Goal: Task Accomplishment & Management: Complete application form

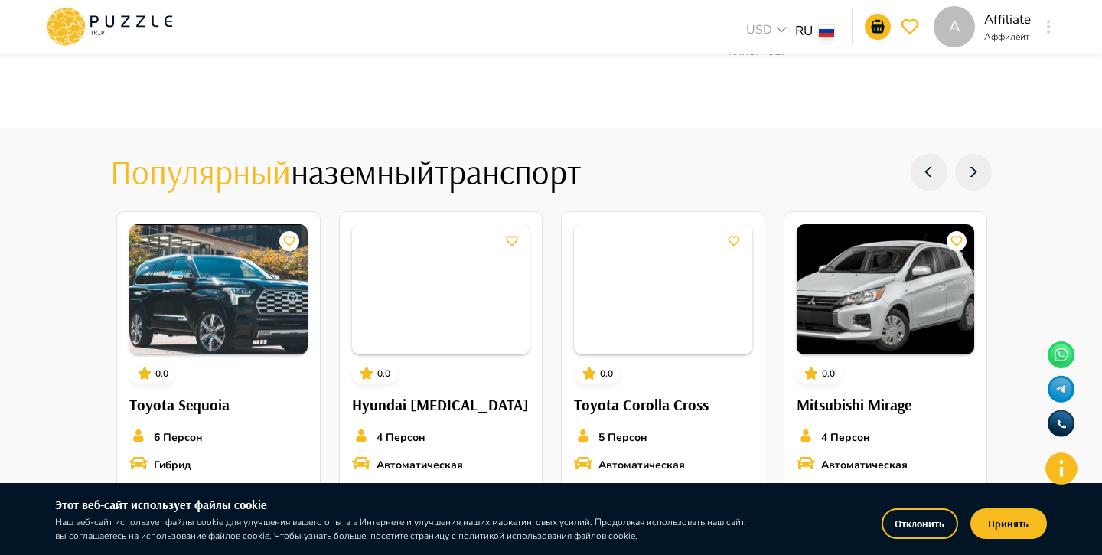
scroll to position [1658, 0]
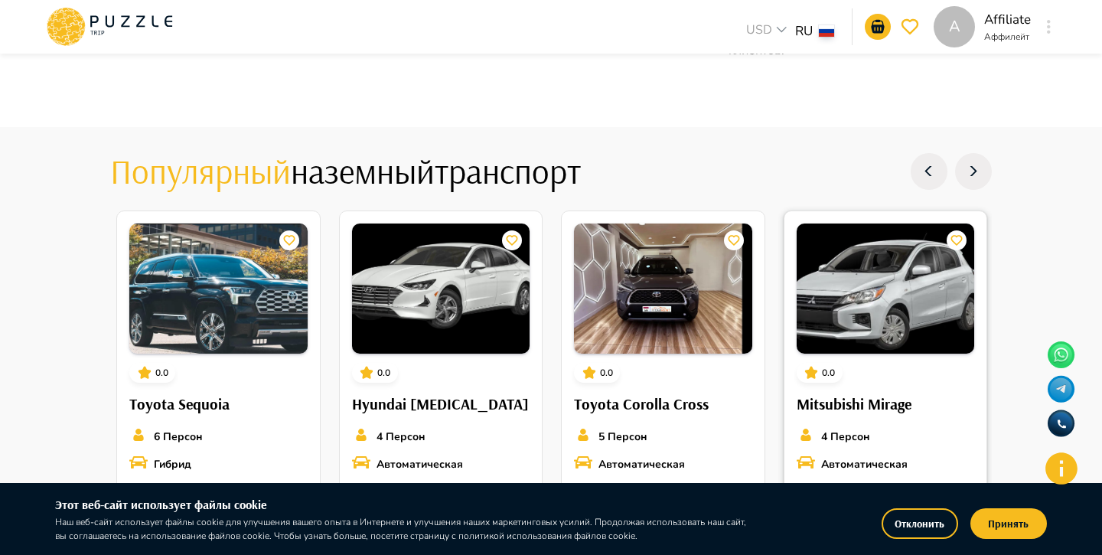
click at [906, 520] on button "Отклонить" at bounding box center [919, 523] width 77 height 31
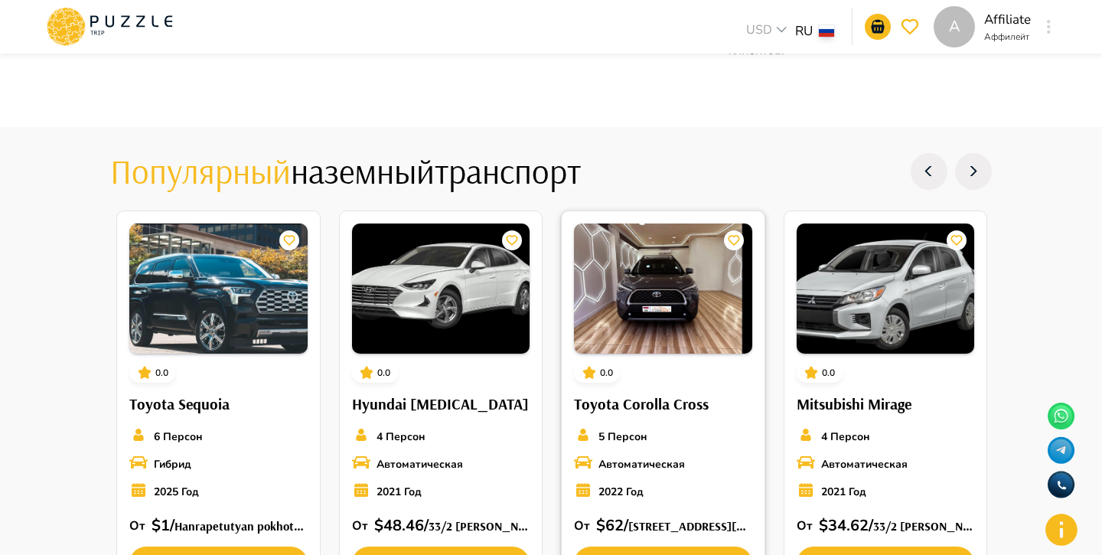
scroll to position [2648, 0]
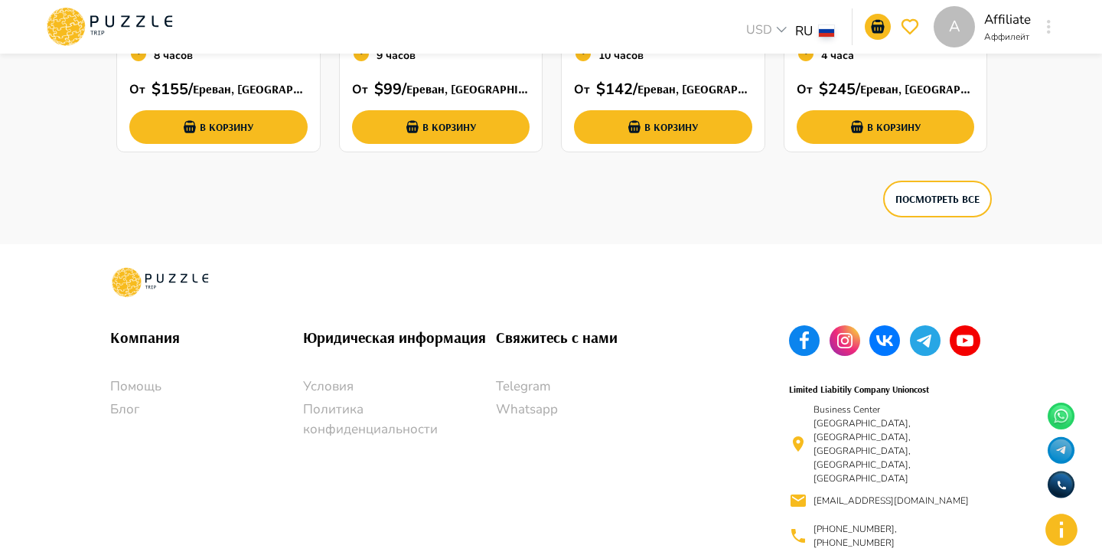
click at [543, 387] on p "Telegram" at bounding box center [592, 386] width 193 height 20
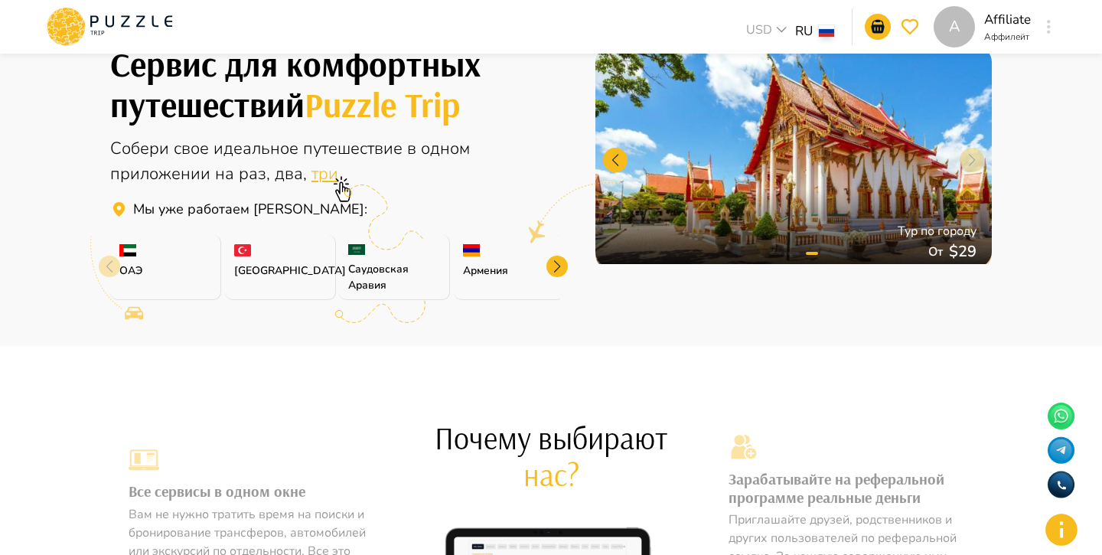
scroll to position [0, 0]
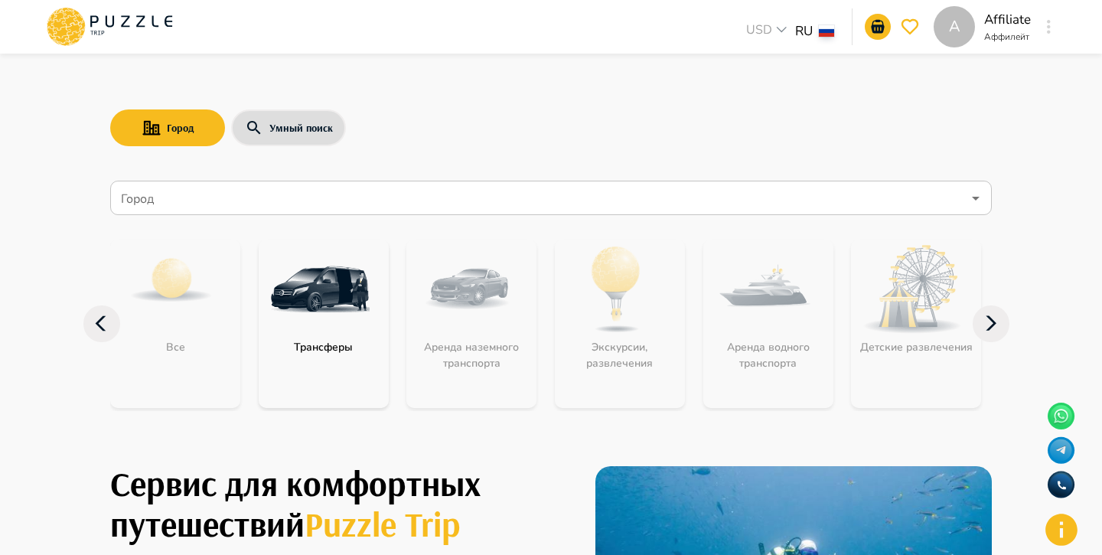
click at [567, 185] on input "Город" at bounding box center [540, 198] width 844 height 29
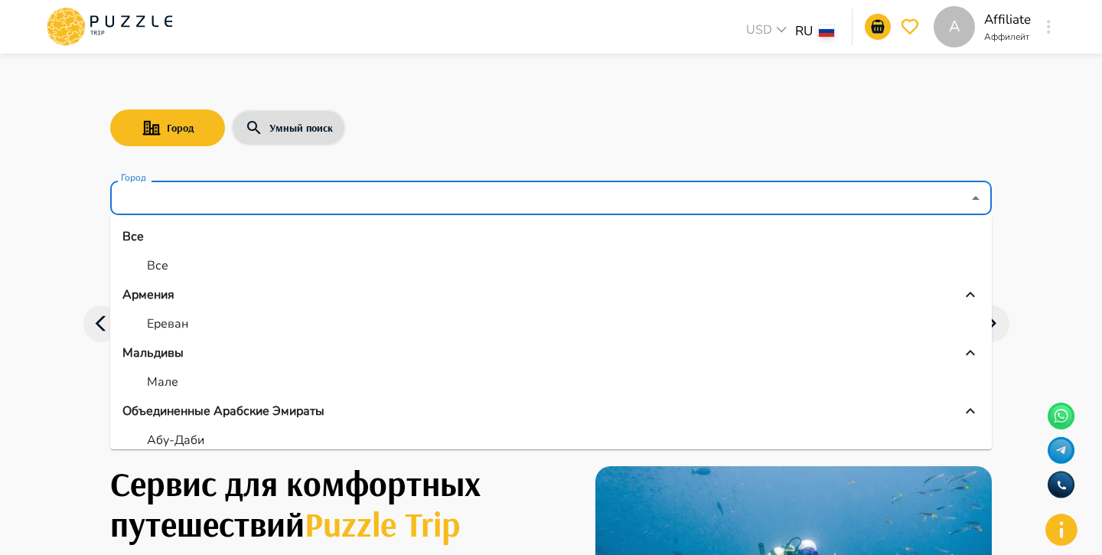
click at [611, 139] on div "Город Умный поиск" at bounding box center [550, 128] width 881 height 44
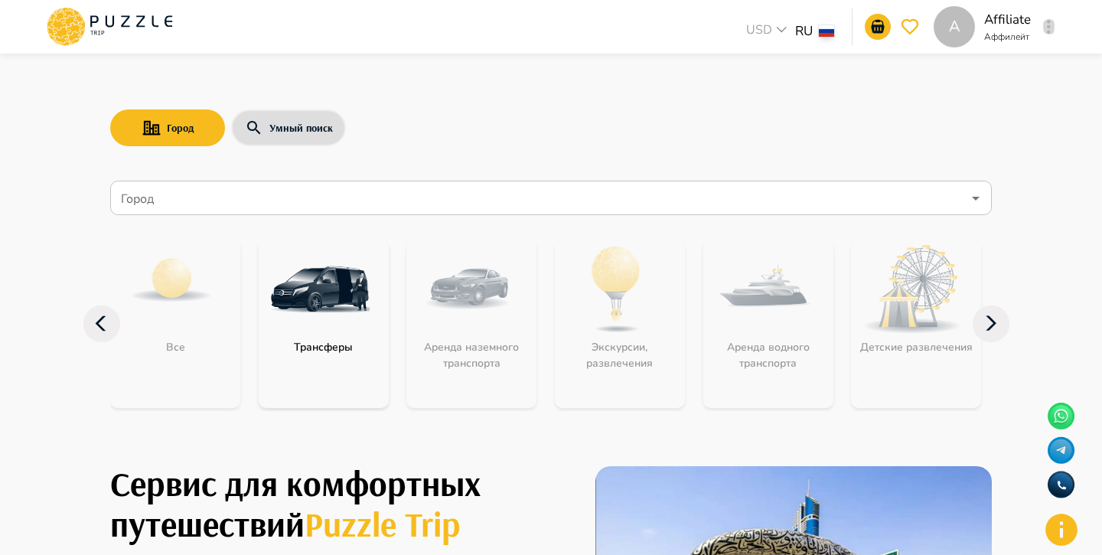
click at [1051, 19] on button "button" at bounding box center [1048, 26] width 11 height 21
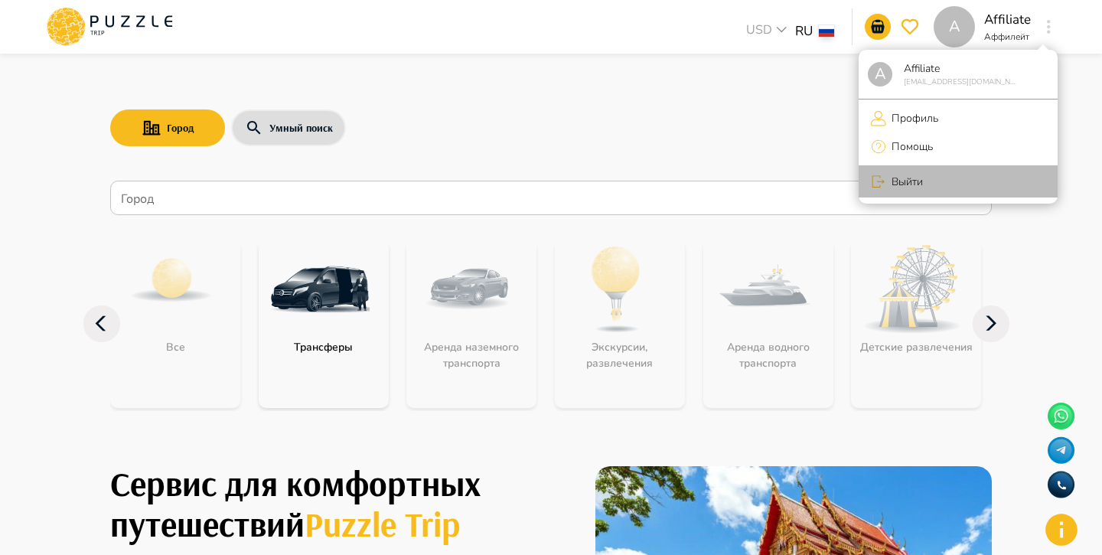
click at [921, 179] on p "Выйти" at bounding box center [904, 182] width 37 height 16
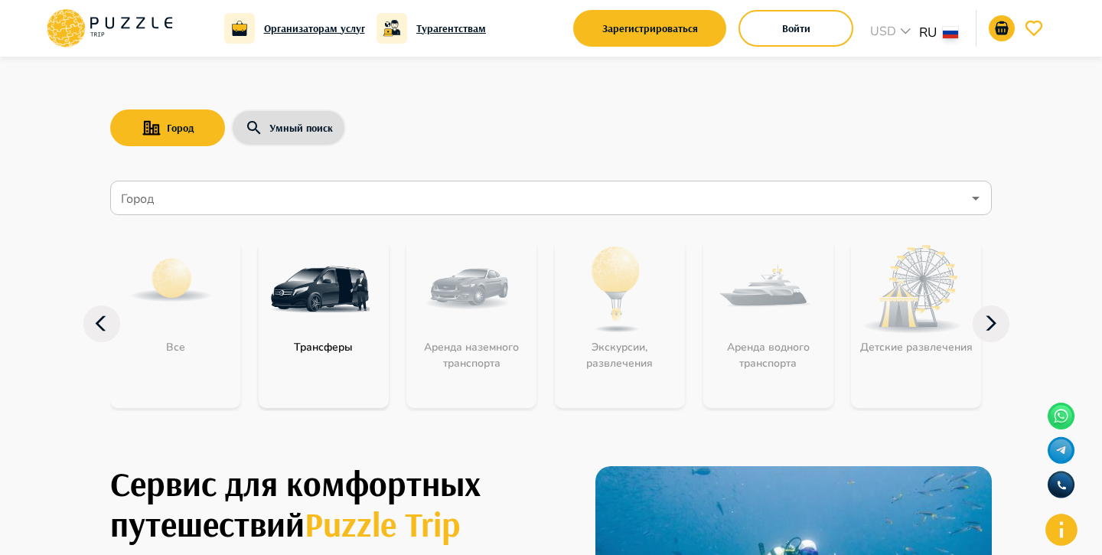
click at [803, 51] on div "Организаторам услуг Турагентствам Зарегистрироваться Войти USD *** RU **" at bounding box center [550, 28] width 1013 height 57
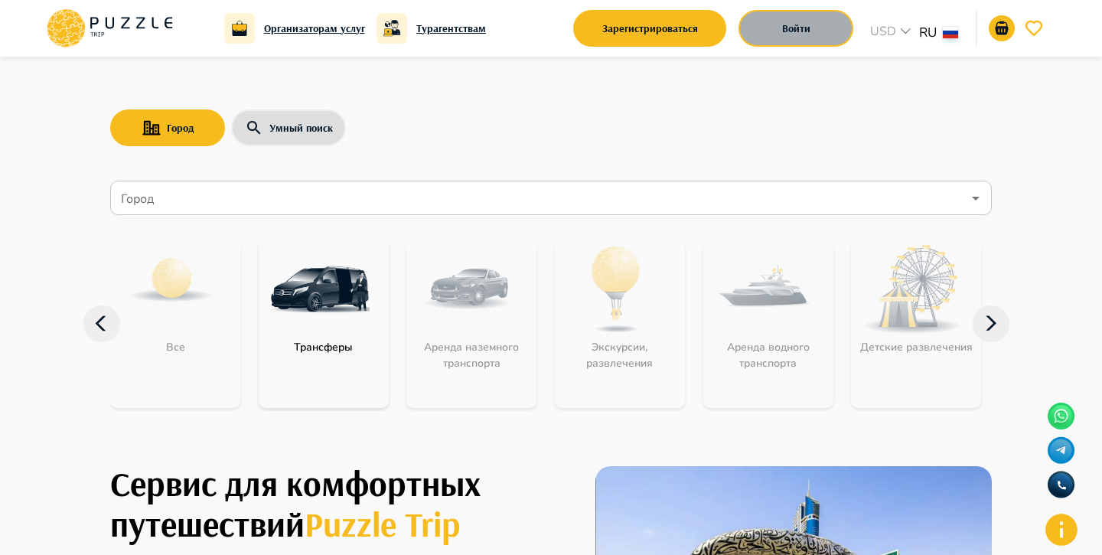
click at [787, 24] on button "Войти" at bounding box center [795, 28] width 115 height 37
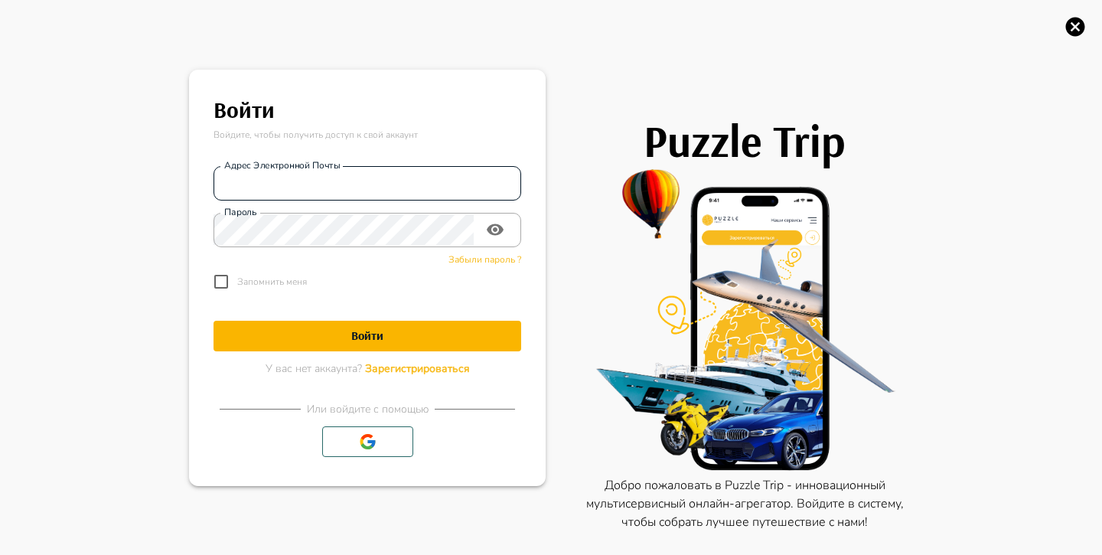
click at [402, 172] on input "Адрес электронной почты" at bounding box center [367, 183] width 308 height 31
type input "**********"
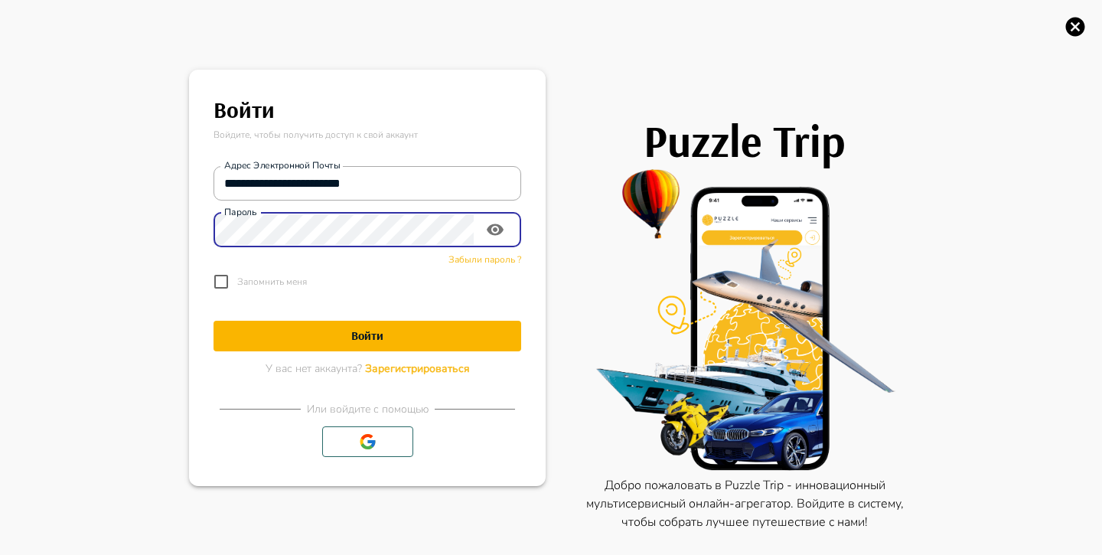
click at [213, 321] on button "Войти" at bounding box center [367, 336] width 308 height 31
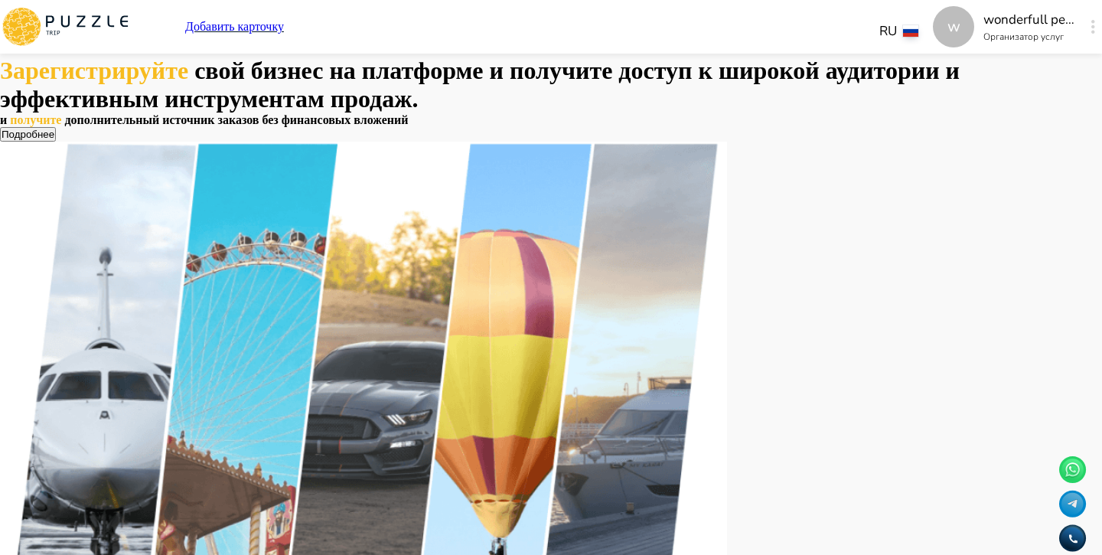
click at [1087, 32] on button "button" at bounding box center [1092, 26] width 11 height 21
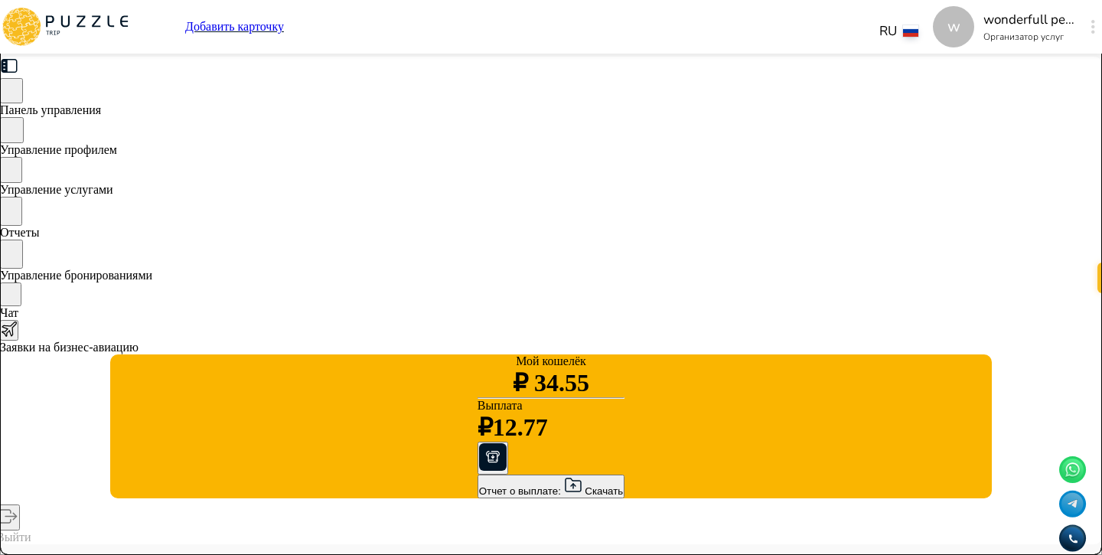
click at [284, 26] on p "Добавить карточку" at bounding box center [234, 27] width 99 height 14
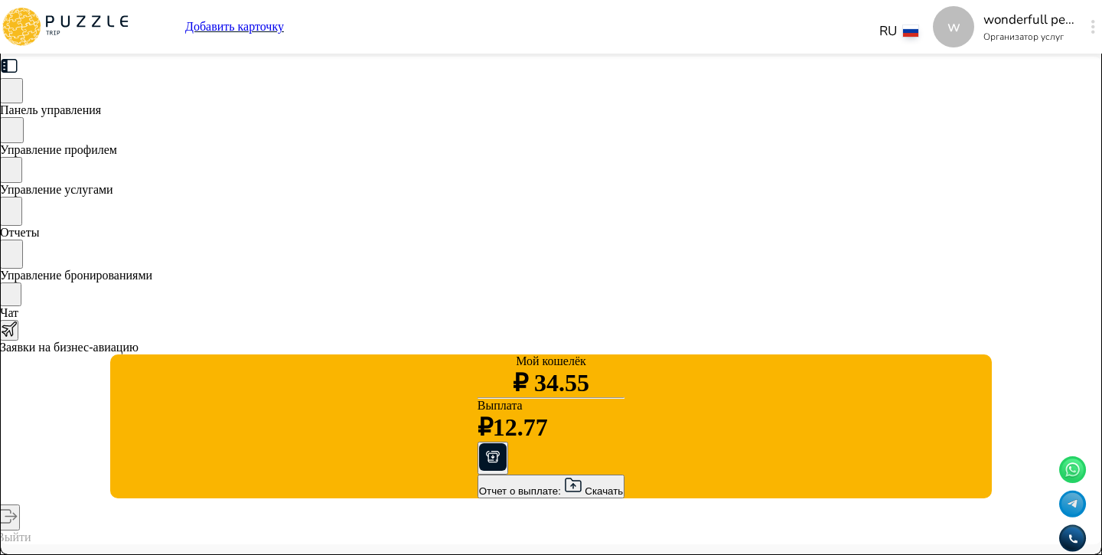
type textarea "*"
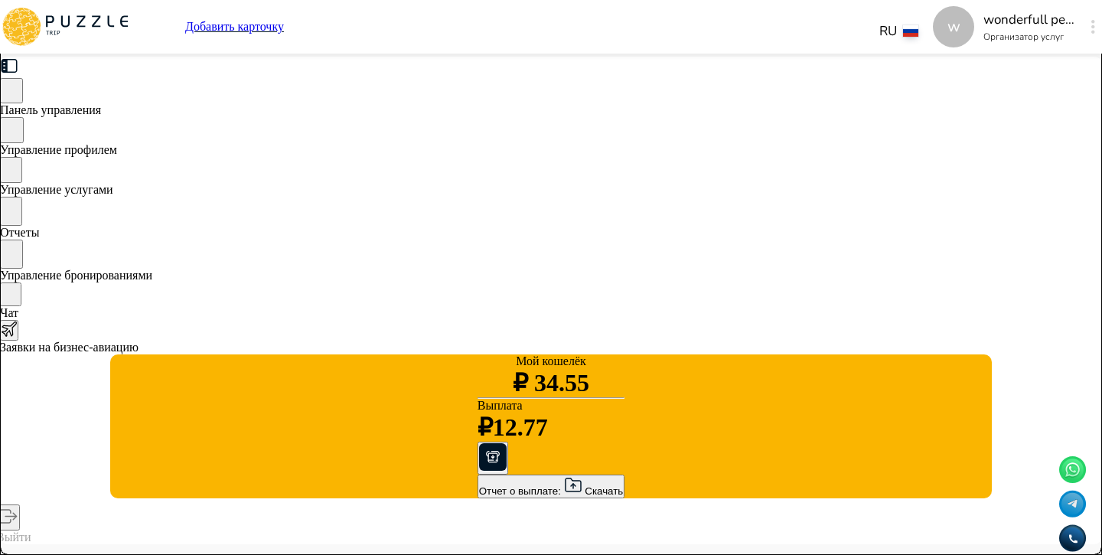
type textarea "*"
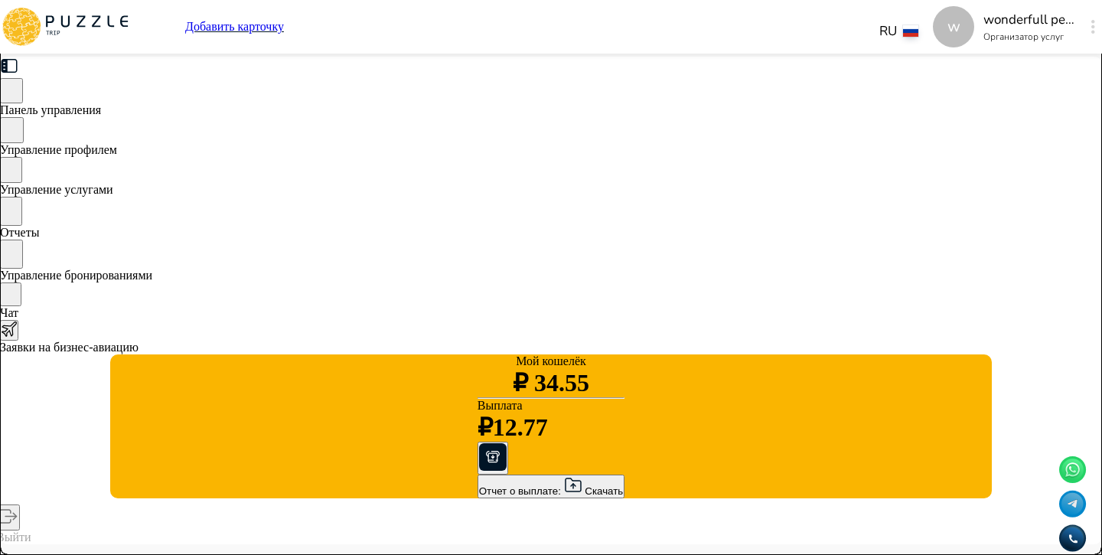
type textarea "*"
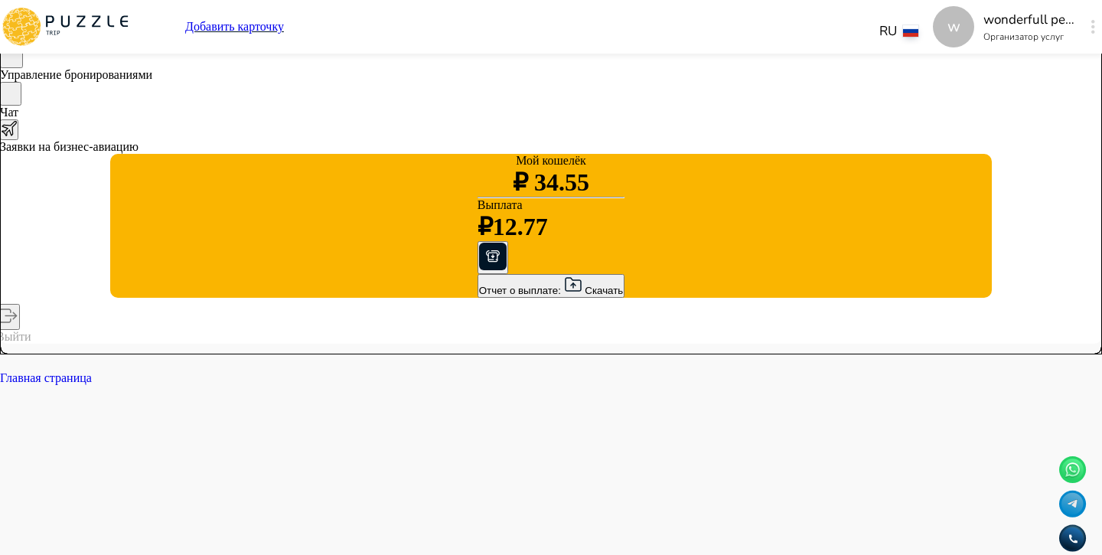
type textarea "*"
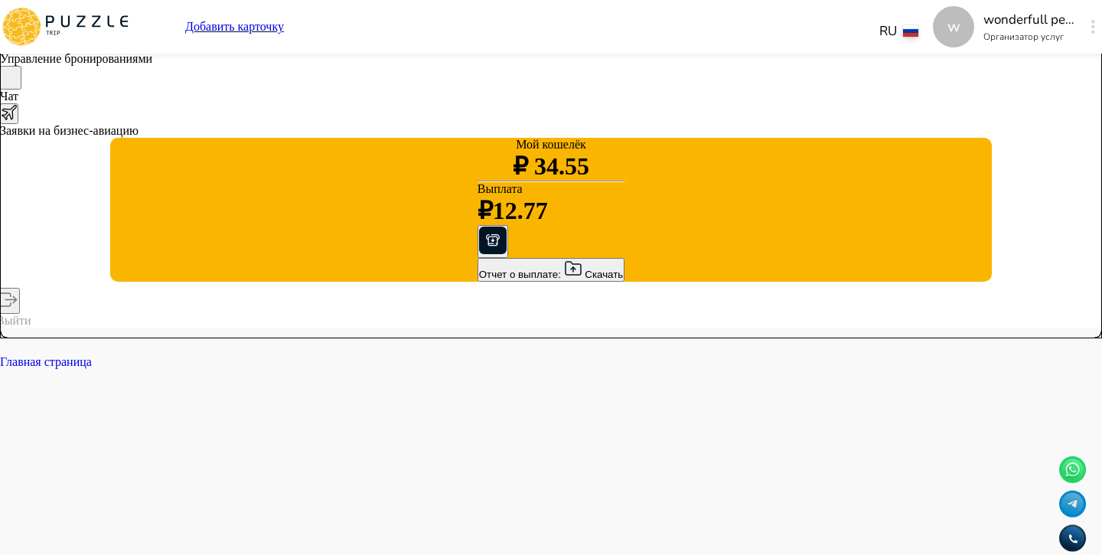
type textarea "*"
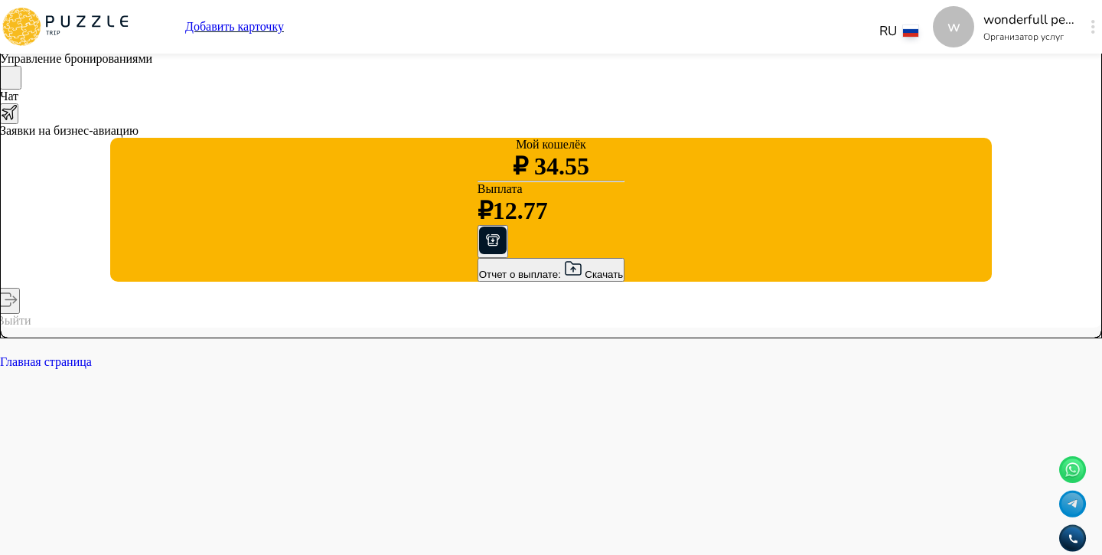
type textarea "*"
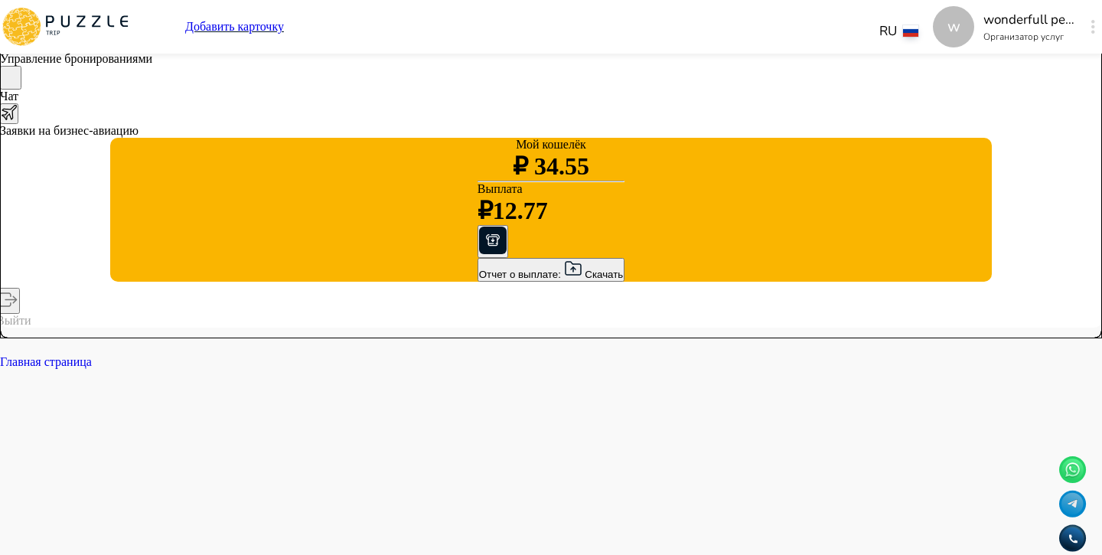
type textarea "*"
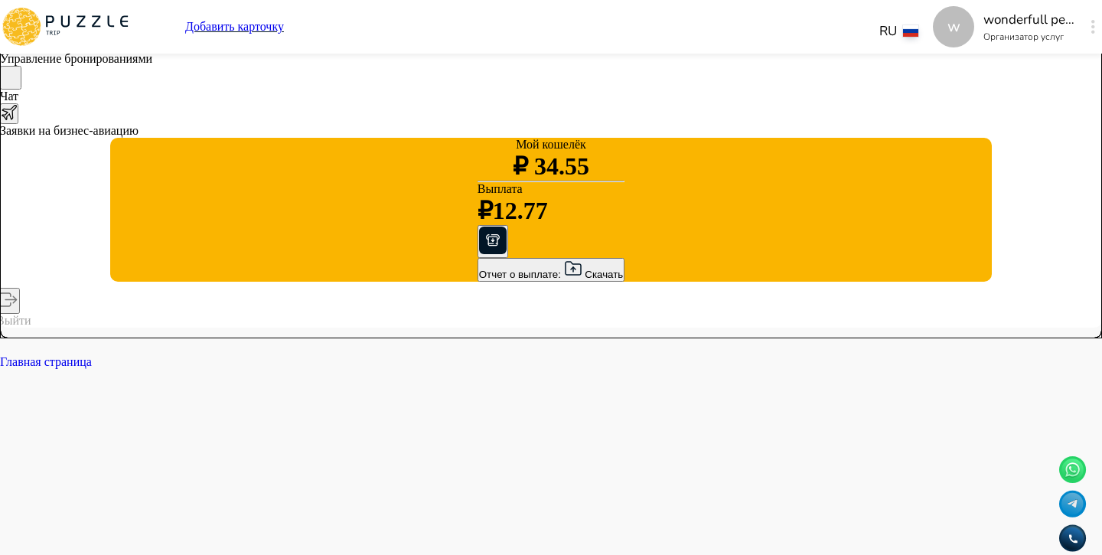
type textarea "*"
type input "*"
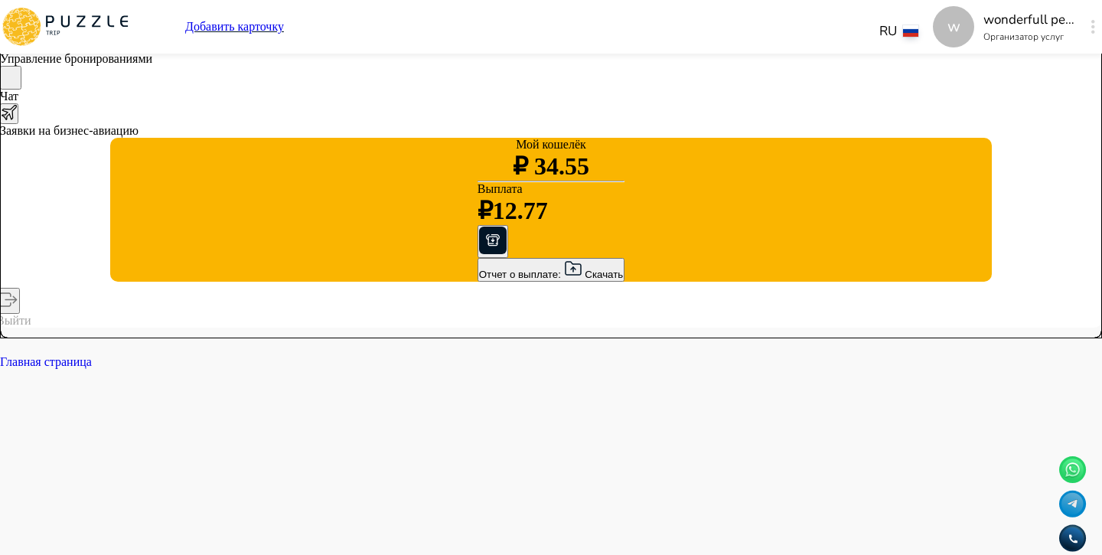
type textarea "*"
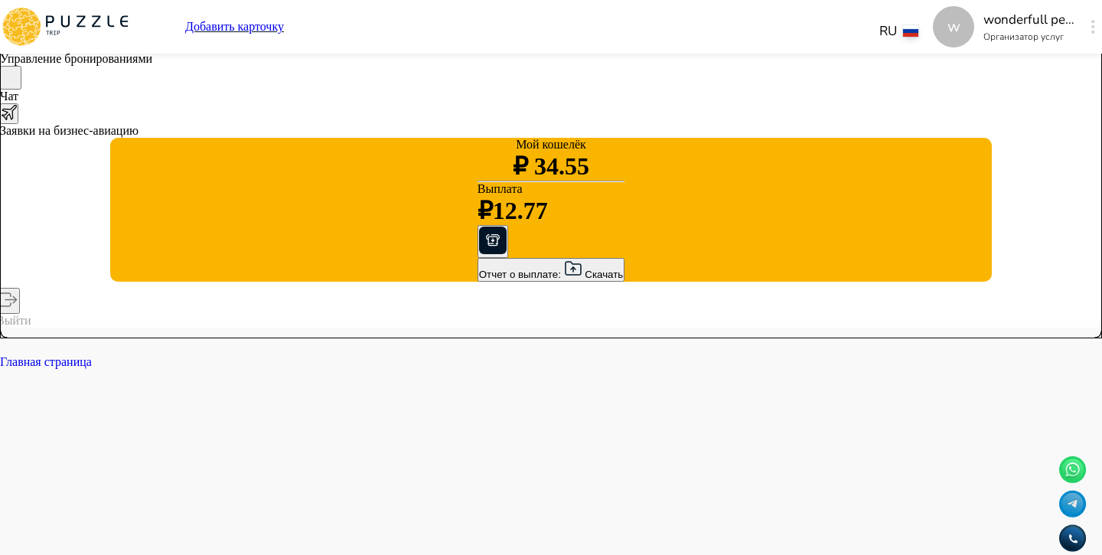
type textarea "*"
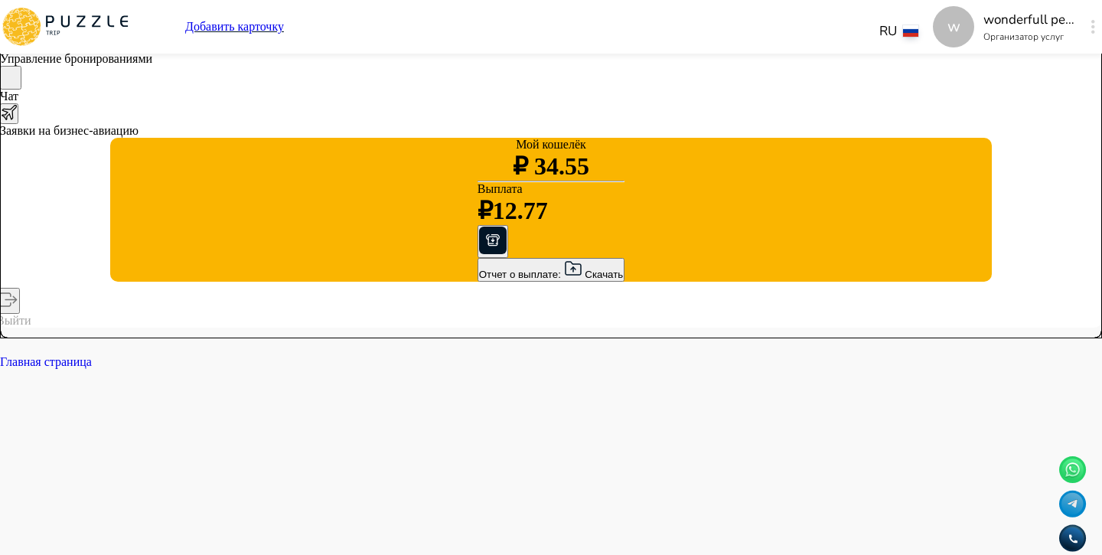
type textarea "*"
type input "*"
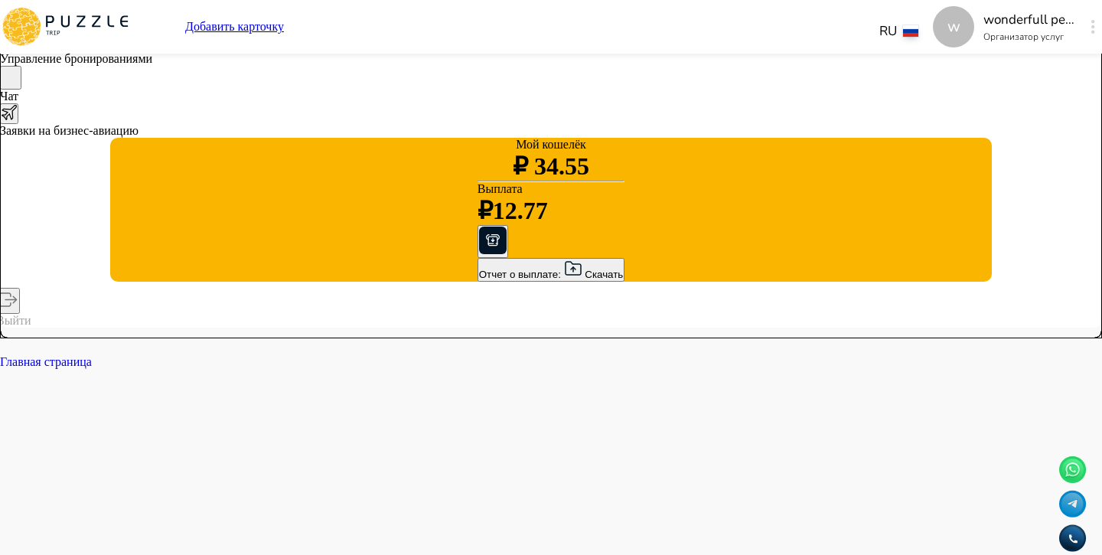
type textarea "*"
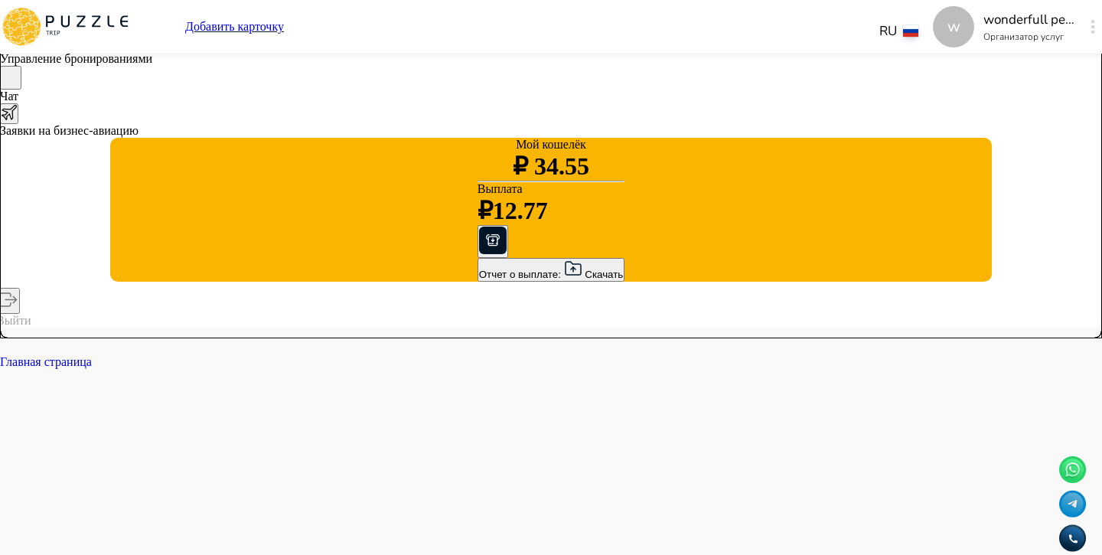
type textarea "*"
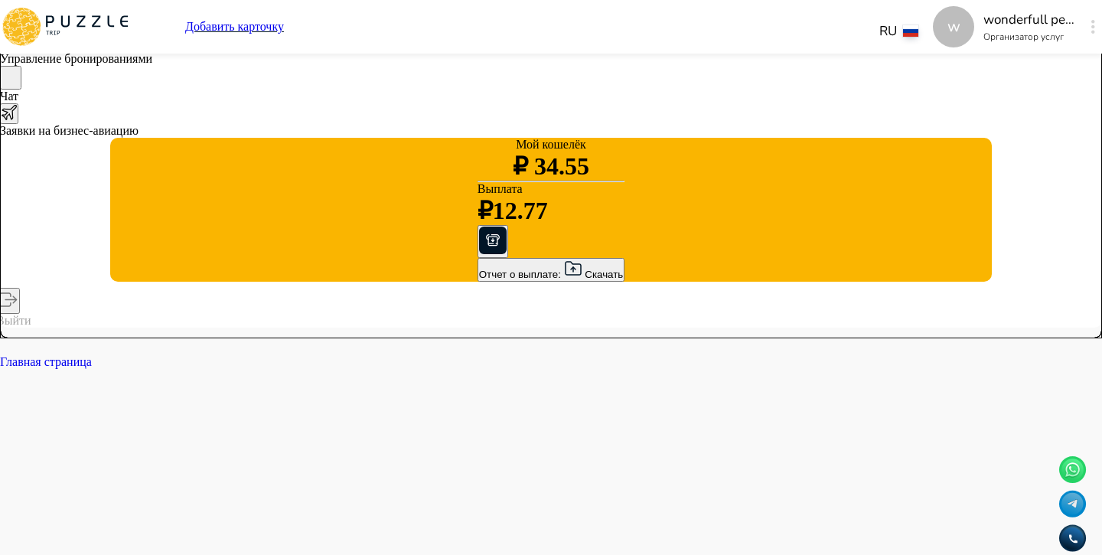
type textarea "*"
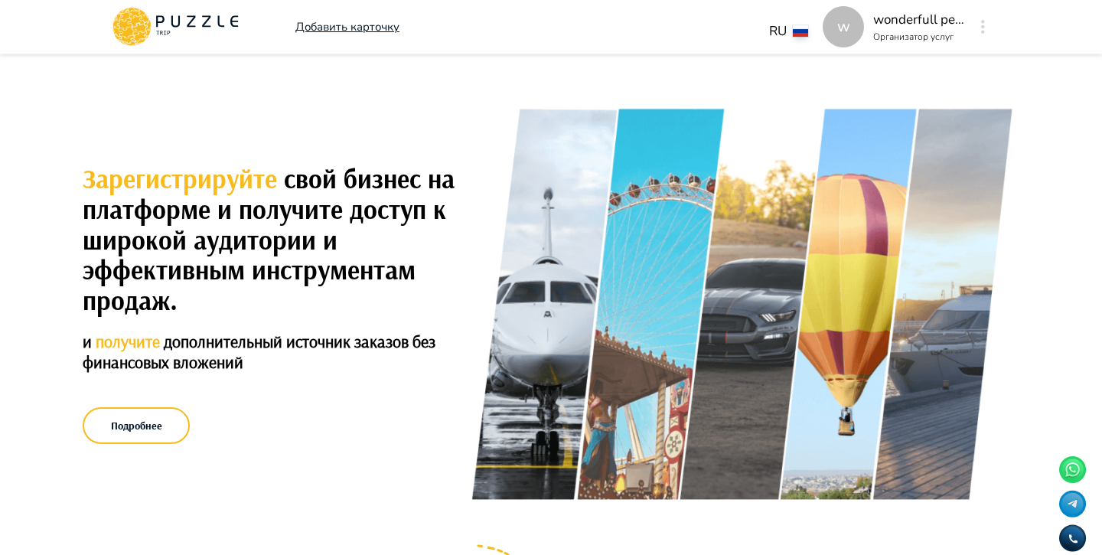
click at [979, 27] on button "button" at bounding box center [982, 26] width 11 height 21
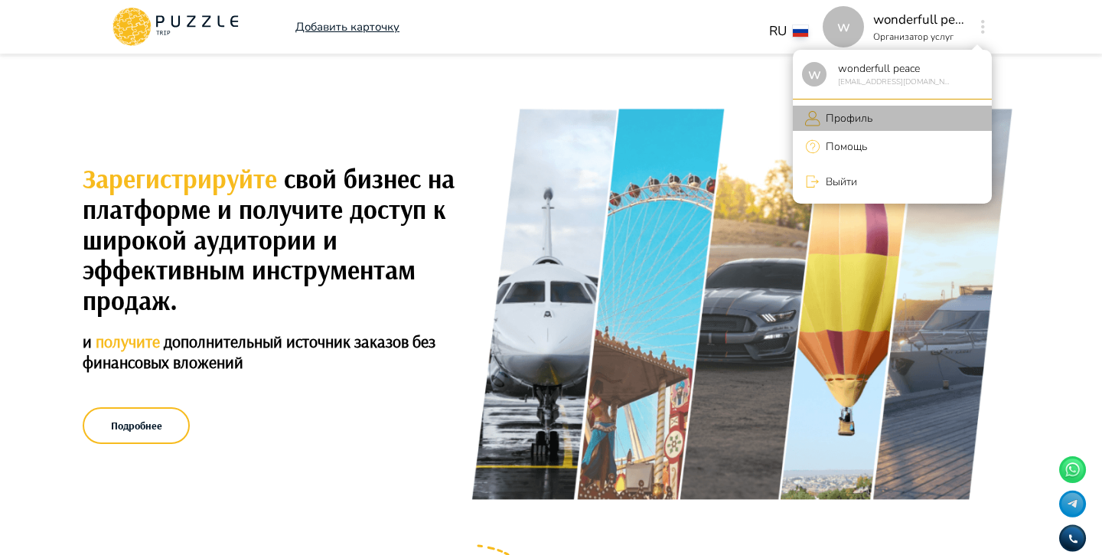
click at [860, 119] on p "Профиль" at bounding box center [846, 118] width 52 height 16
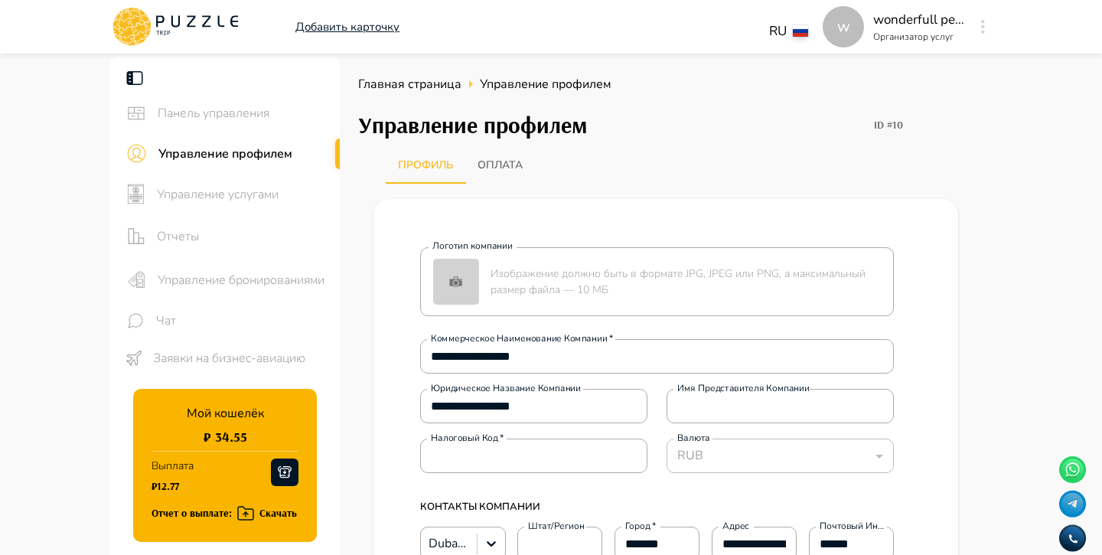
click at [302, 186] on span "Управление услугами" at bounding box center [242, 194] width 171 height 18
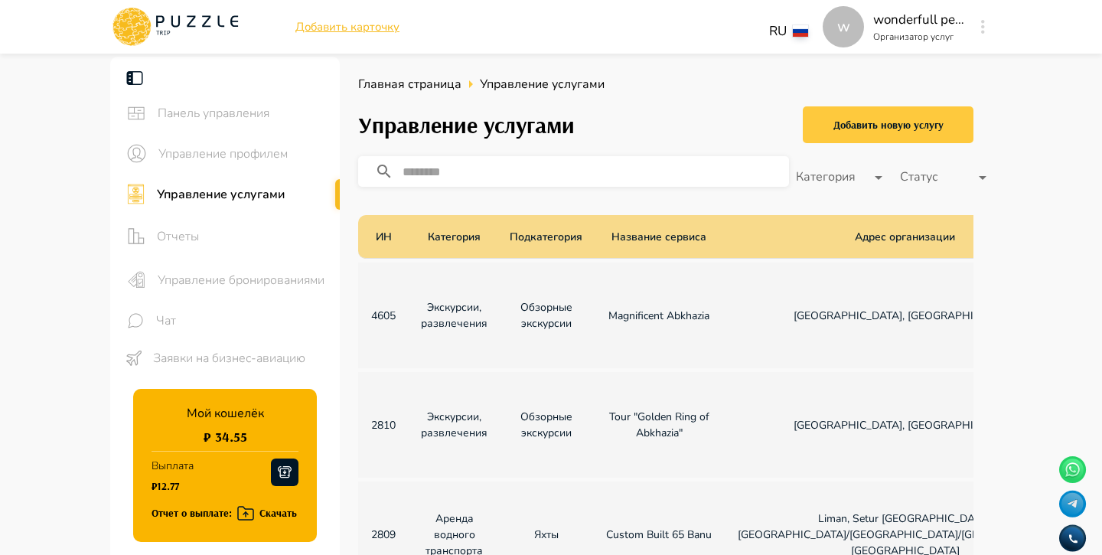
click at [864, 118] on div "Добавить новую услугу" at bounding box center [888, 125] width 110 height 19
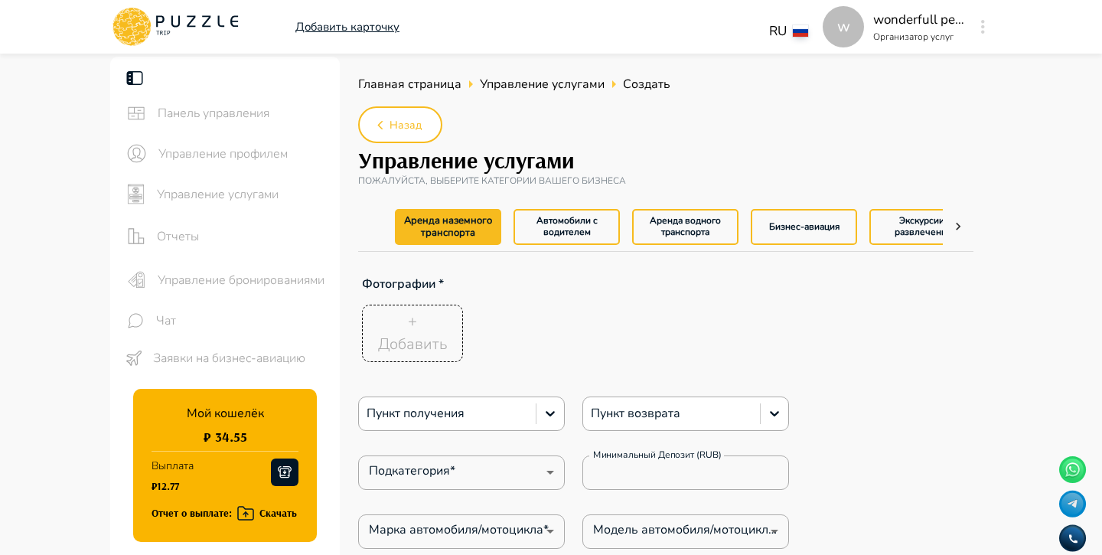
type textarea "*"
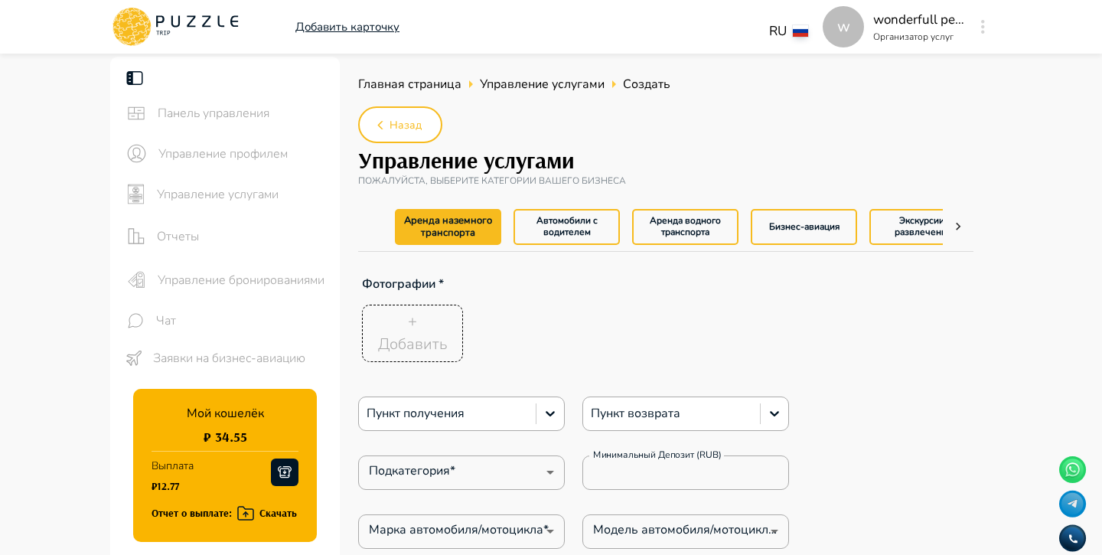
type textarea "*"
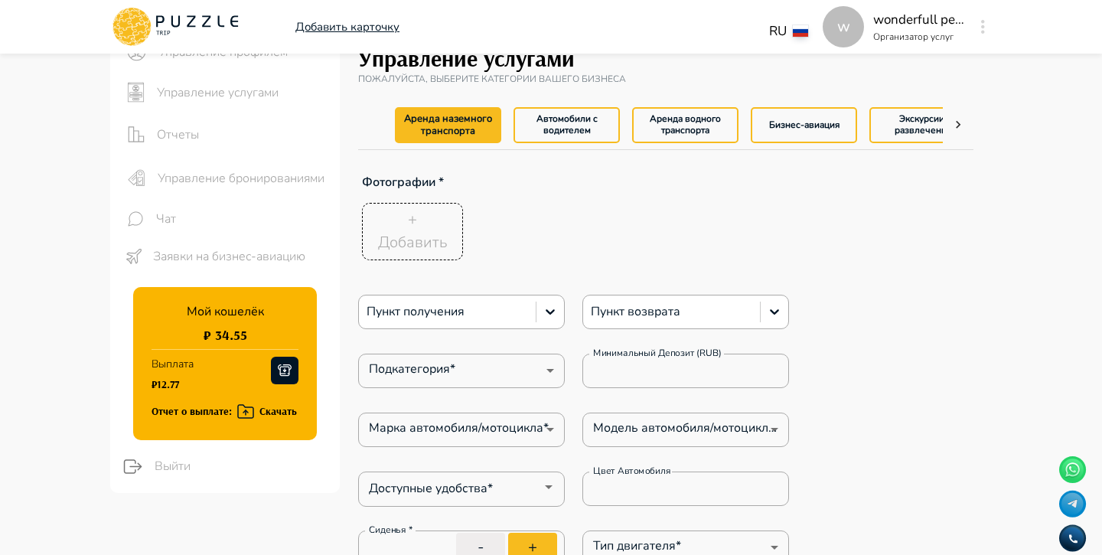
type textarea "*"
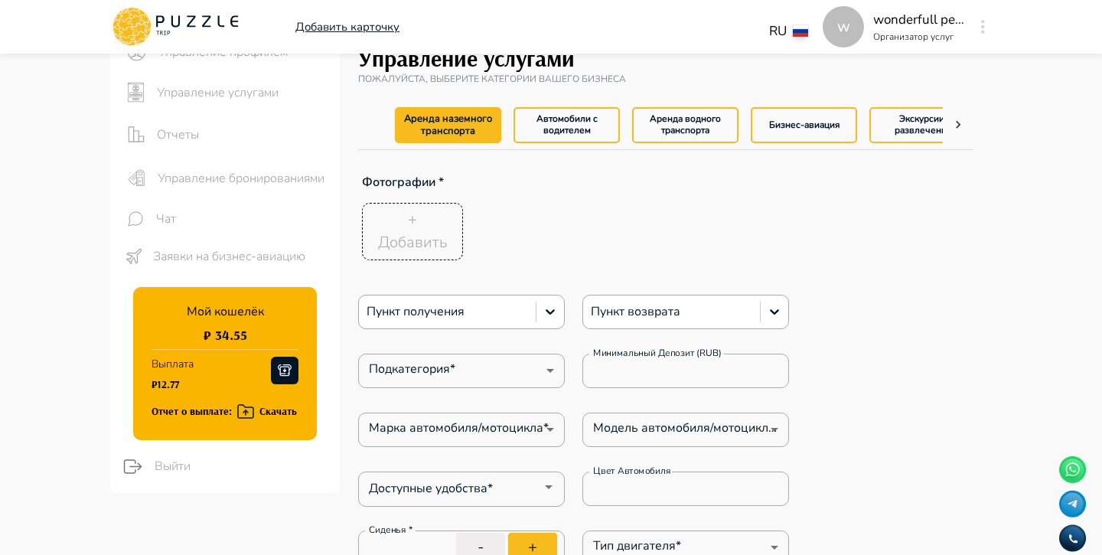
type textarea "*"
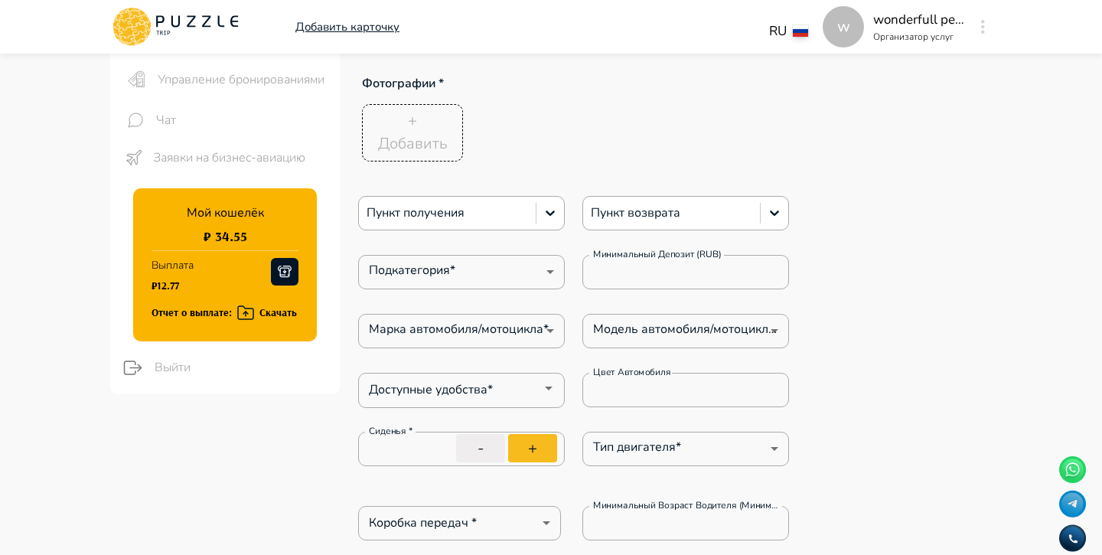
scroll to position [210, 0]
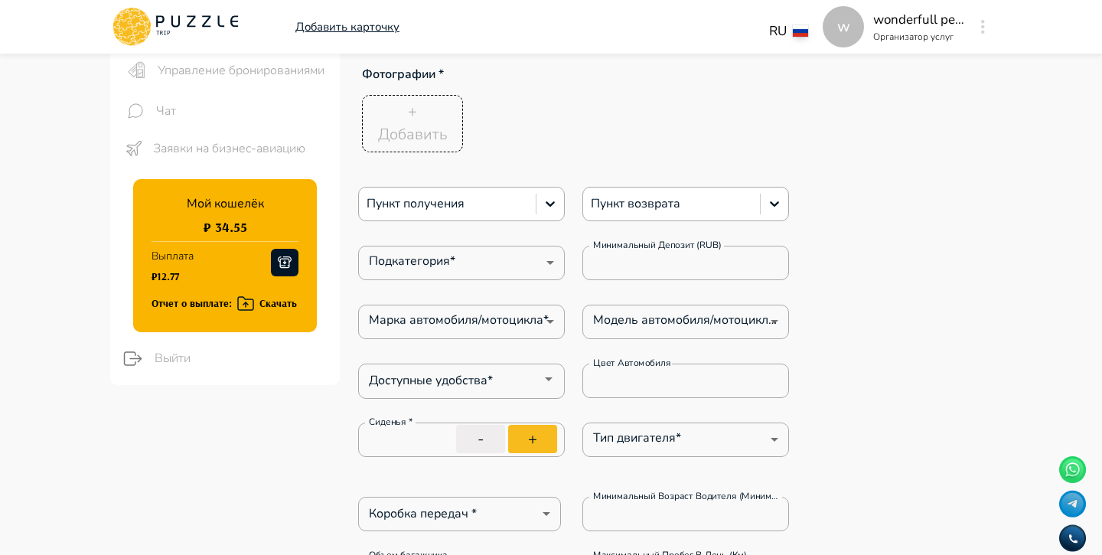
click at [435, 141] on p "Добавить" at bounding box center [413, 134] width 70 height 23
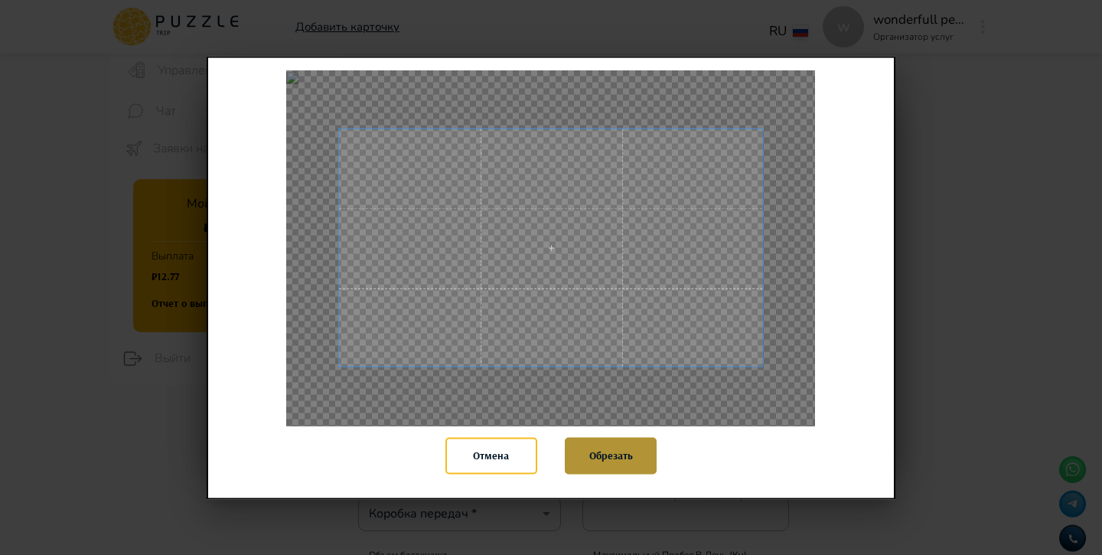
click at [632, 450] on button "Обрезать" at bounding box center [611, 455] width 92 height 37
type textarea "*"
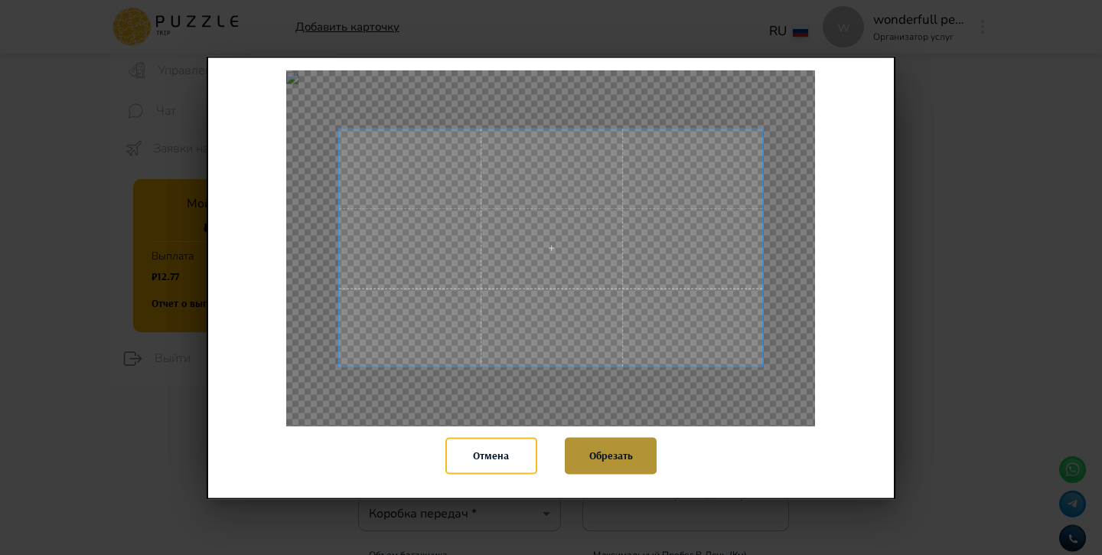
type textarea "*"
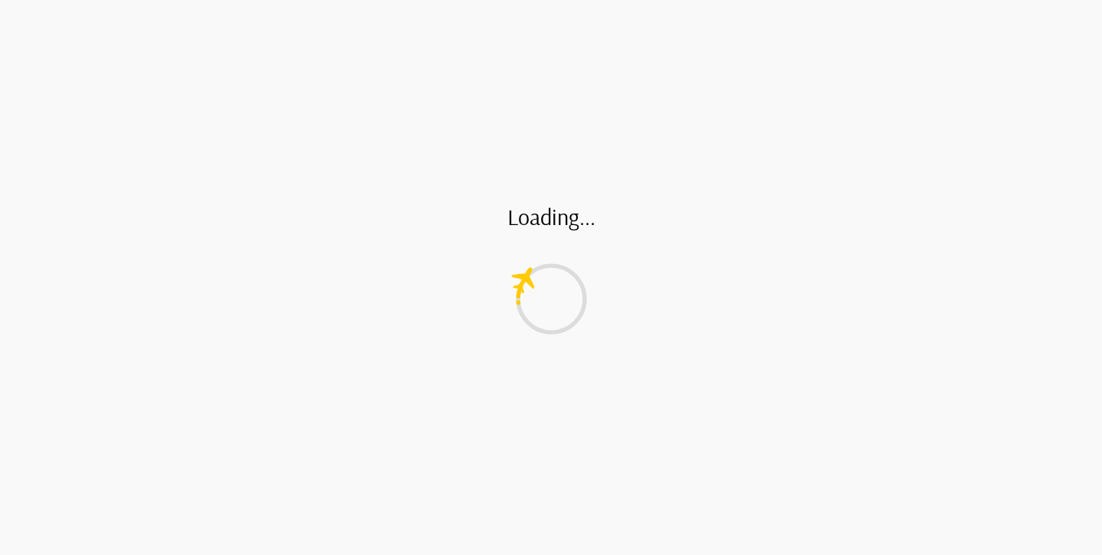
type textarea "*"
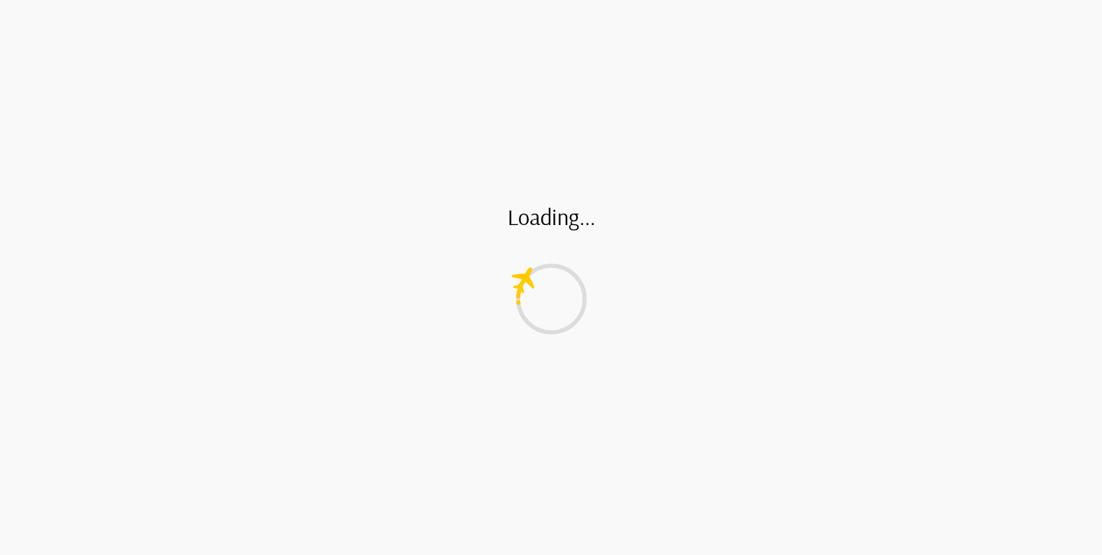
type textarea "*"
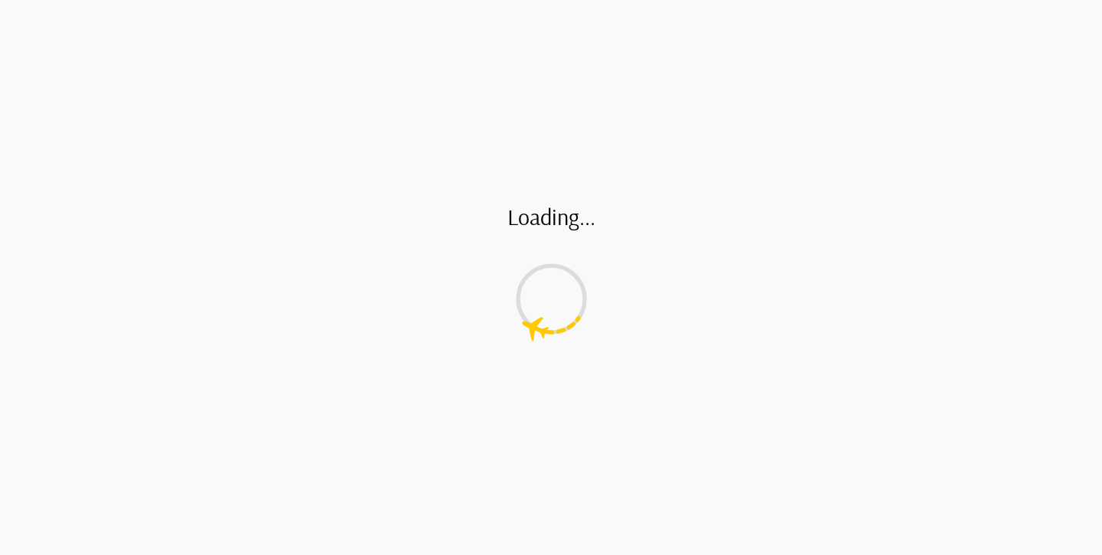
type textarea "*"
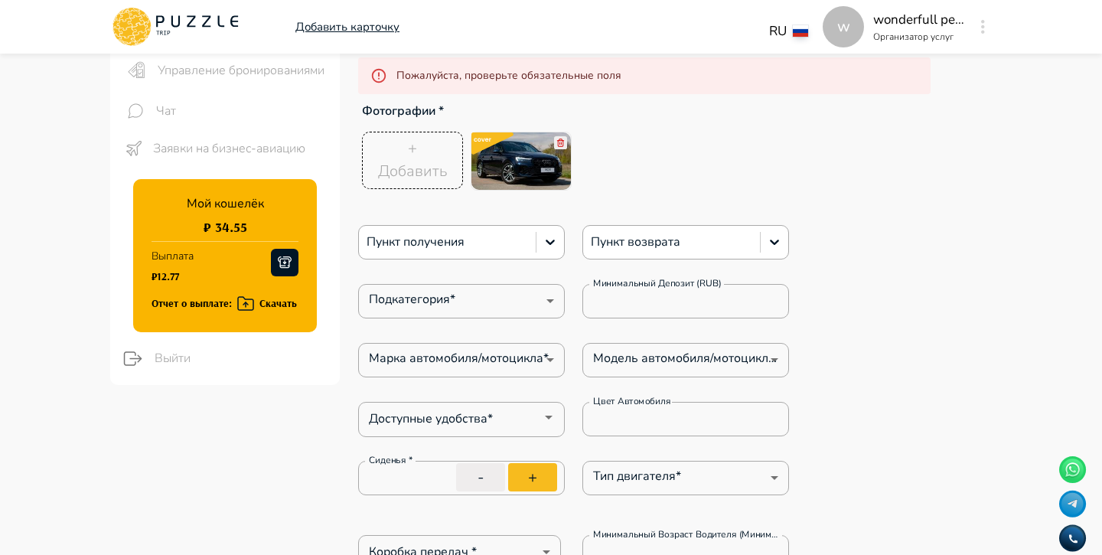
type textarea "*"
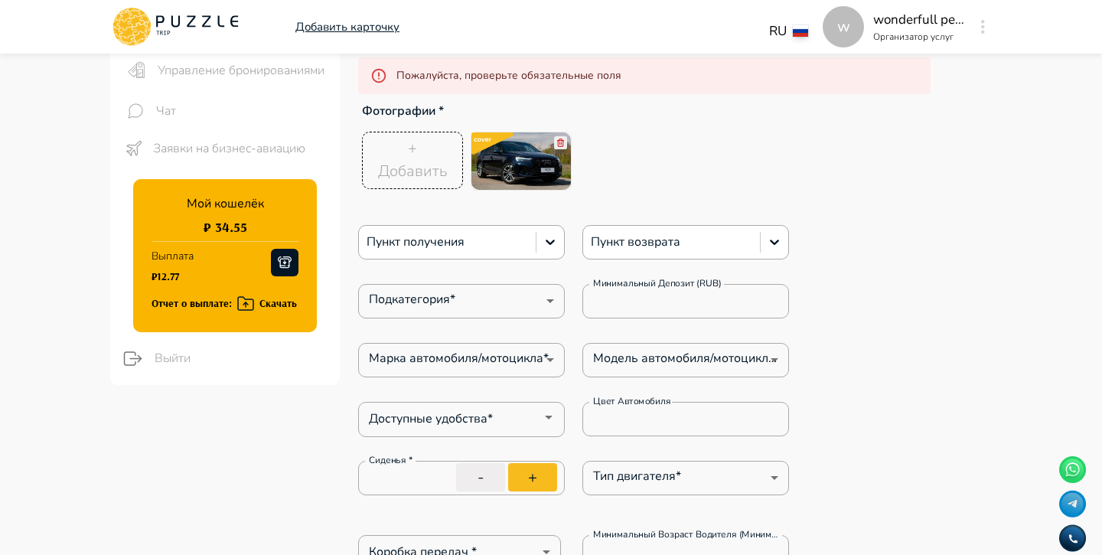
type textarea "*"
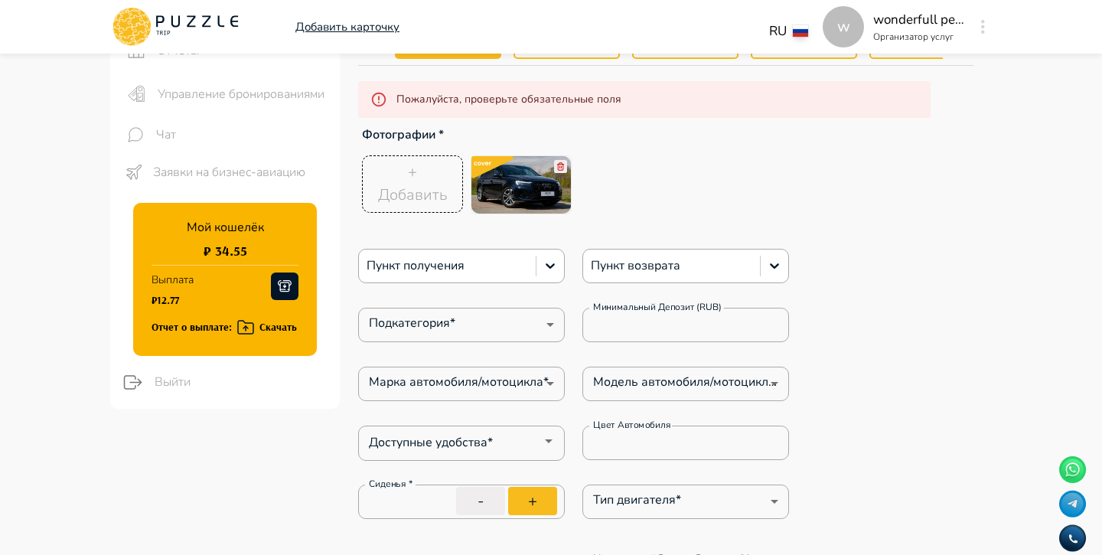
scroll to position [209, 0]
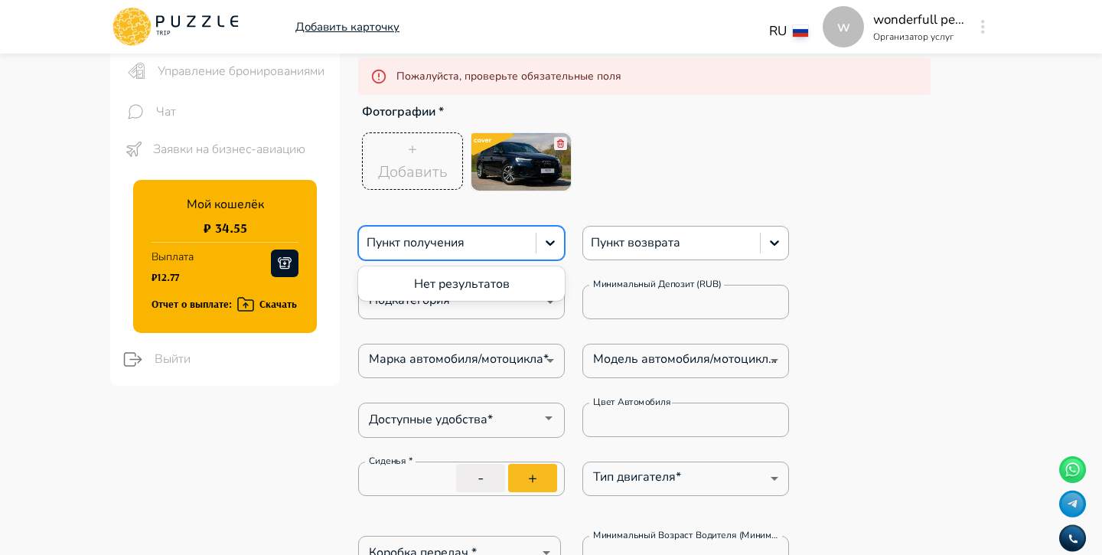
click at [493, 243] on div at bounding box center [446, 243] width 161 height 20
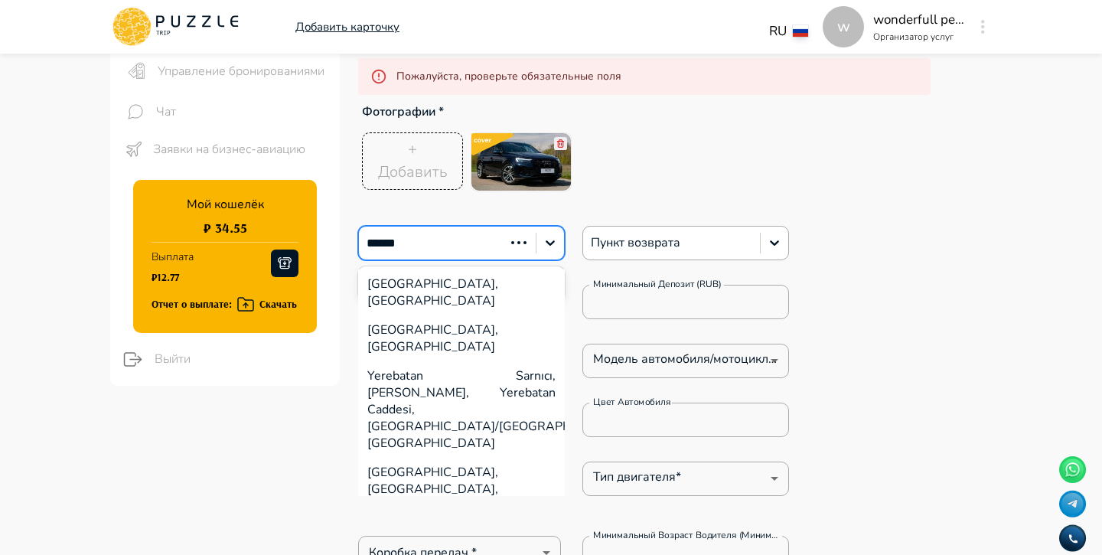
type input "*******"
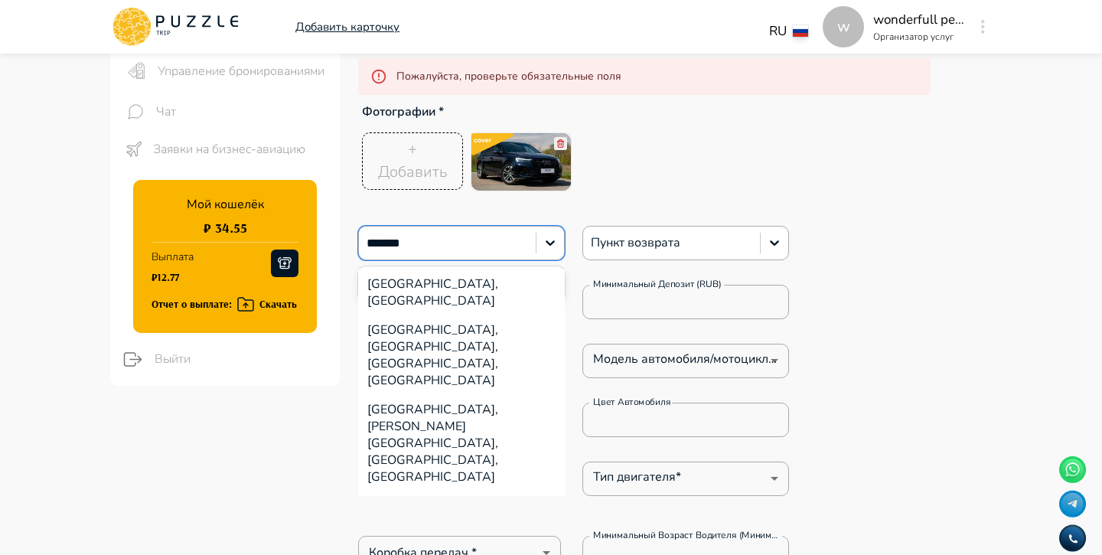
click at [402, 281] on div "Yerevan, Armenia" at bounding box center [461, 292] width 207 height 46
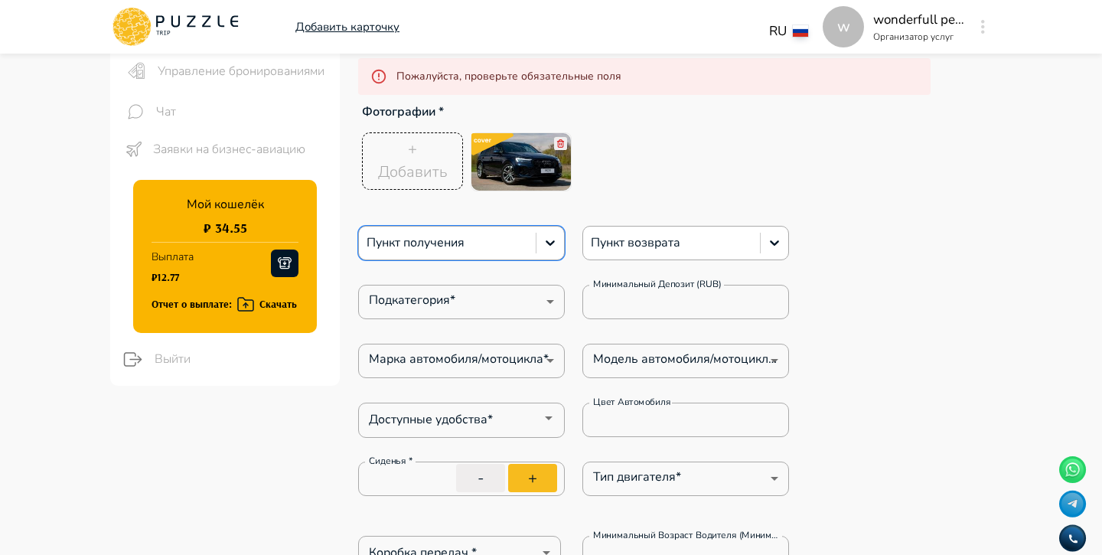
type textarea "*"
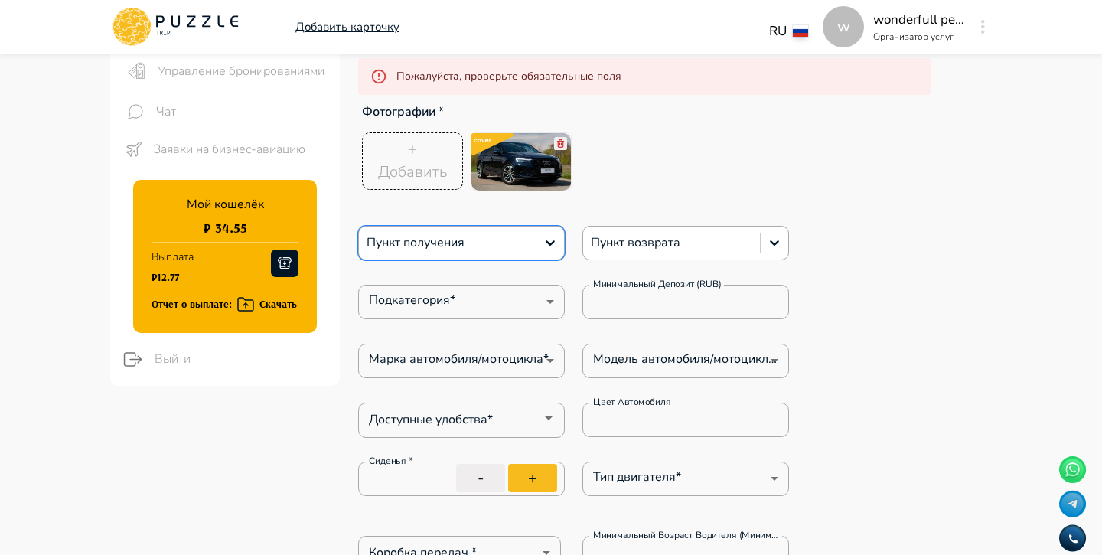
type textarea "*"
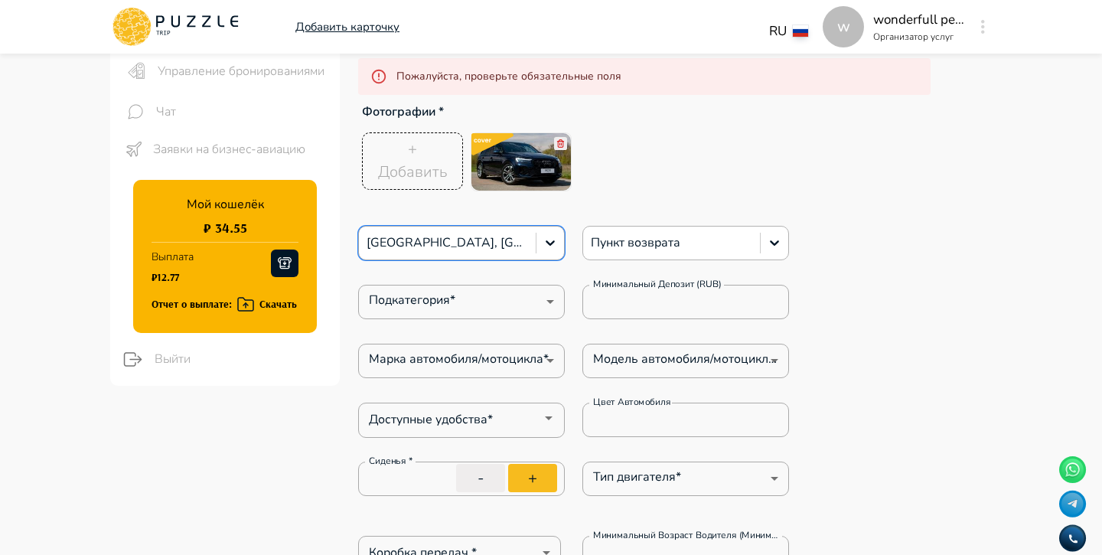
type textarea "*"
click at [672, 249] on div at bounding box center [671, 243] width 161 height 20
type textarea "*"
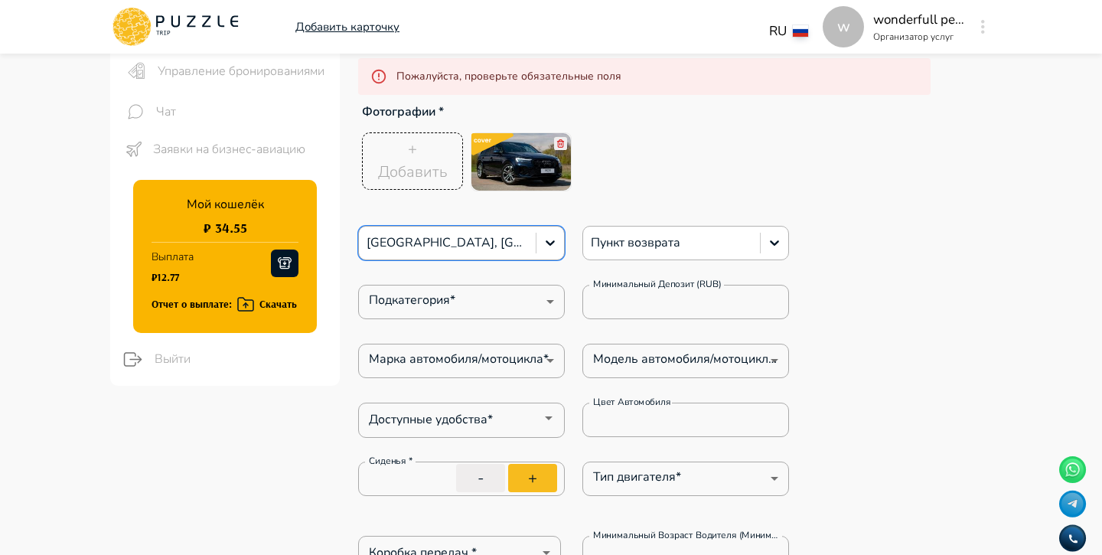
type textarea "*"
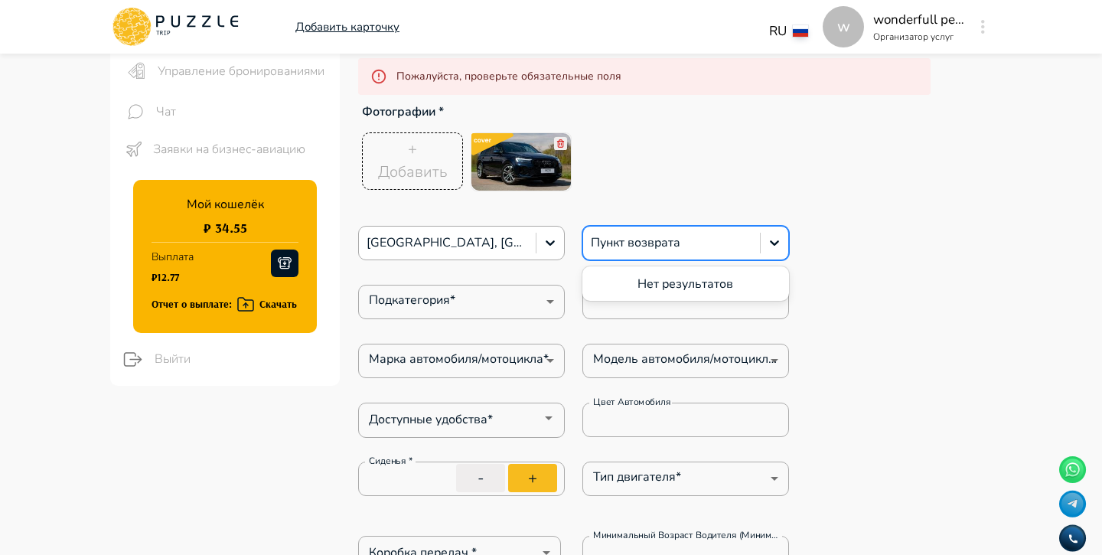
type textarea "*"
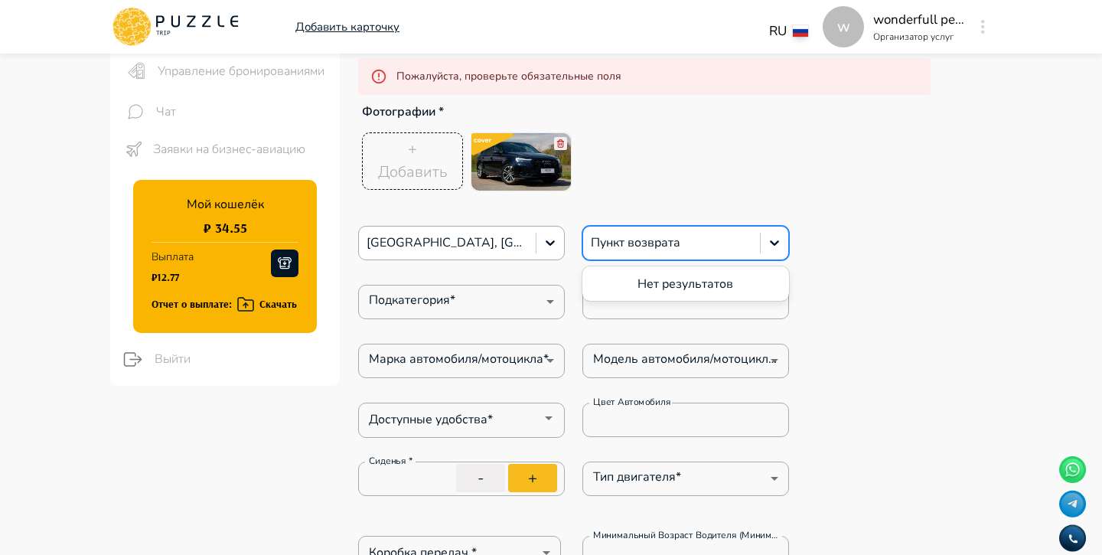
type textarea "*"
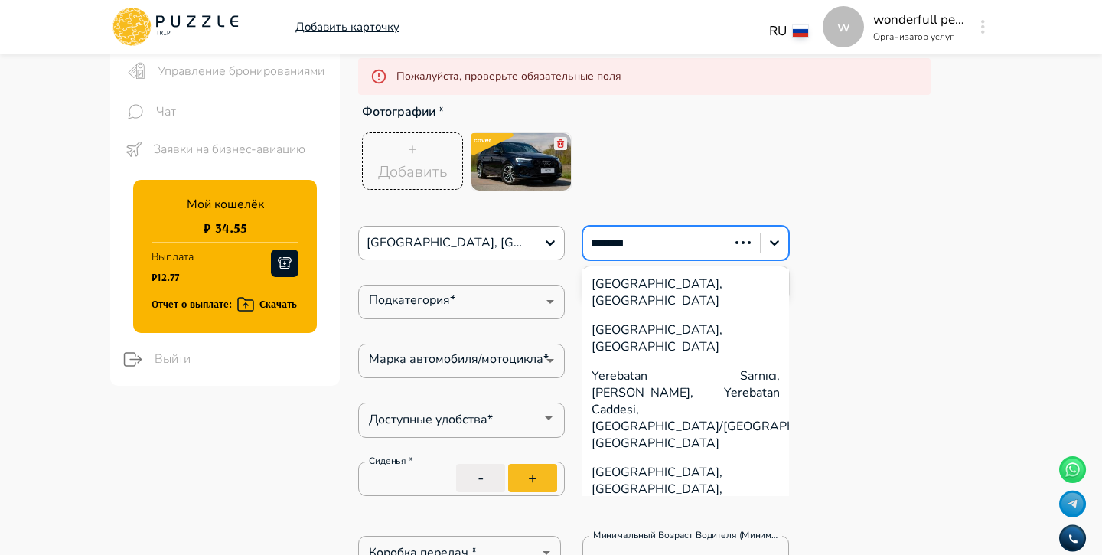
type input "*******"
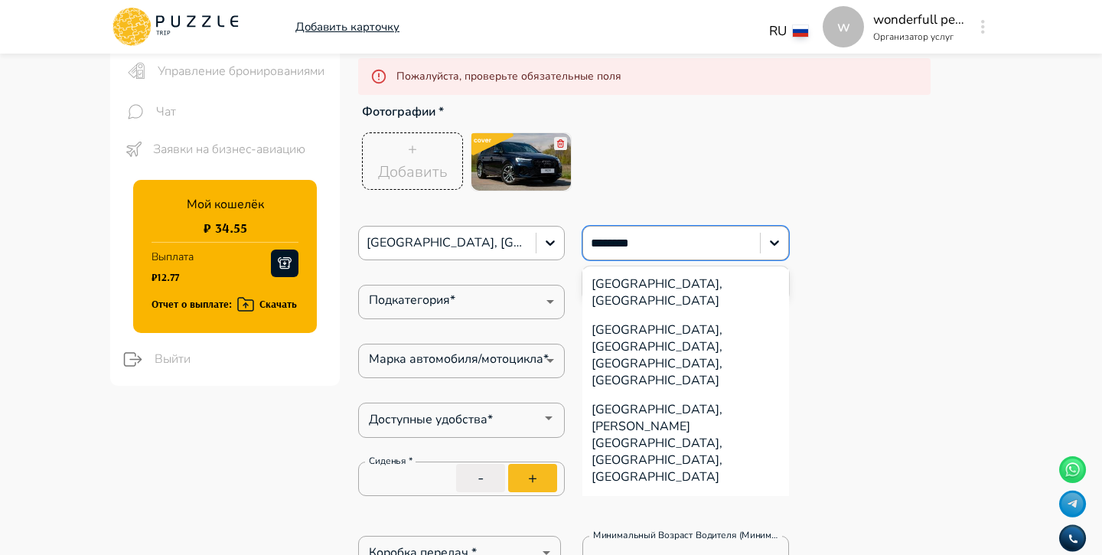
click at [663, 278] on div "Yerevan, Armenia" at bounding box center [685, 292] width 207 height 46
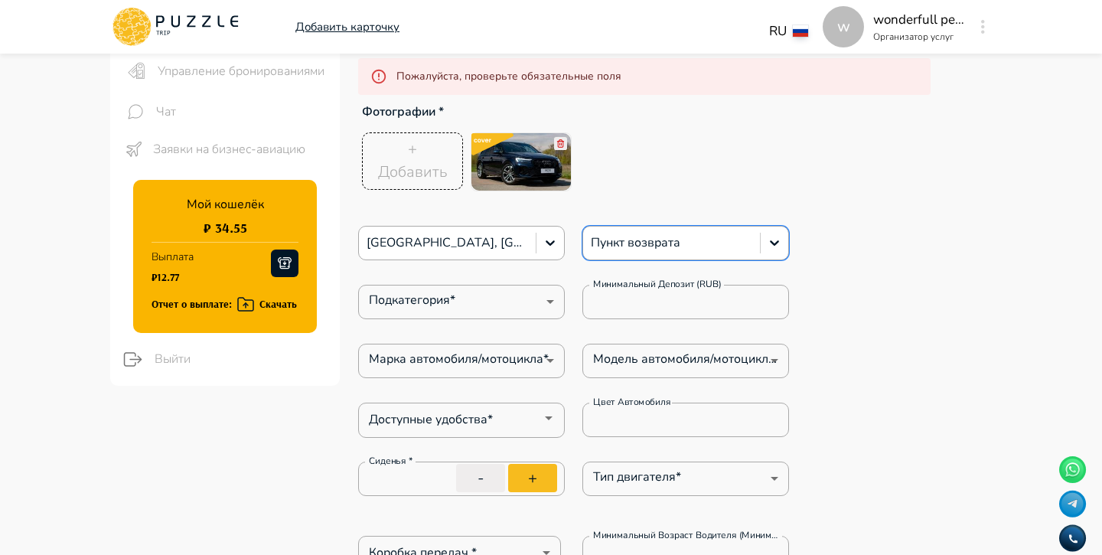
type textarea "*"
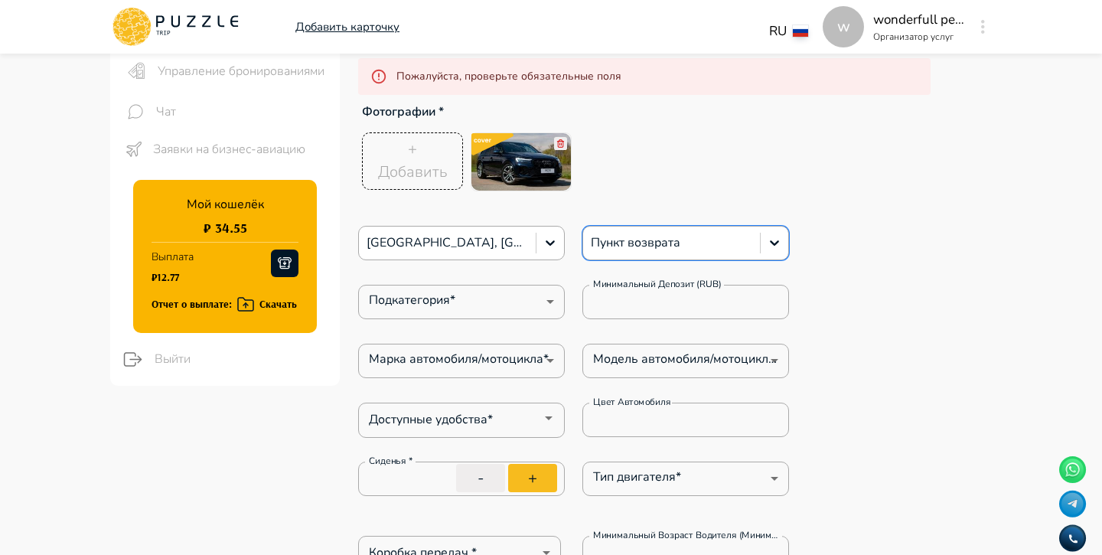
type textarea "*"
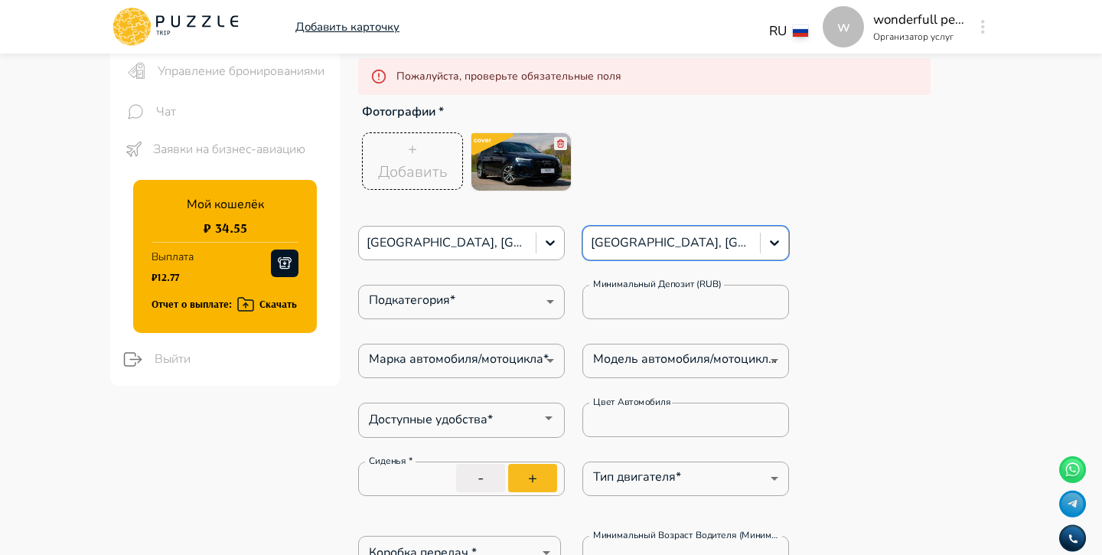
type textarea "*"
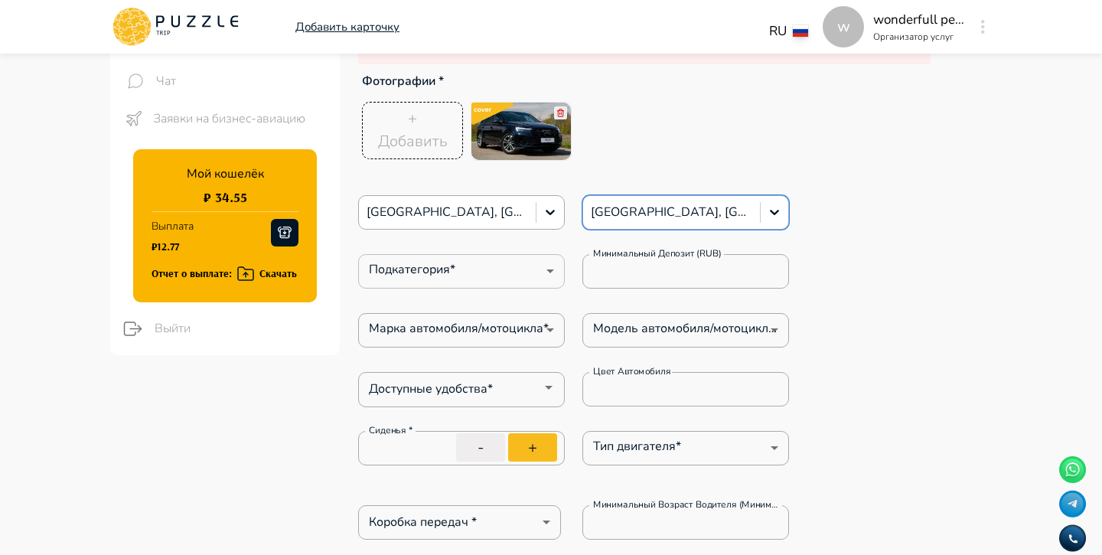
type textarea "*"
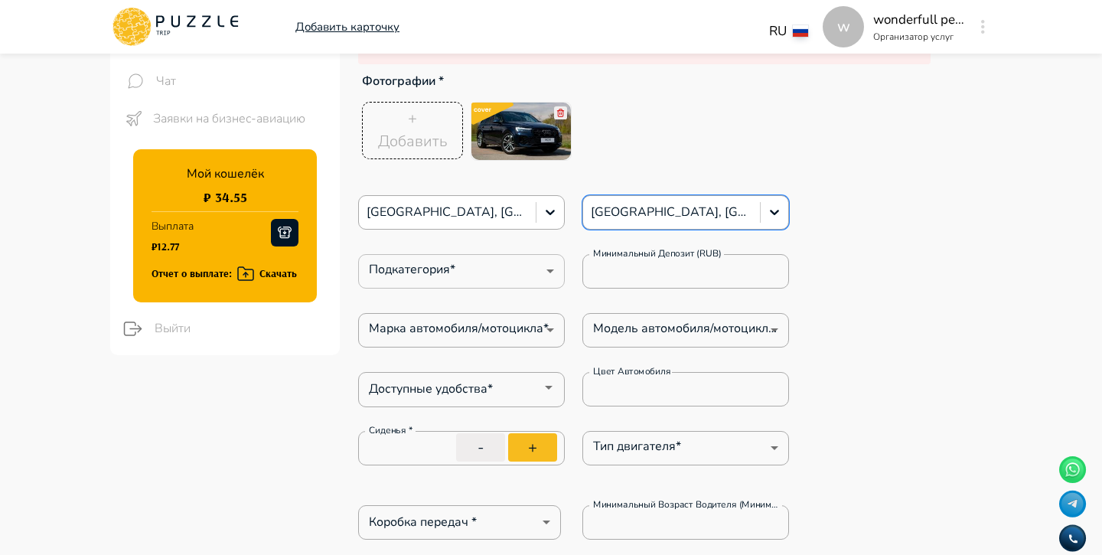
type textarea "*"
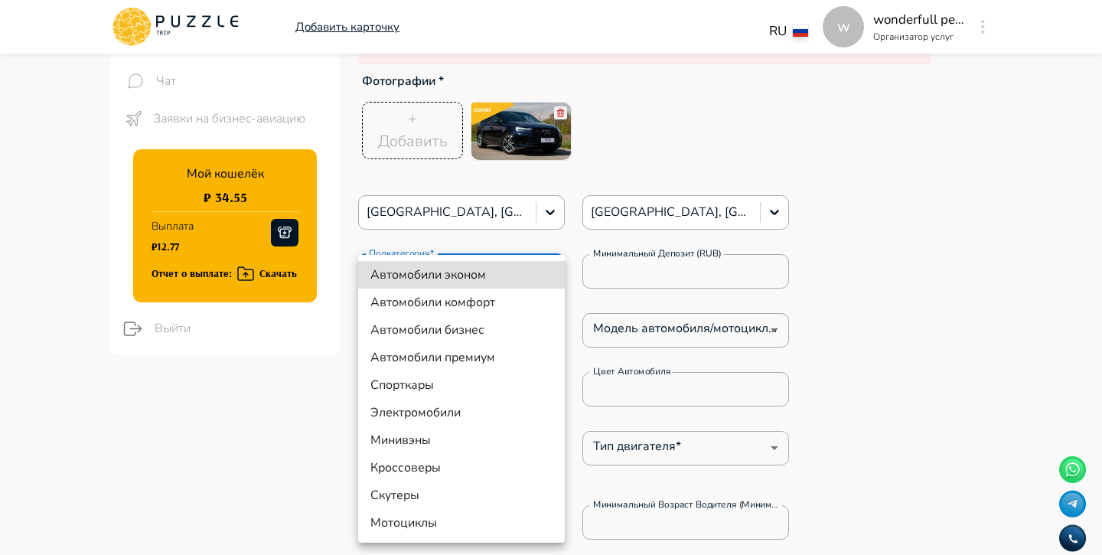
type textarea "*"
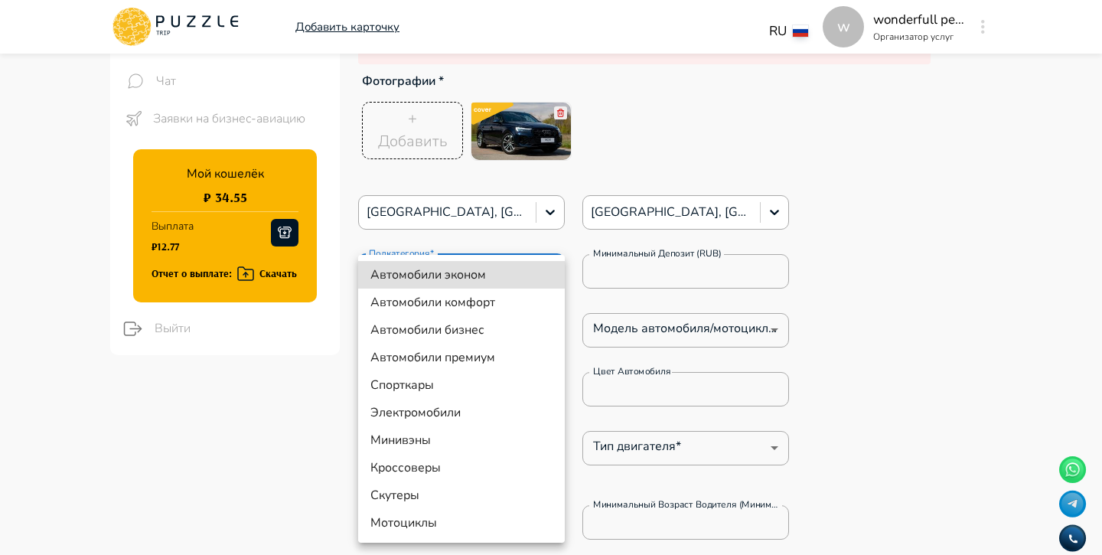
type textarea "*"
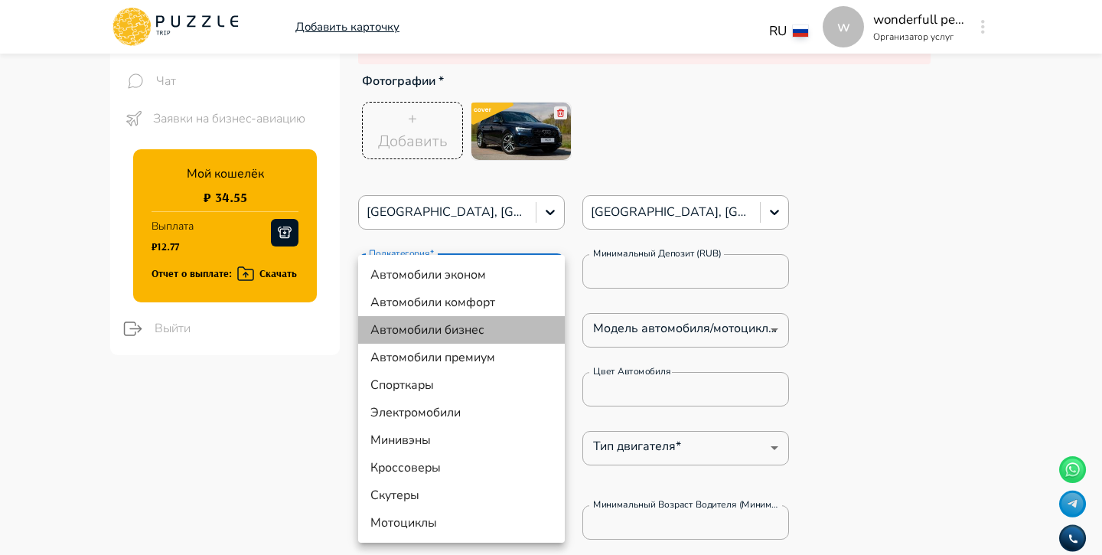
click at [511, 334] on li "Автомобили бизнес" at bounding box center [461, 330] width 207 height 28
type input "**"
type textarea "*"
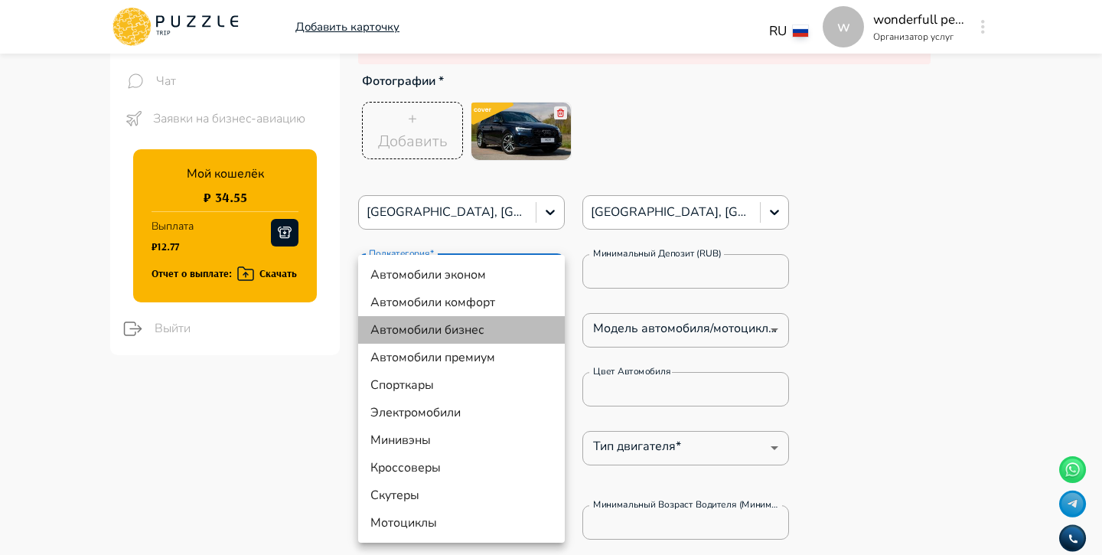
type textarea "*"
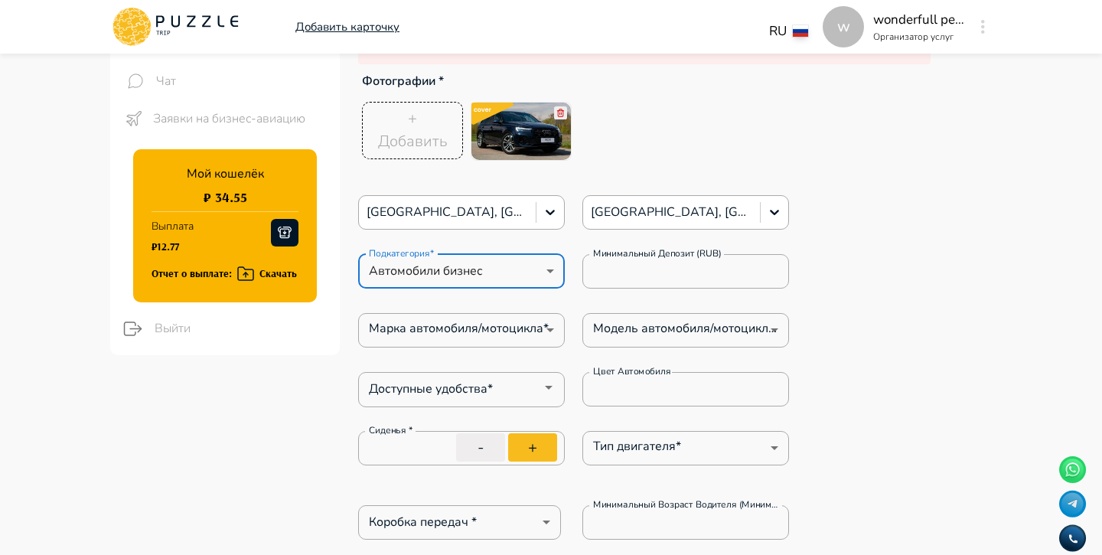
type textarea "*"
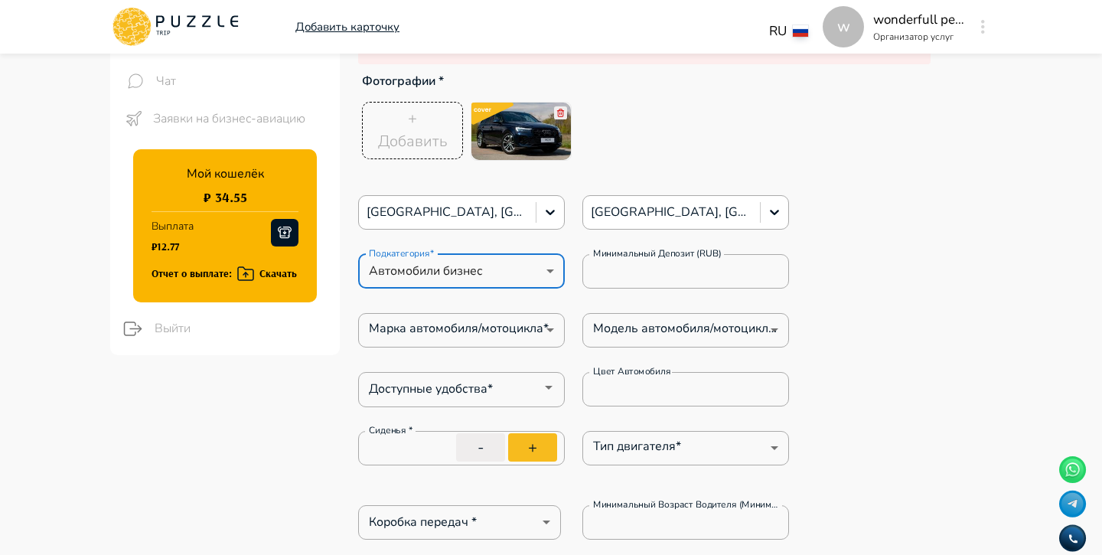
type textarea "*"
click at [664, 271] on input "*" at bounding box center [685, 271] width 207 height 31
type textarea "*"
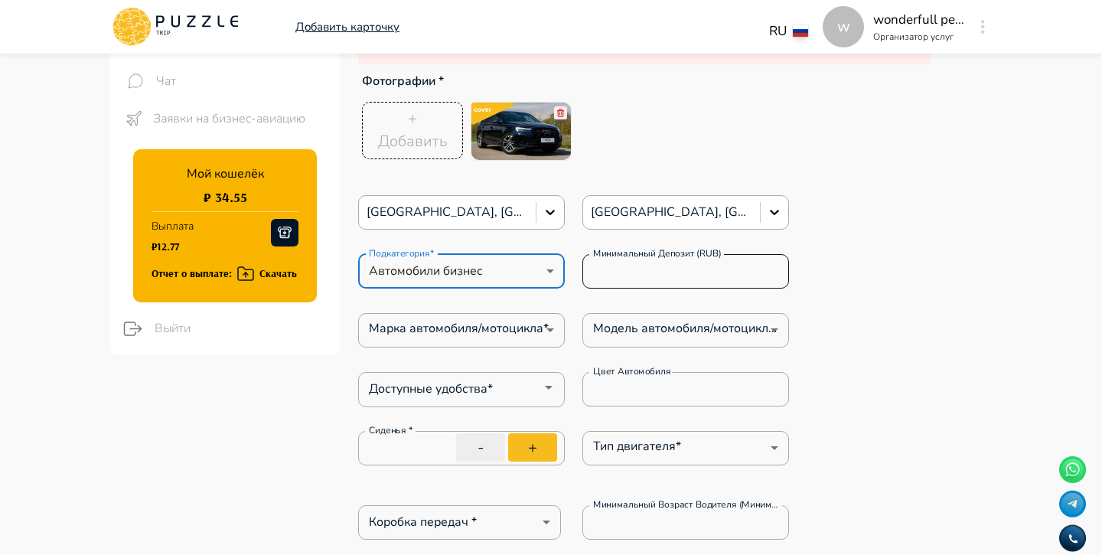
type textarea "*"
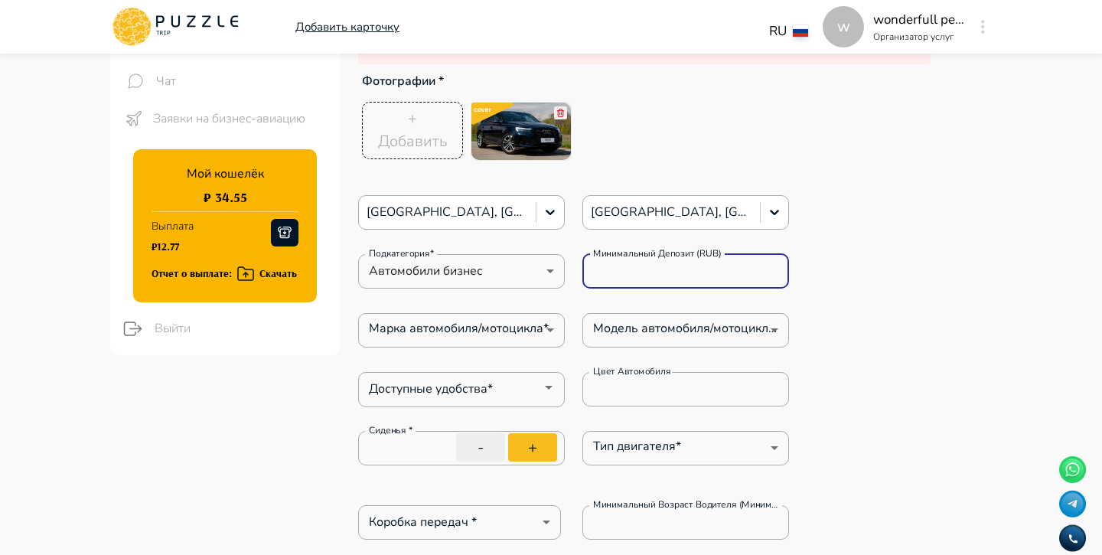
type textarea "*"
type input "*"
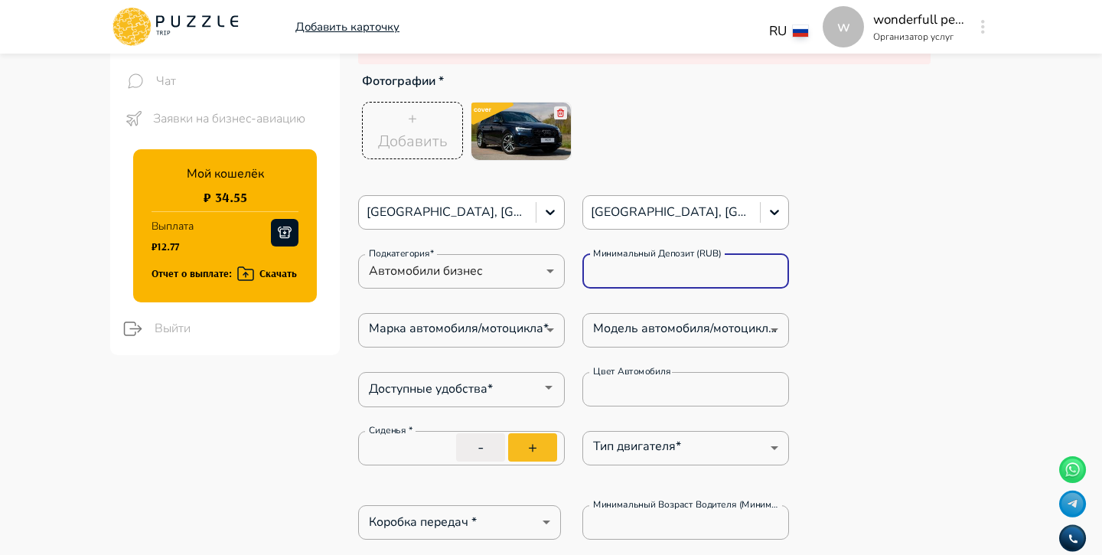
type textarea "*"
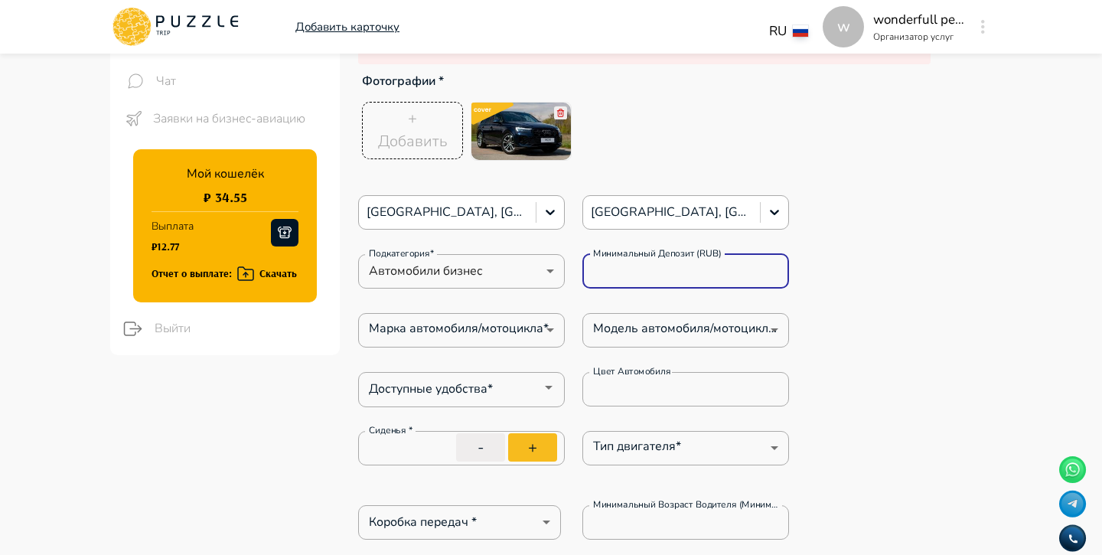
type textarea "*"
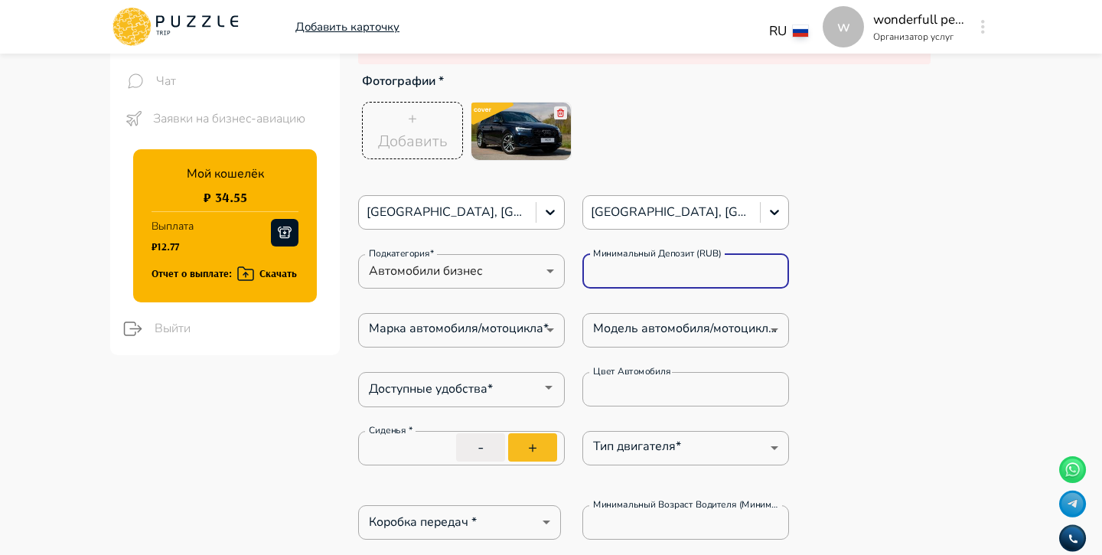
type textarea "*"
type input "**"
type textarea "*"
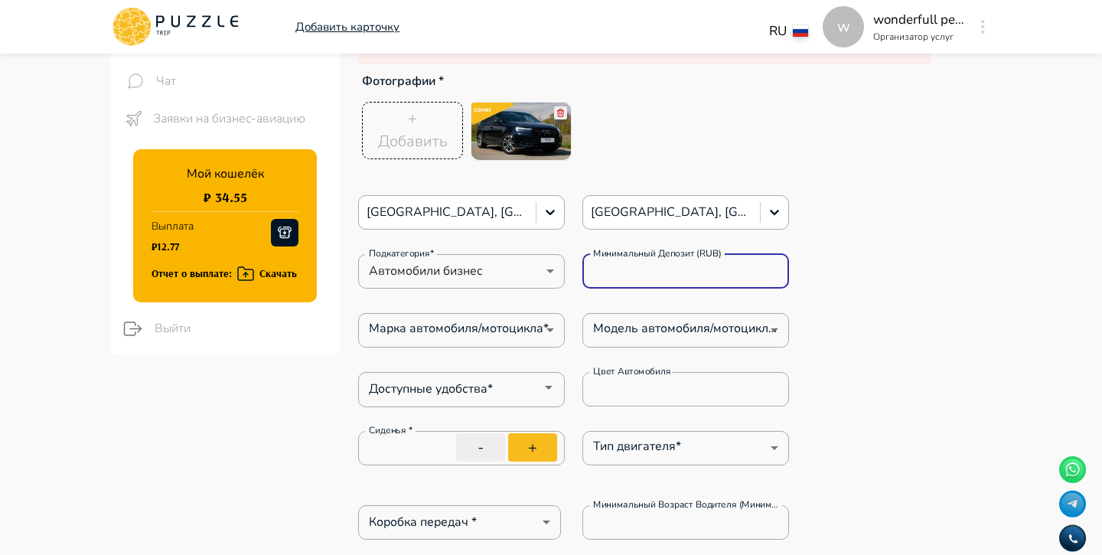
type textarea "*"
type input "***"
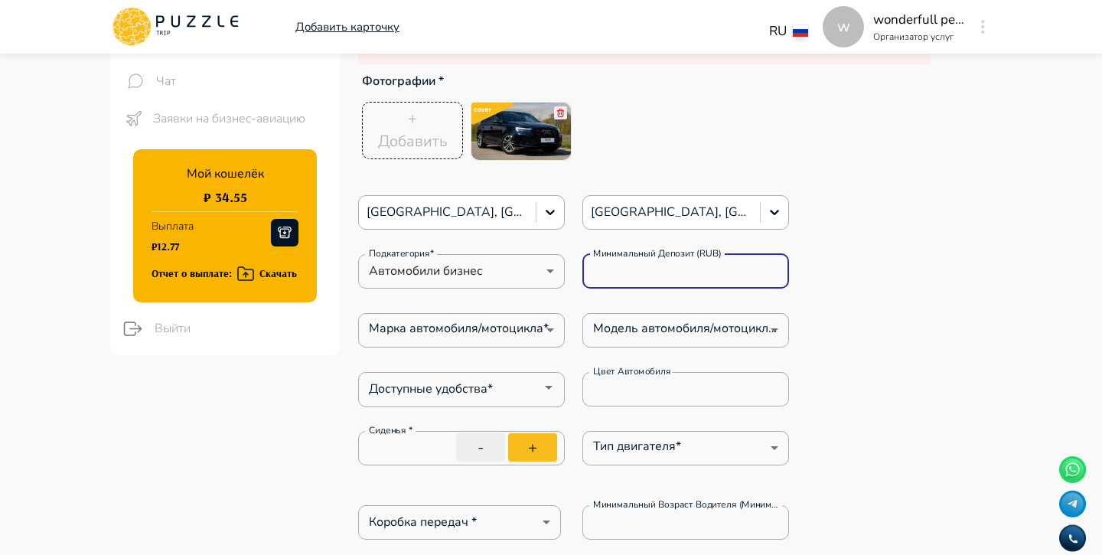
type textarea "*"
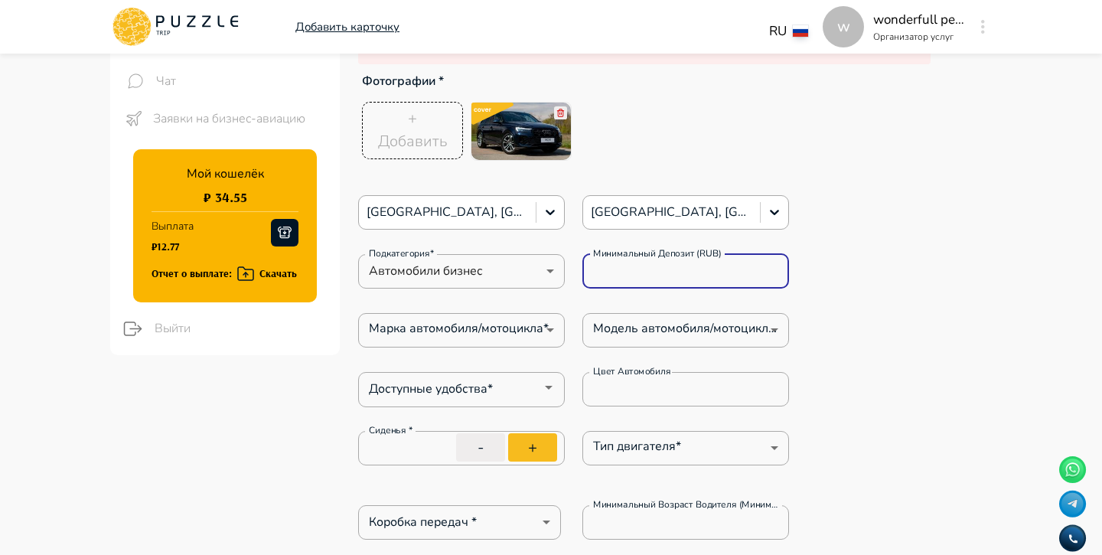
type textarea "*"
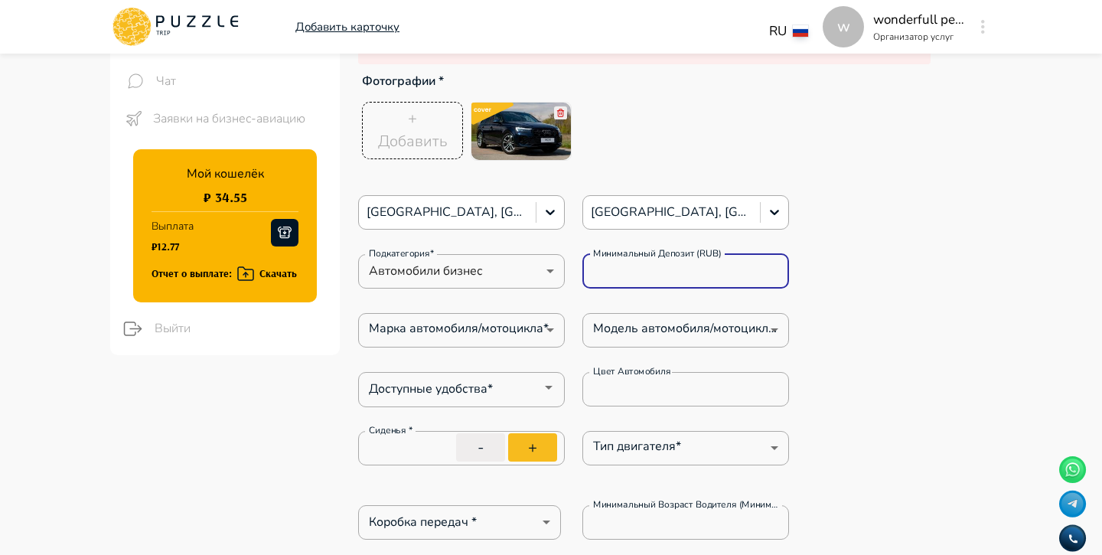
type textarea "*"
type input "****"
type textarea "*"
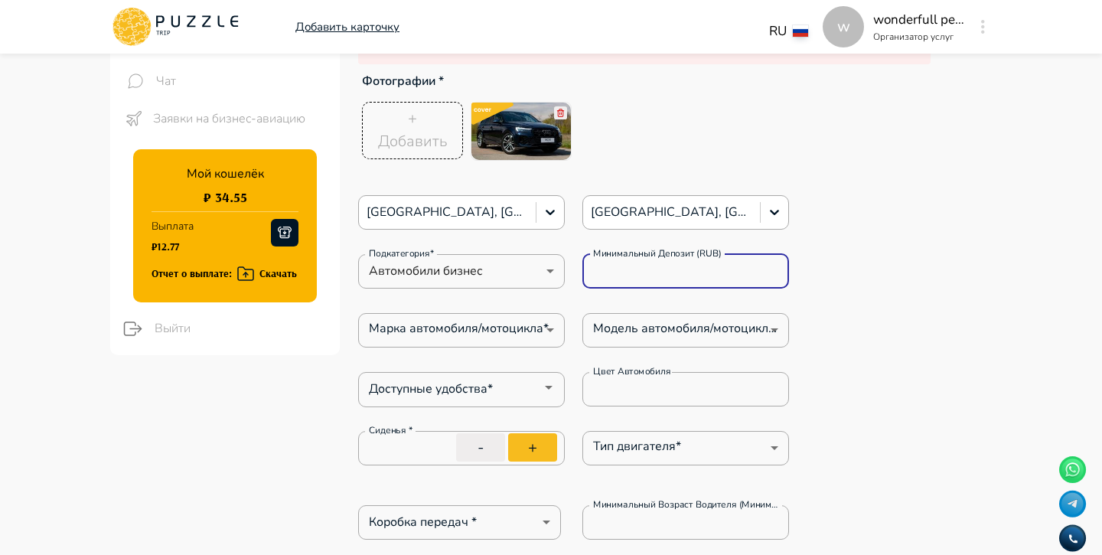
type textarea "*"
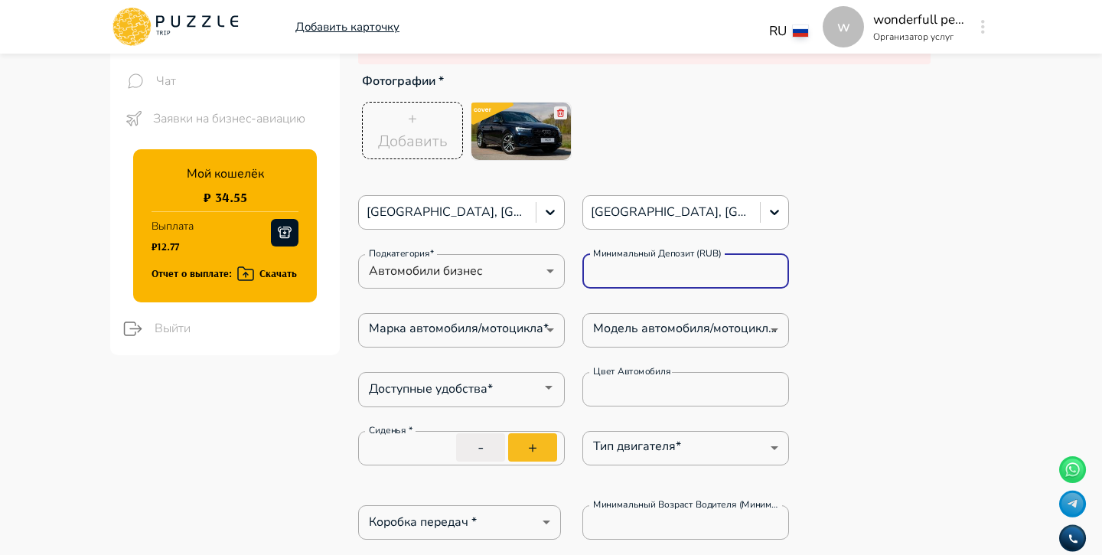
type textarea "*"
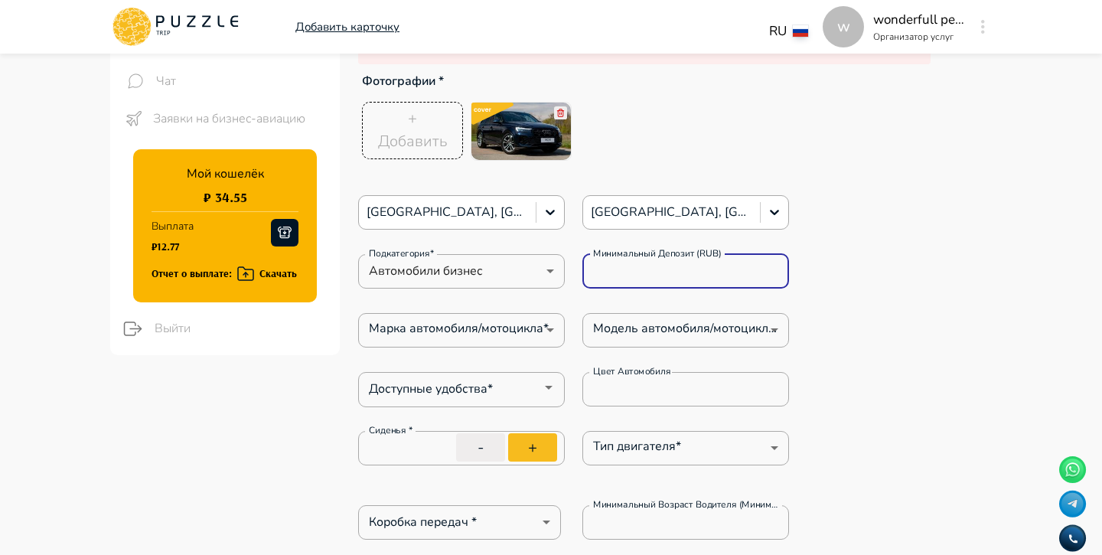
type input "*****"
type textarea "*"
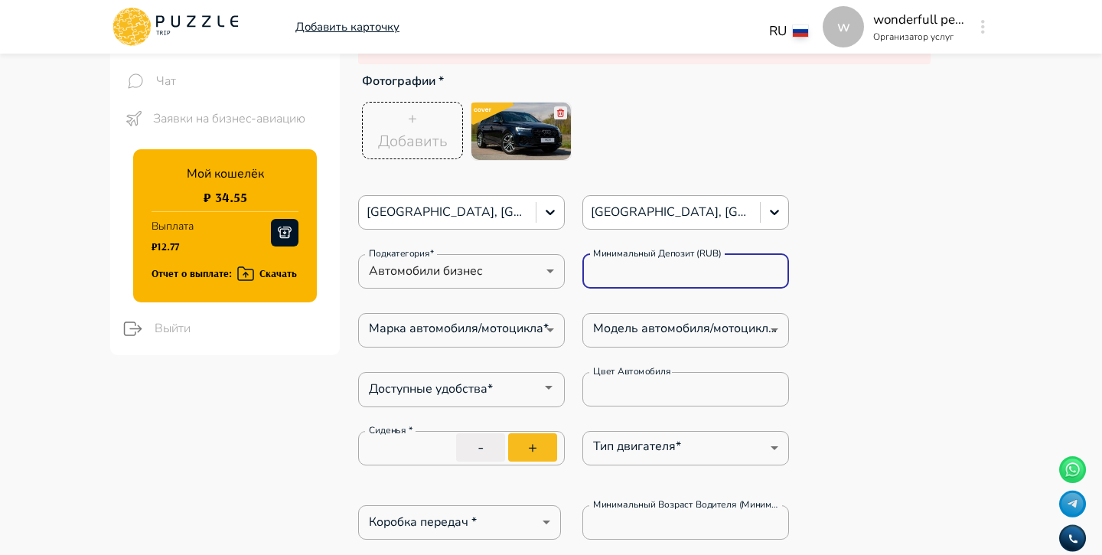
type textarea "*"
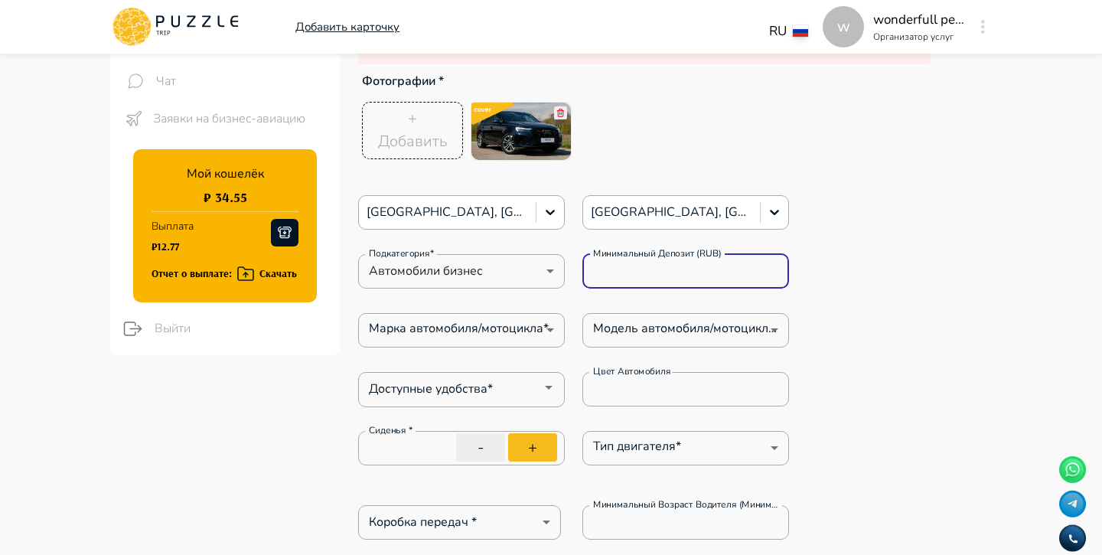
type textarea "*"
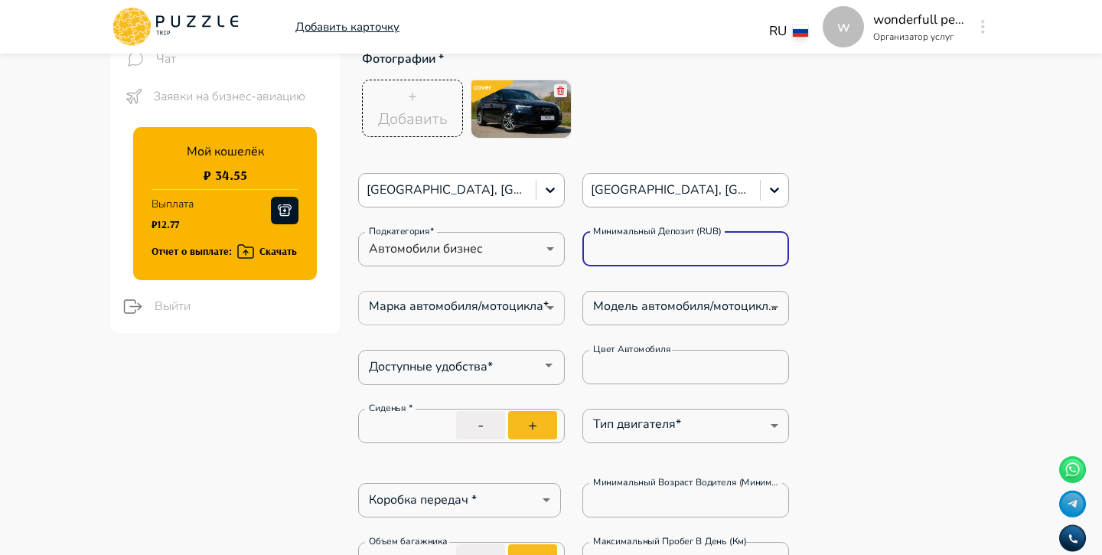
type input "*****"
type textarea "*"
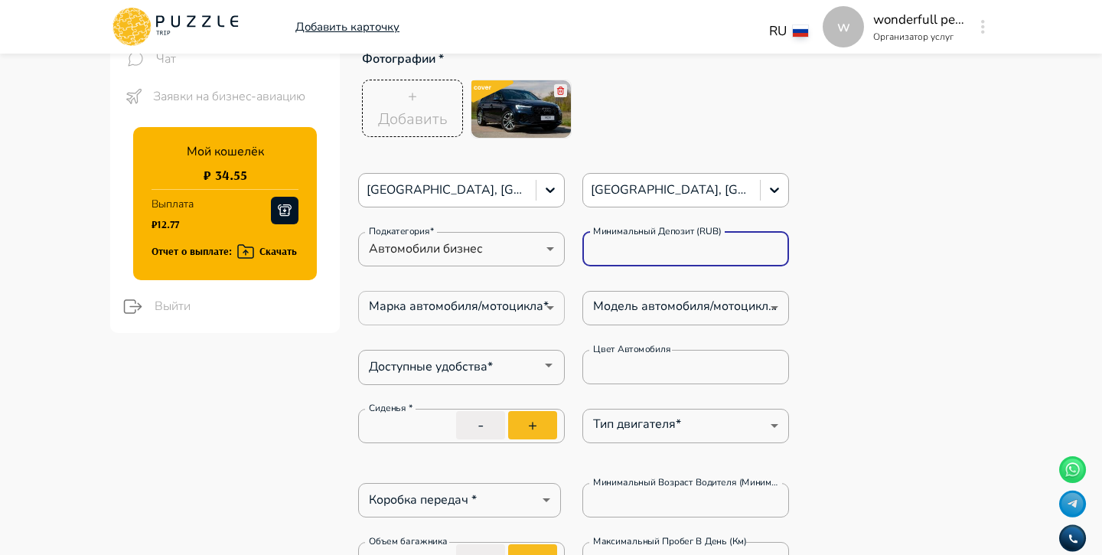
type textarea "*"
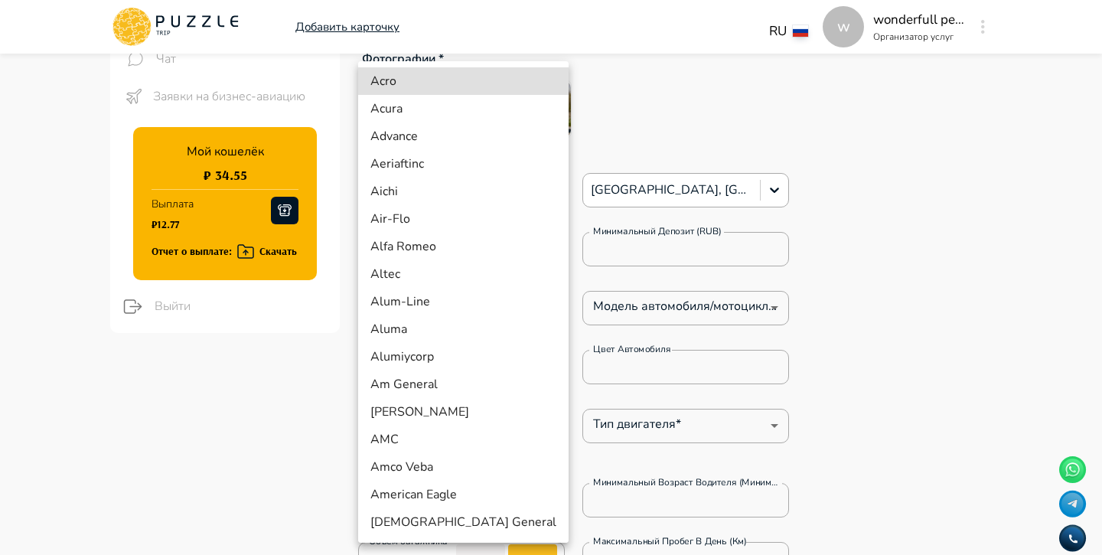
type textarea "*"
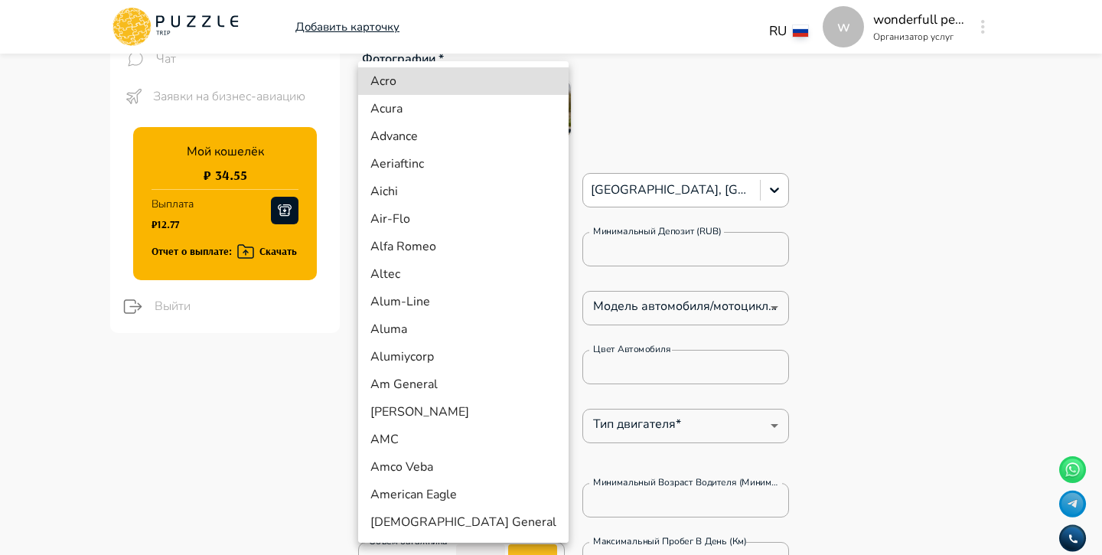
type textarea "*"
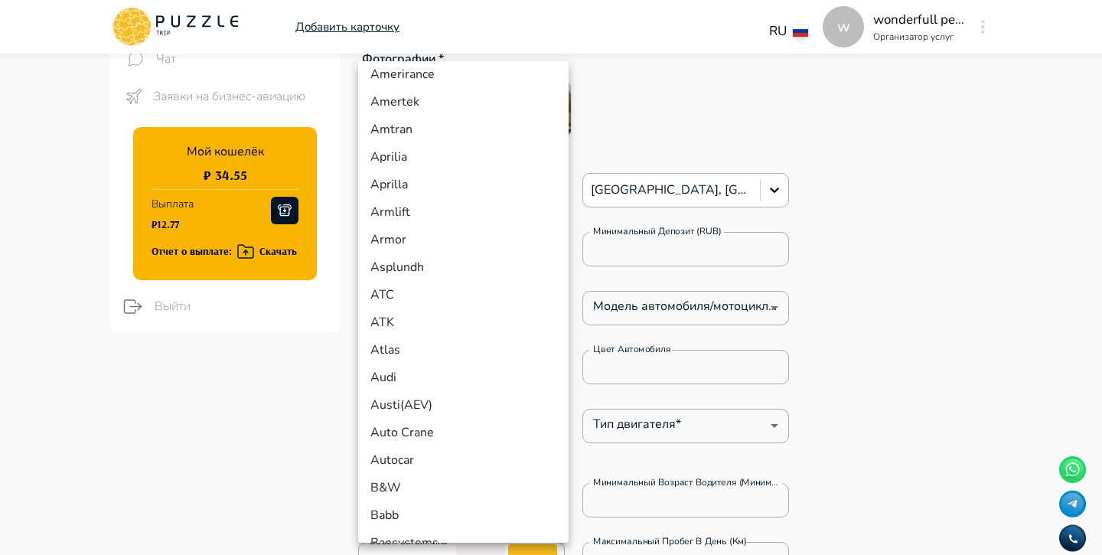
scroll to position [540, 0]
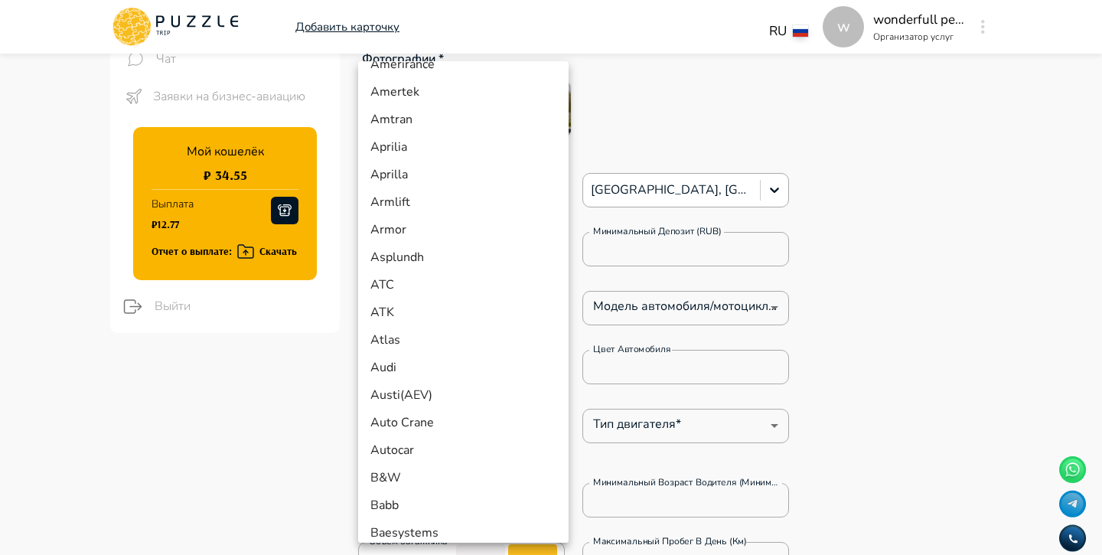
click at [448, 370] on li "Audi" at bounding box center [463, 367] width 210 height 28
type input "*"
type textarea "*"
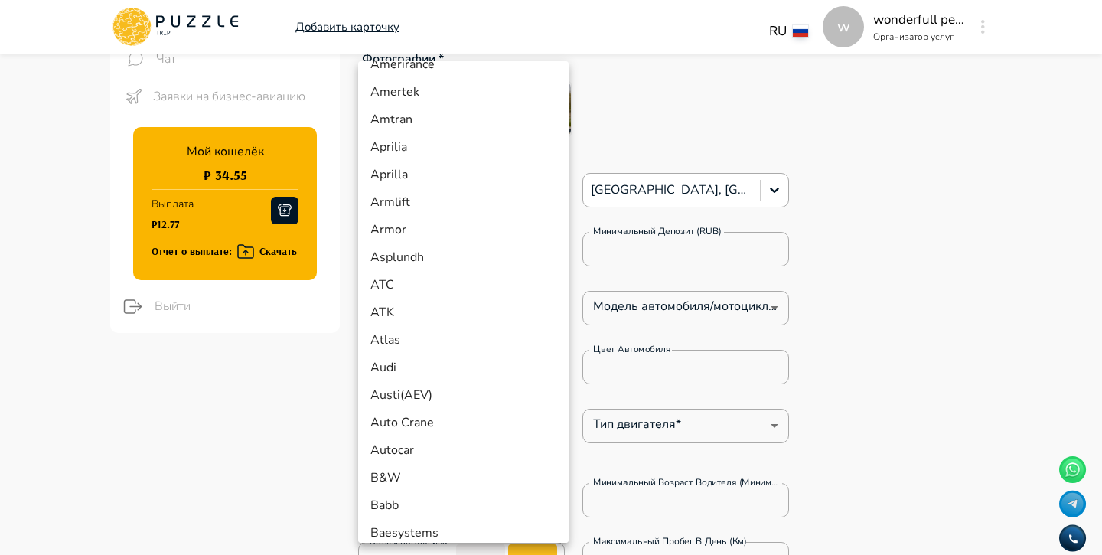
type textarea "*"
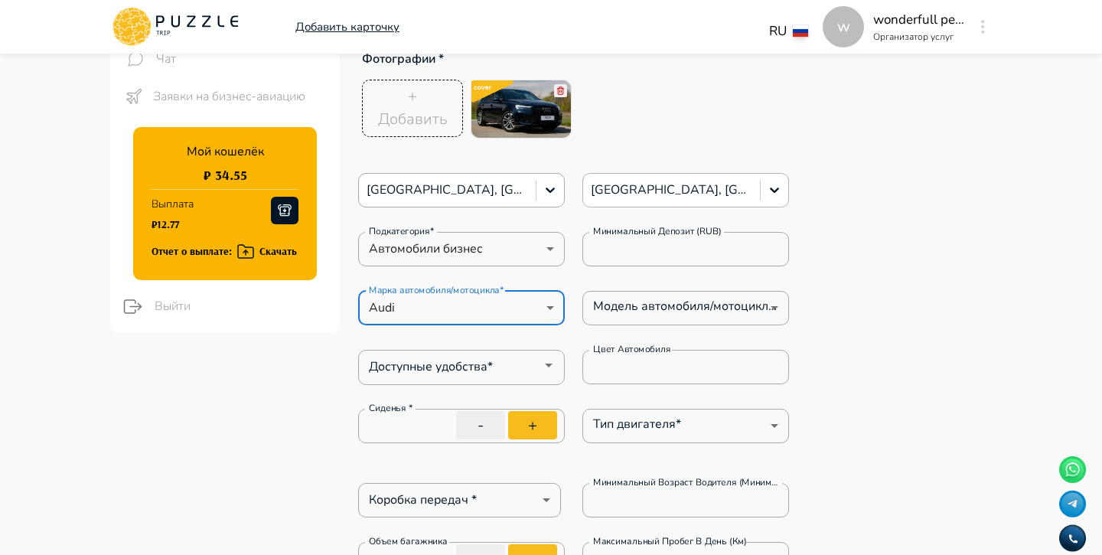
type textarea "*"
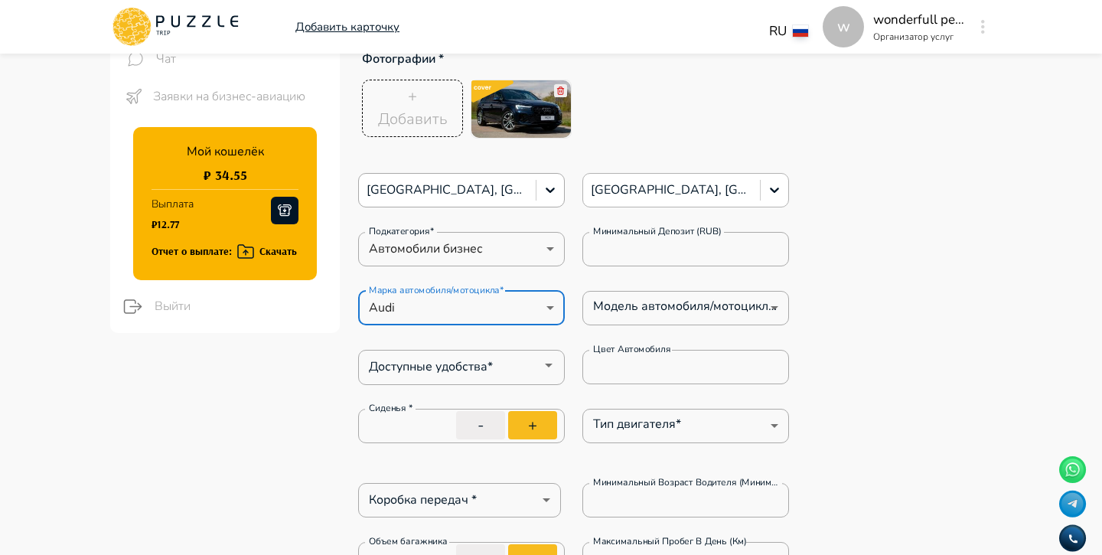
type textarea "*"
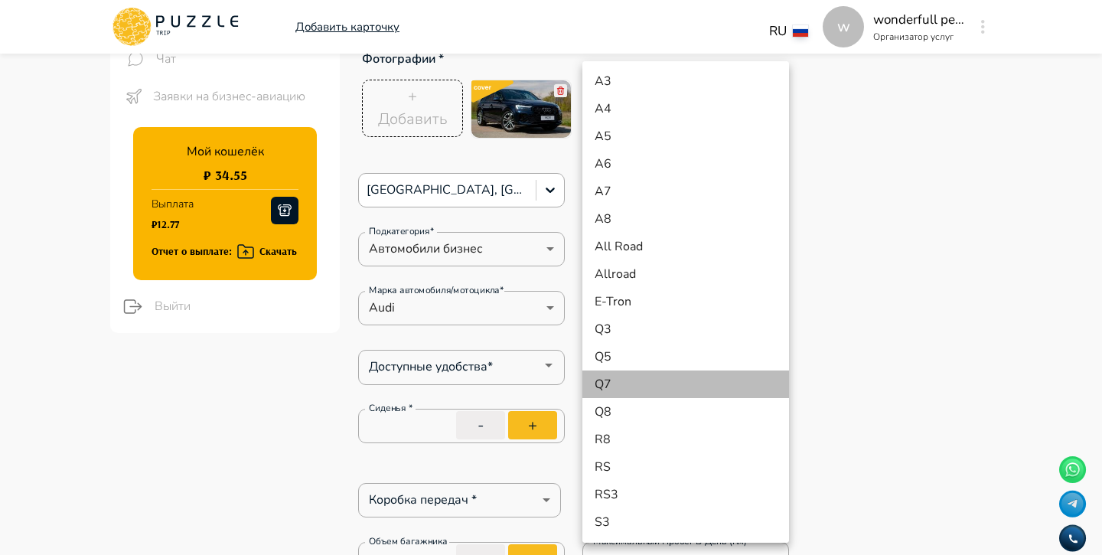
click at [628, 390] on li "Q7" at bounding box center [685, 384] width 207 height 28
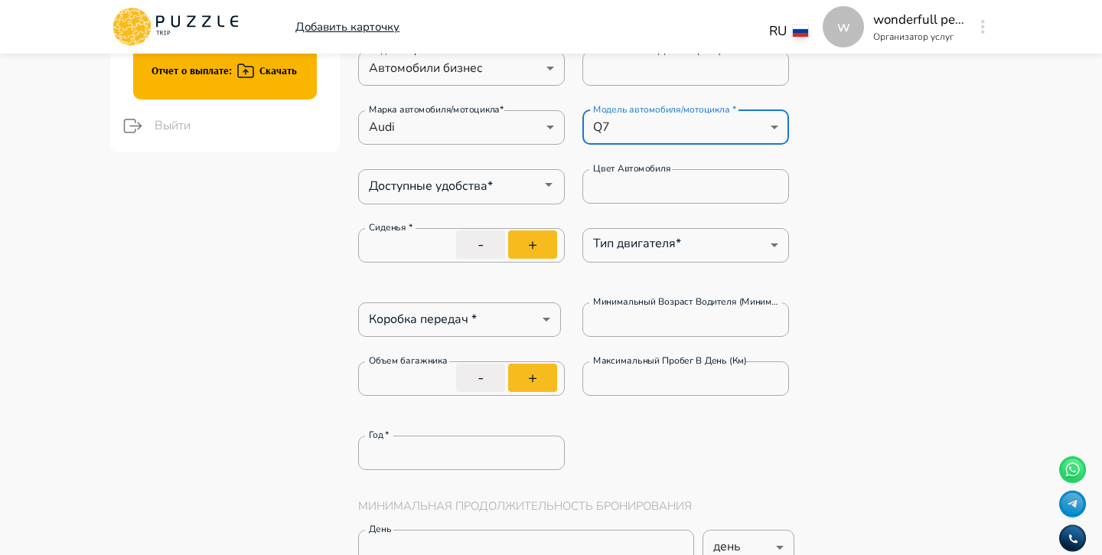
scroll to position [461, 0]
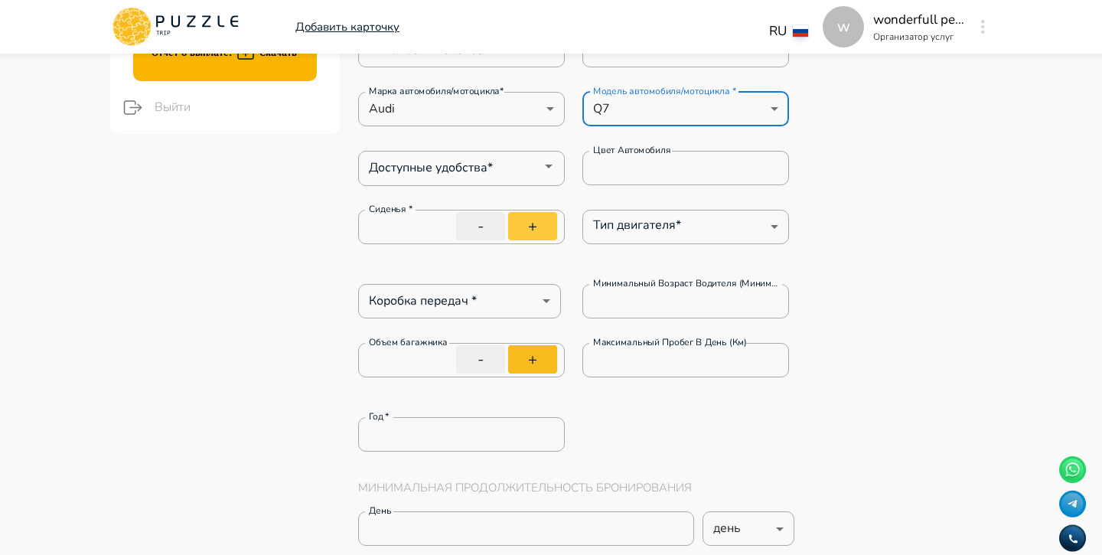
click at [532, 233] on button "+" at bounding box center [532, 226] width 49 height 28
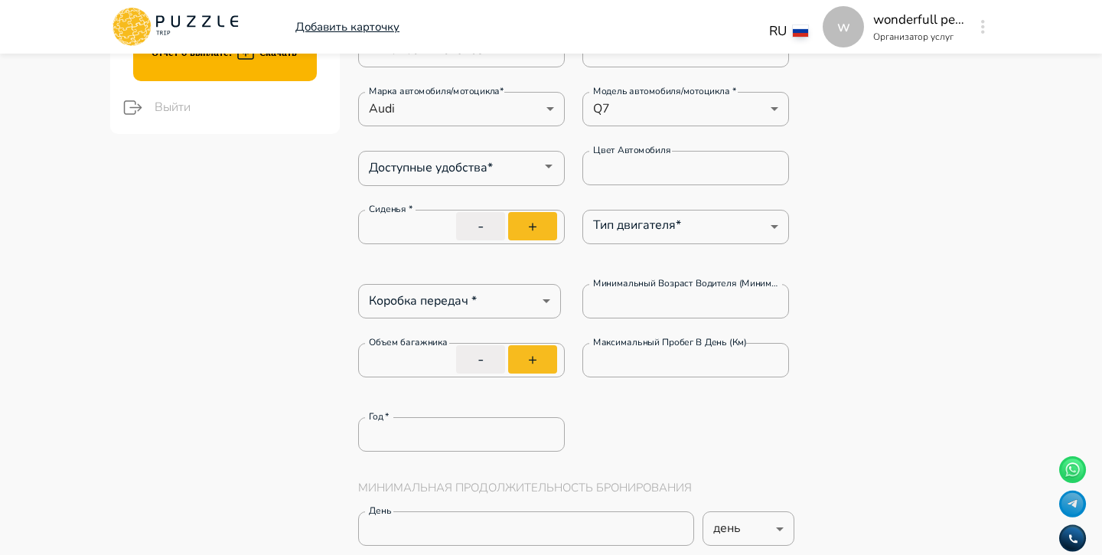
click at [578, 254] on div "Сиденья * * Сиденья * - + Тип двигателя* ​ Тип двигателя*" at bounding box center [573, 235] width 431 height 50
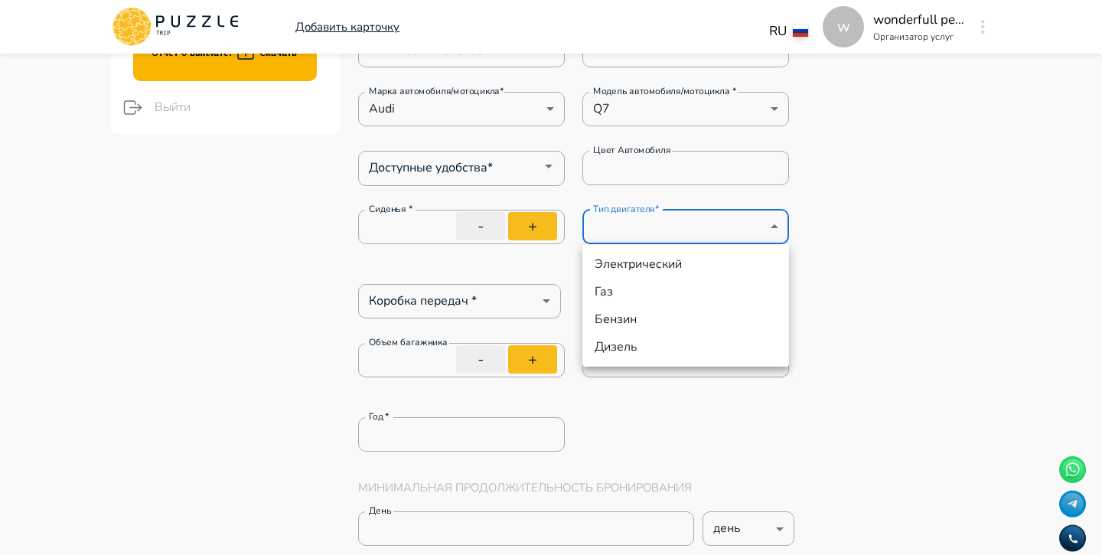
click at [645, 345] on li "Дизель" at bounding box center [685, 347] width 207 height 28
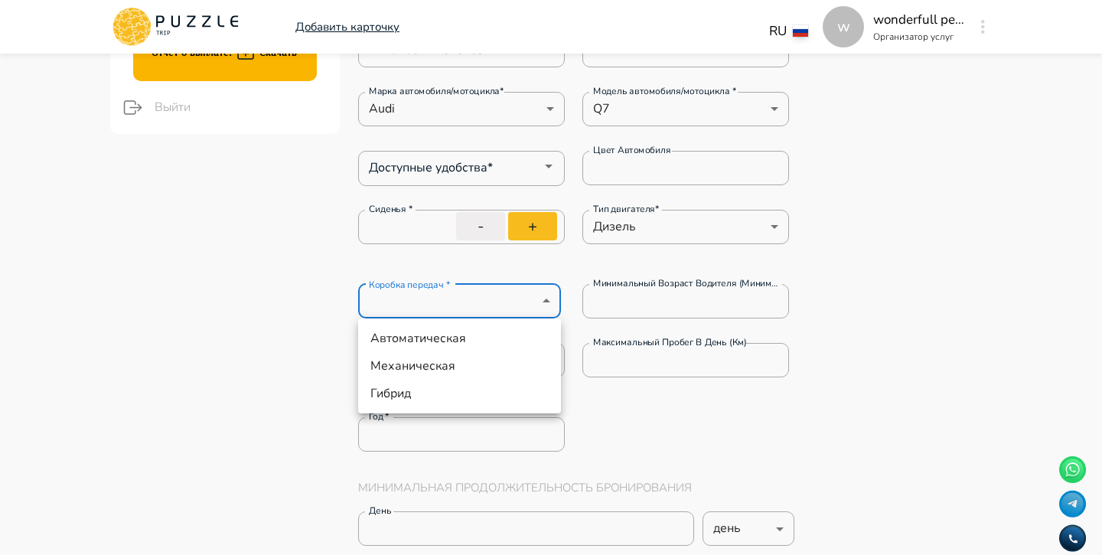
click at [481, 324] on ul "Автоматическая Механическая Гибрид" at bounding box center [459, 365] width 203 height 95
click at [487, 334] on li "Автоматическая" at bounding box center [459, 338] width 203 height 28
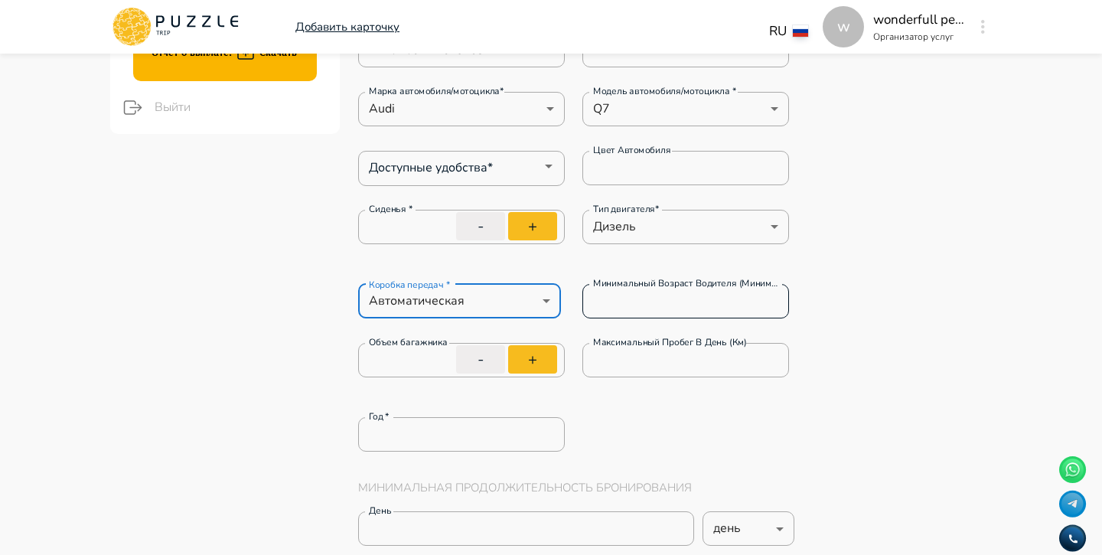
click at [650, 301] on input "*" at bounding box center [685, 300] width 207 height 31
click at [637, 407] on div "Yerevan, Armenia Yerevan, Armenia Подкатегория* Автомобили бизнес ** Подкатегор…" at bounding box center [573, 320] width 431 height 692
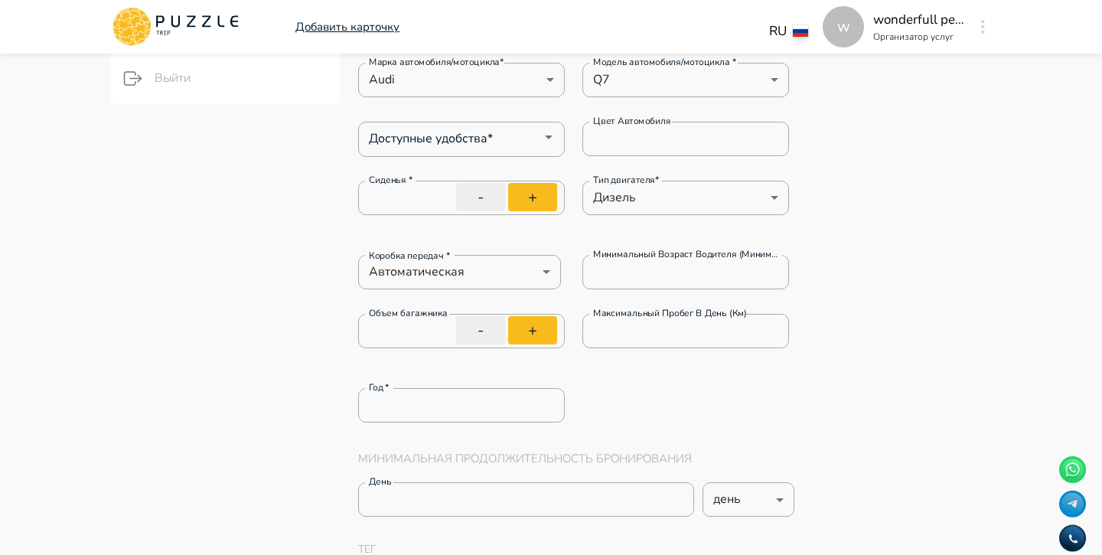
scroll to position [503, 0]
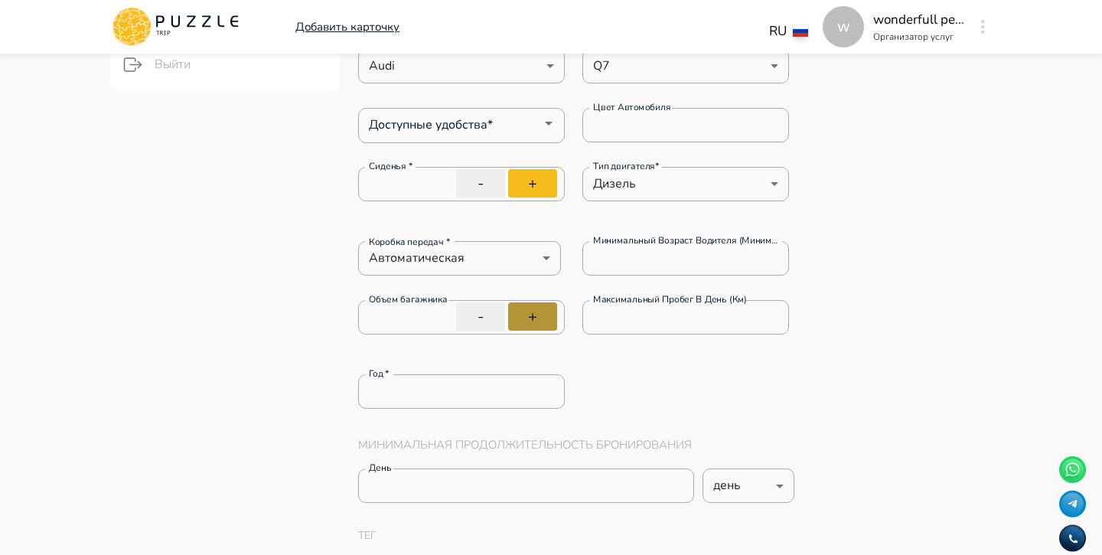
click at [547, 325] on button "+" at bounding box center [532, 316] width 49 height 28
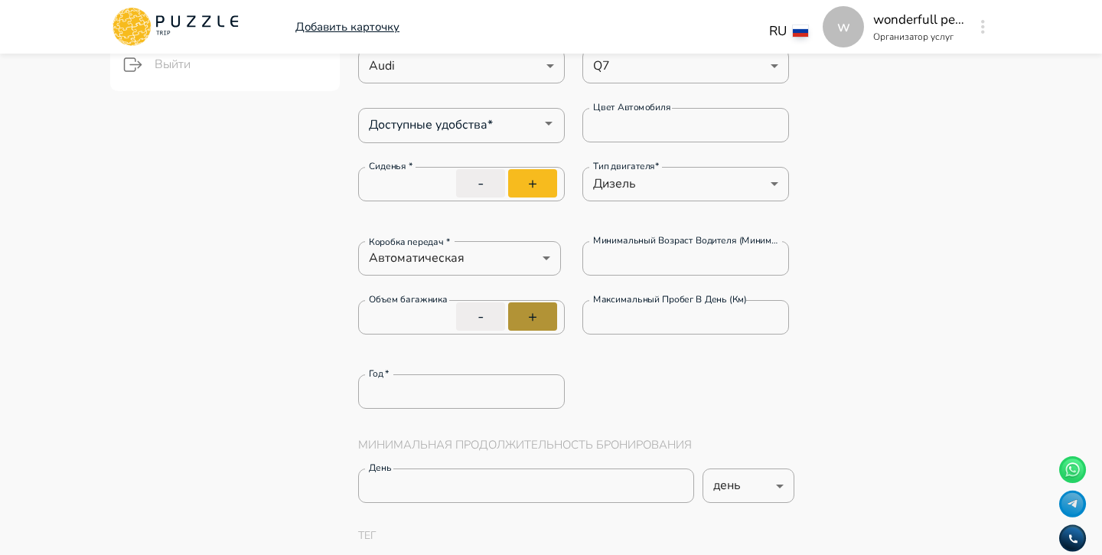
click at [547, 325] on button "+" at bounding box center [532, 316] width 49 height 28
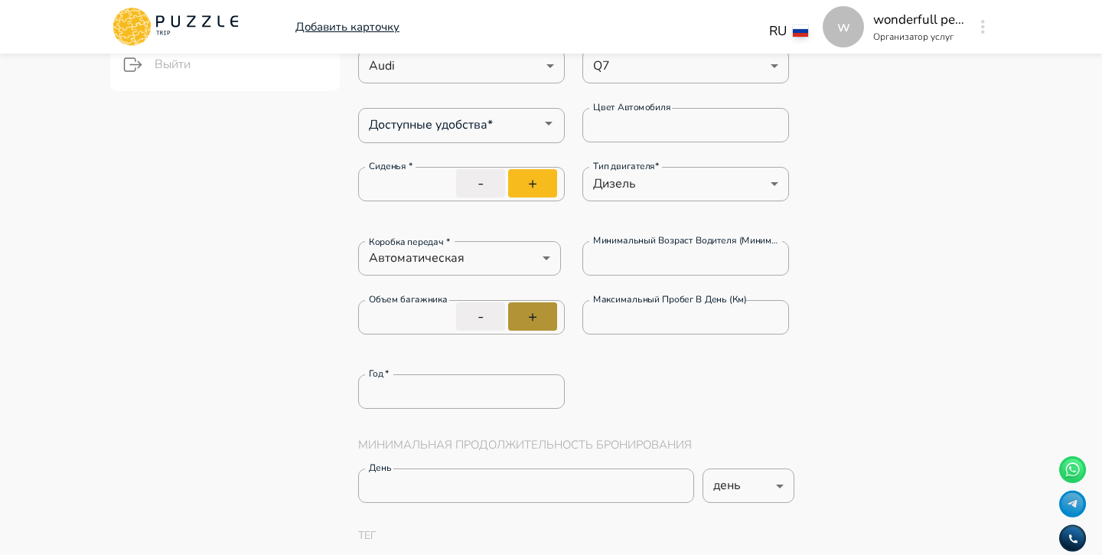
click at [547, 325] on button "+" at bounding box center [532, 316] width 49 height 28
click at [548, 325] on button "+" at bounding box center [532, 316] width 49 height 28
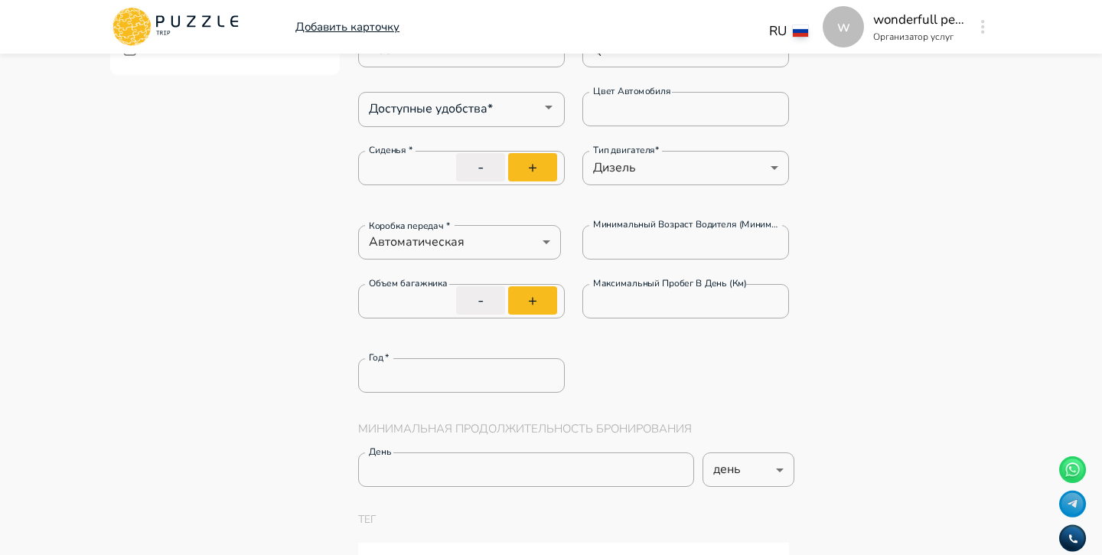
scroll to position [521, 0]
click at [680, 301] on input "*" at bounding box center [685, 299] width 207 height 31
click at [693, 348] on div "Yerevan, Armenia Yerevan, Armenia Подкатегория* Автомобили бизнес ** Подкатегор…" at bounding box center [573, 260] width 431 height 692
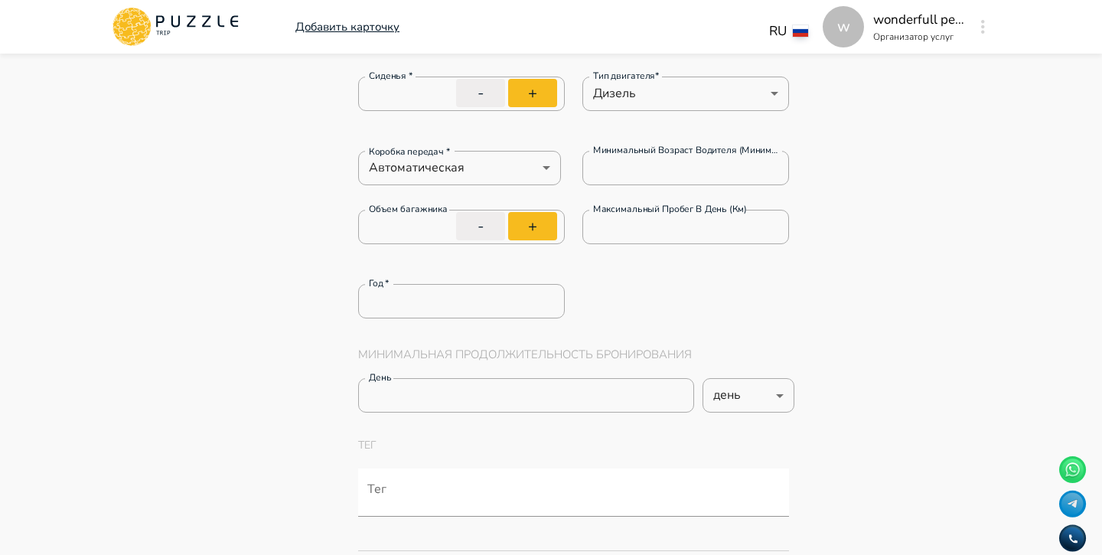
scroll to position [601, 0]
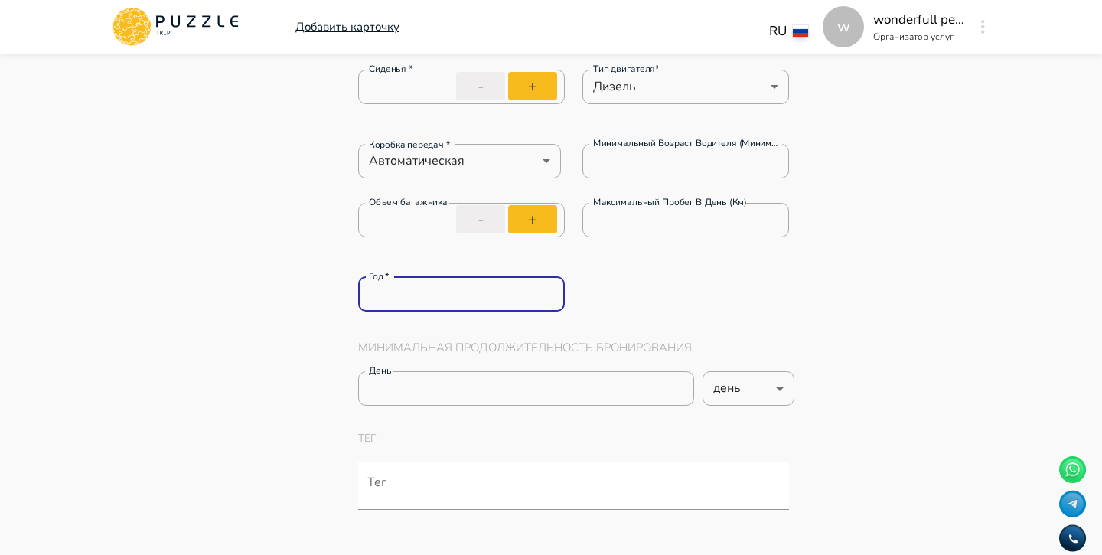
click at [498, 278] on input "*" at bounding box center [461, 293] width 207 height 31
click at [583, 318] on div "Минимальная продолжительность бронирования день * день день *** ​" at bounding box center [573, 370] width 431 height 119
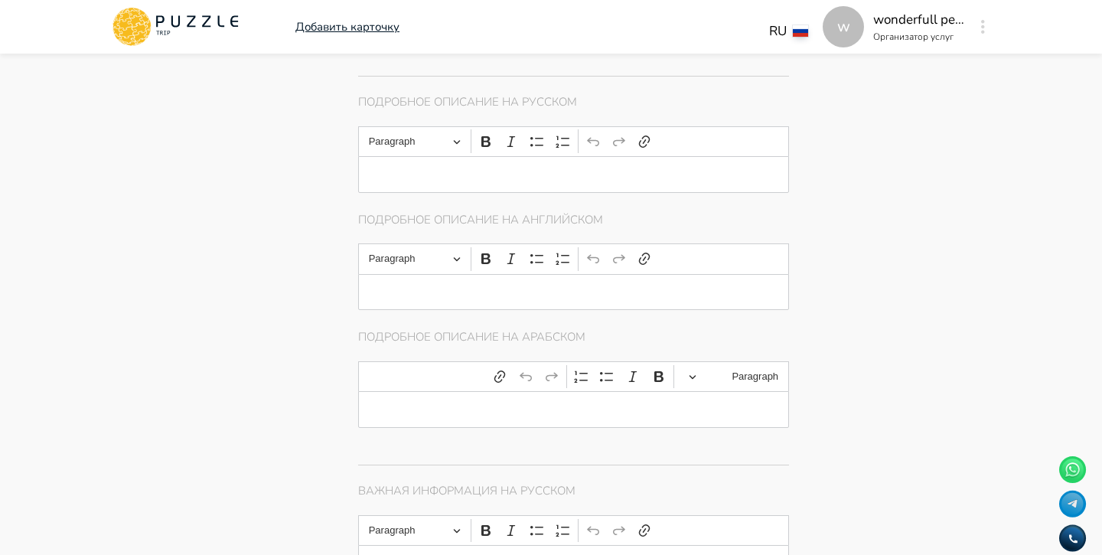
scroll to position [1063, 0]
click at [640, 178] on p "Editor editing area: main" at bounding box center [573, 178] width 383 height 13
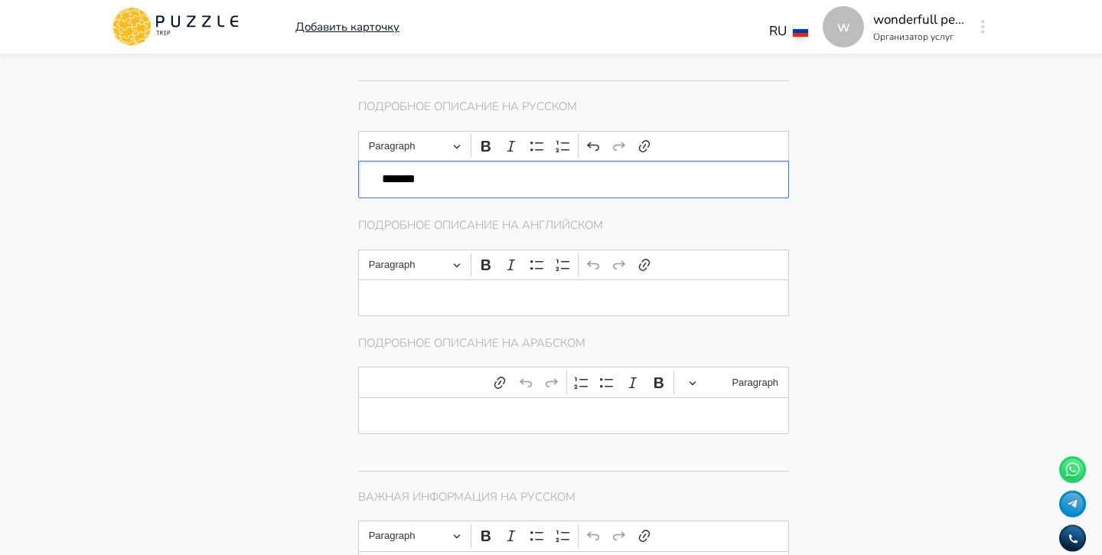
click at [593, 304] on p "Editor editing area: main" at bounding box center [573, 297] width 383 height 13
drag, startPoint x: 439, startPoint y: 174, endPoint x: 383, endPoint y: 170, distance: 56.8
click at [383, 171] on div "*******" at bounding box center [573, 179] width 431 height 37
copy p "*******"
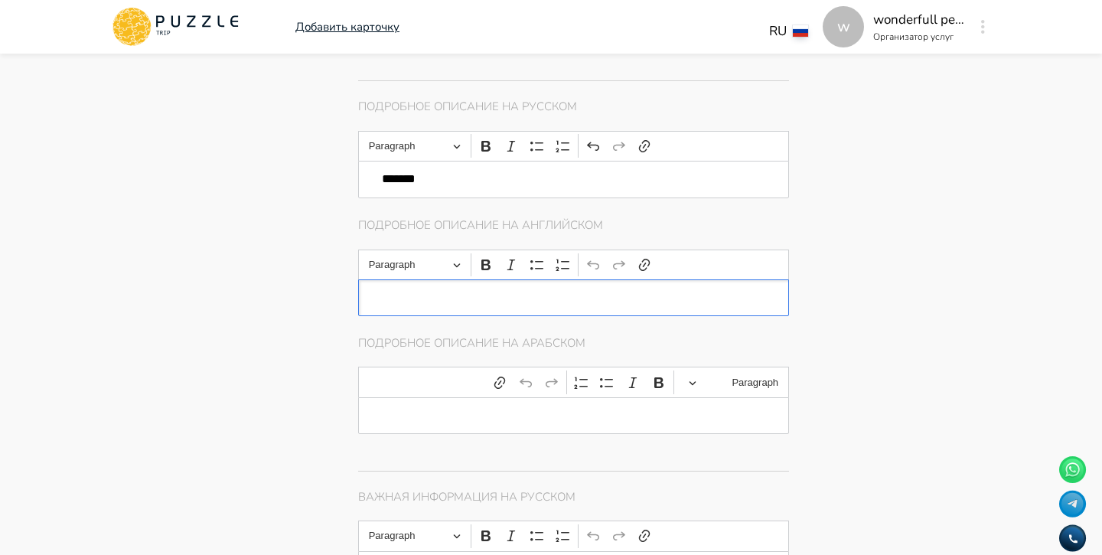
click at [407, 301] on p "Editor editing area: main" at bounding box center [573, 297] width 383 height 13
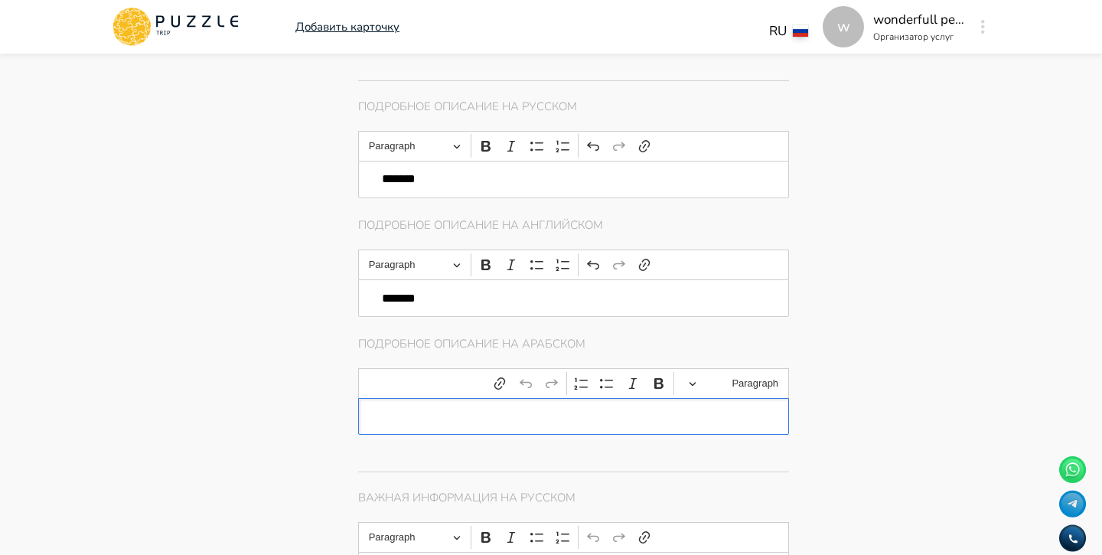
click at [416, 418] on p "Editor editing area: main" at bounding box center [573, 416] width 383 height 13
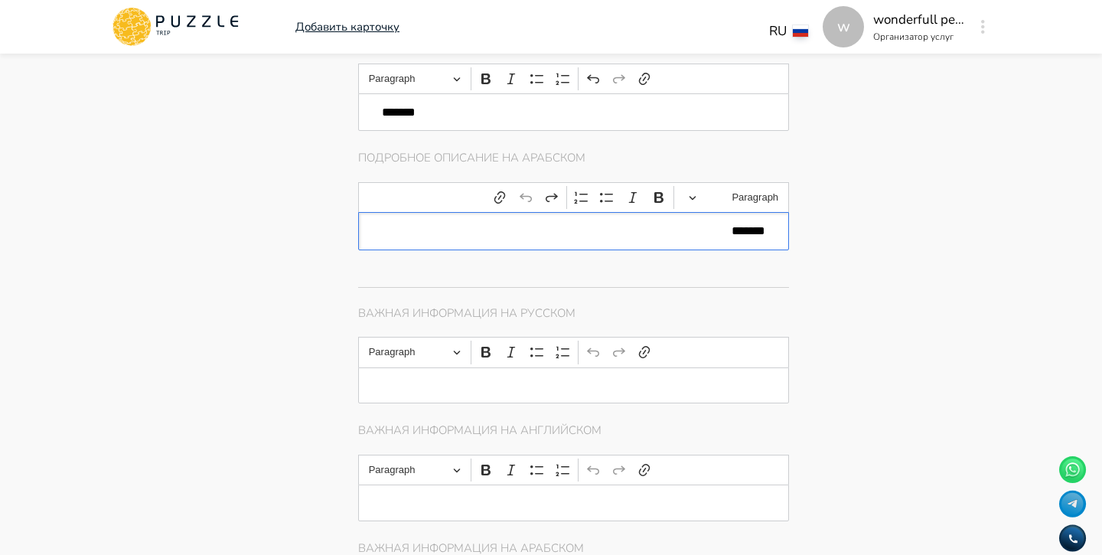
scroll to position [1255, 0]
click at [455, 386] on p "Editor editing area: main" at bounding box center [573, 379] width 383 height 13
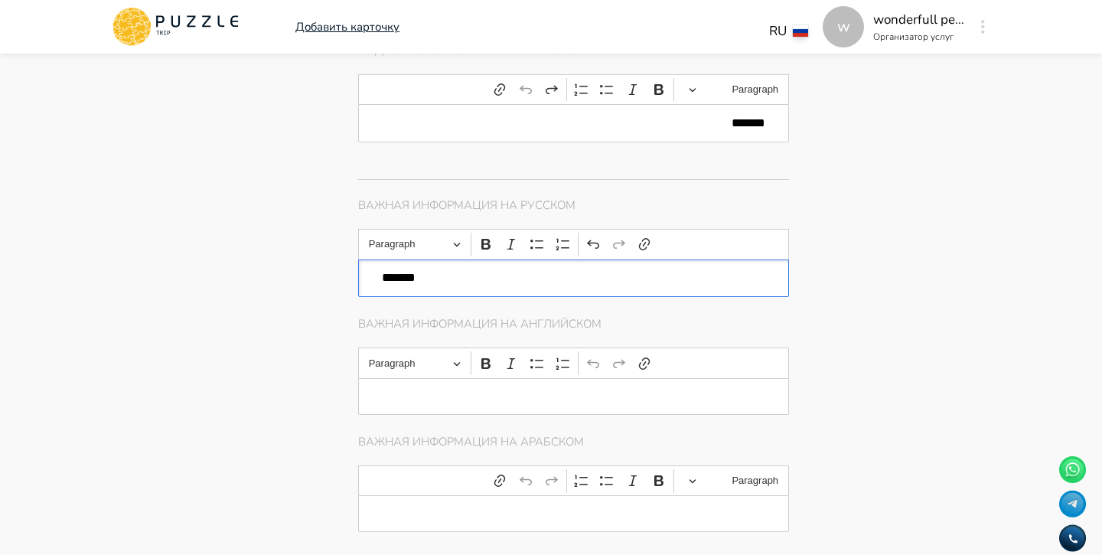
scroll to position [1384, 0]
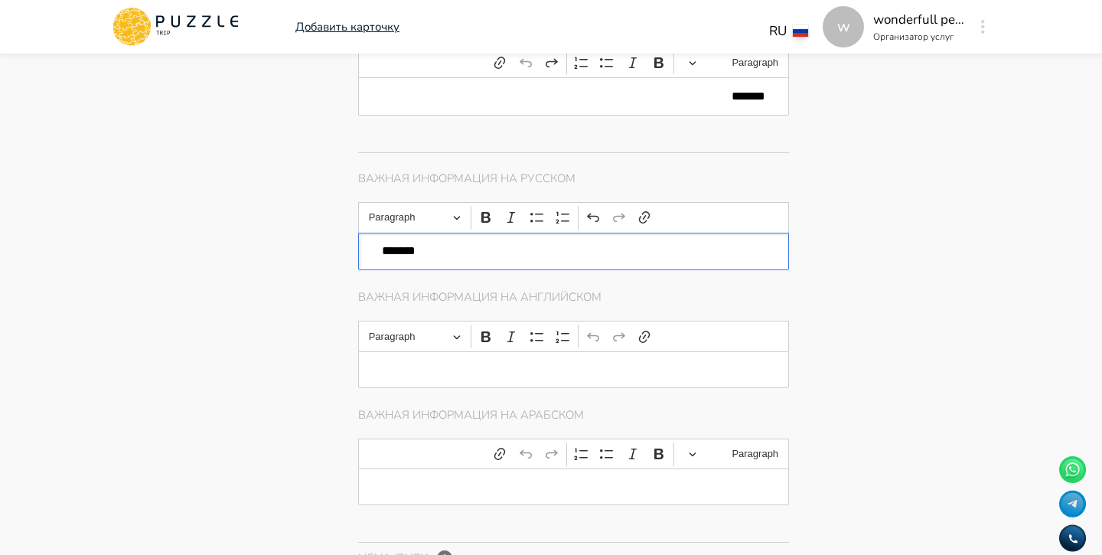
click at [468, 378] on div "Editor editing area: main" at bounding box center [573, 369] width 431 height 37
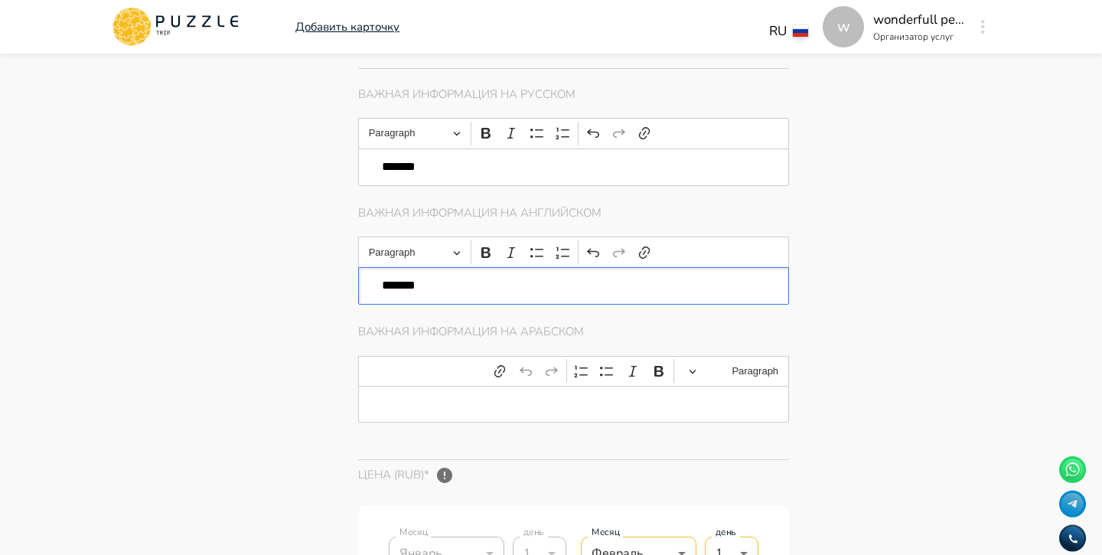
scroll to position [1491, 0]
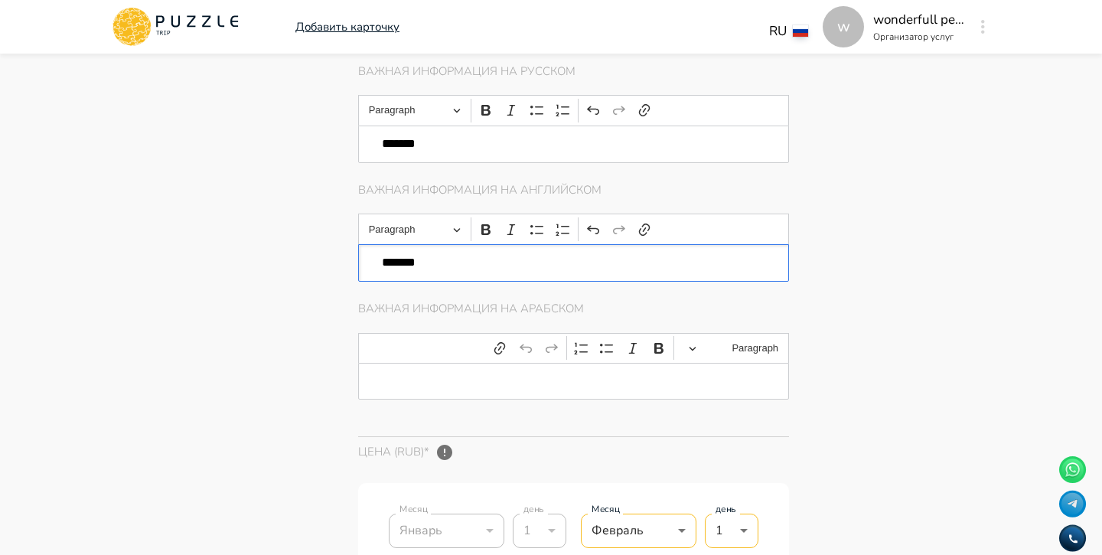
click at [470, 385] on p "Editor editing area: main" at bounding box center [573, 380] width 383 height 13
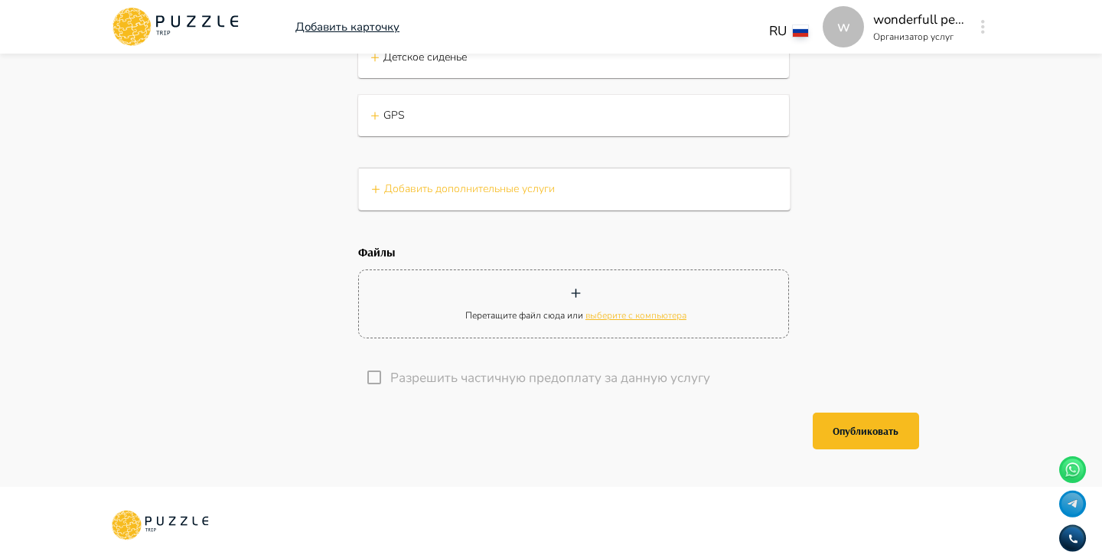
scroll to position [2799, 0]
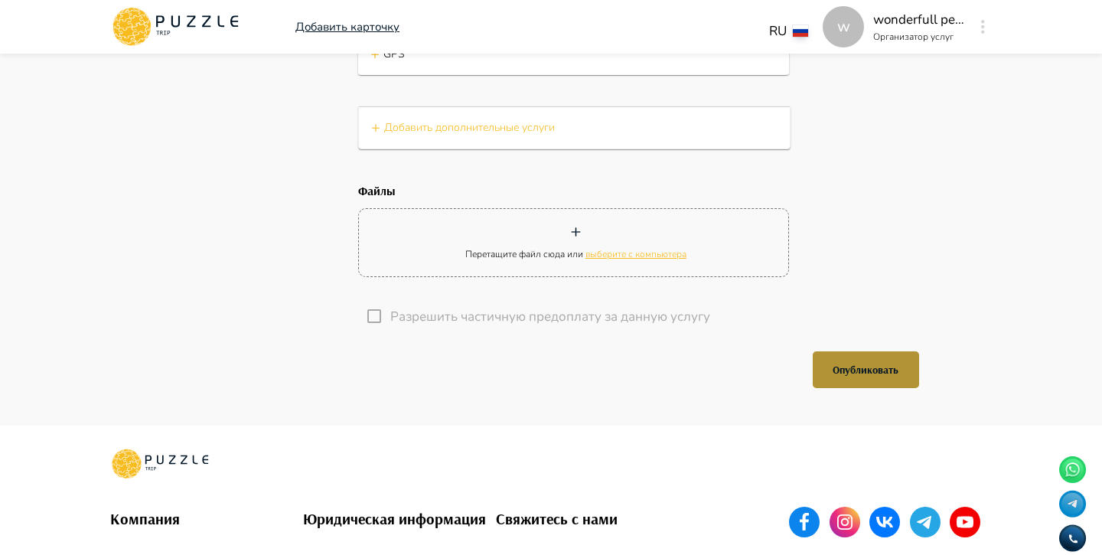
click at [846, 368] on button "Опубликовать" at bounding box center [865, 369] width 106 height 37
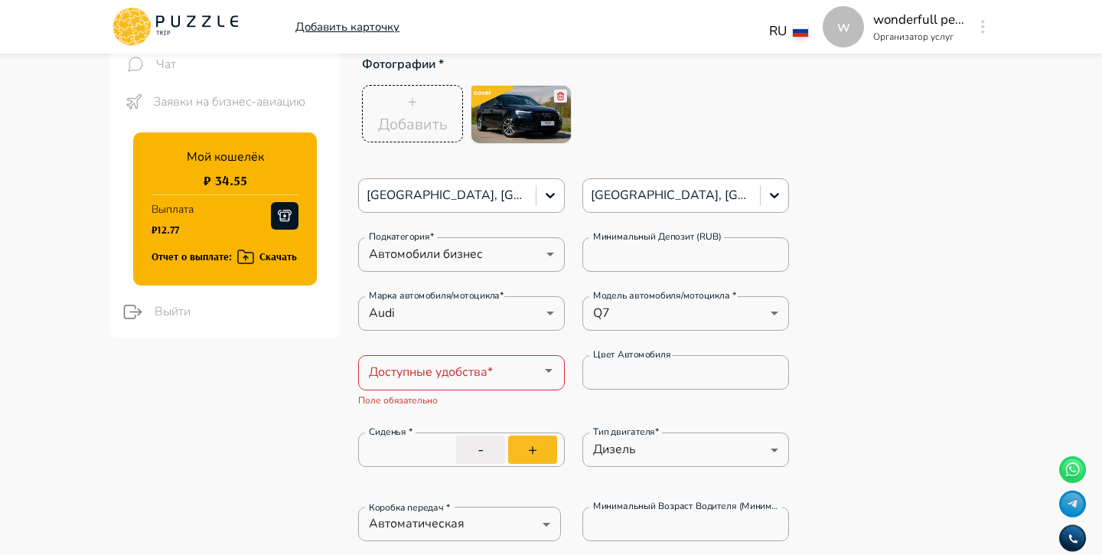
scroll to position [285, 0]
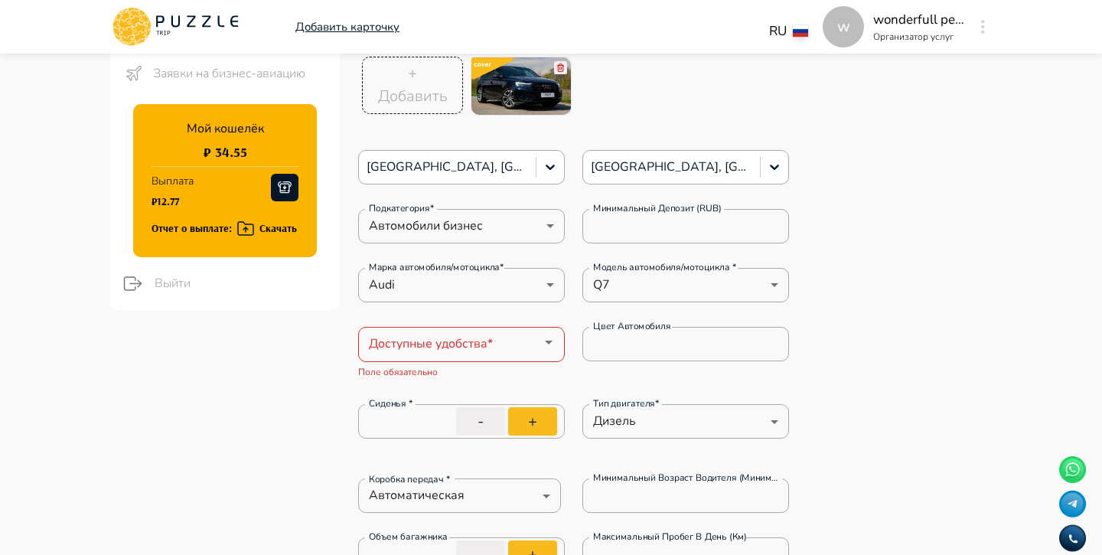
click at [526, 349] on input "Доступные удобства*" at bounding box center [449, 341] width 172 height 21
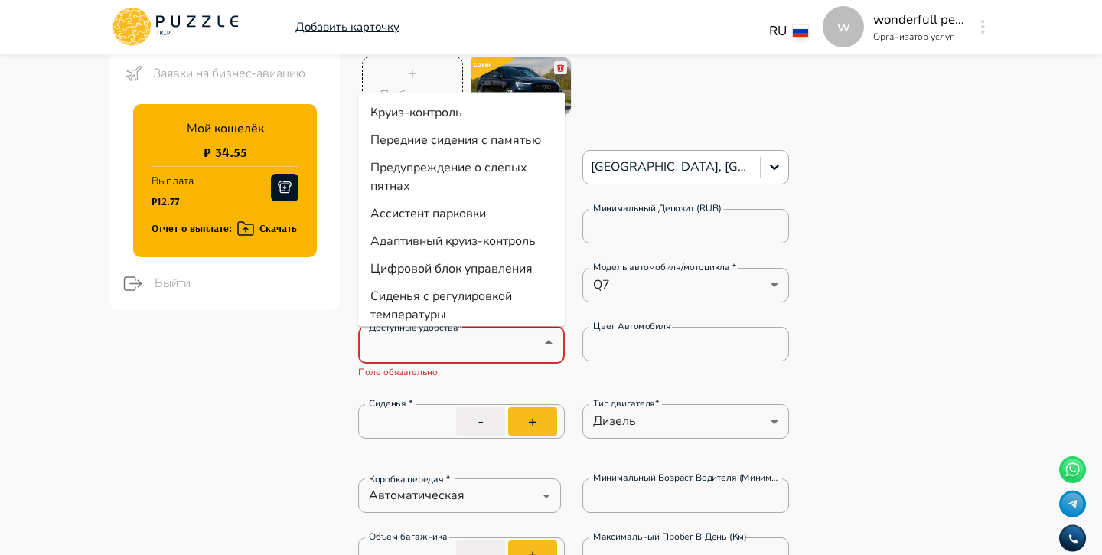
click at [468, 267] on li "Цифровой блок управления" at bounding box center [461, 269] width 207 height 28
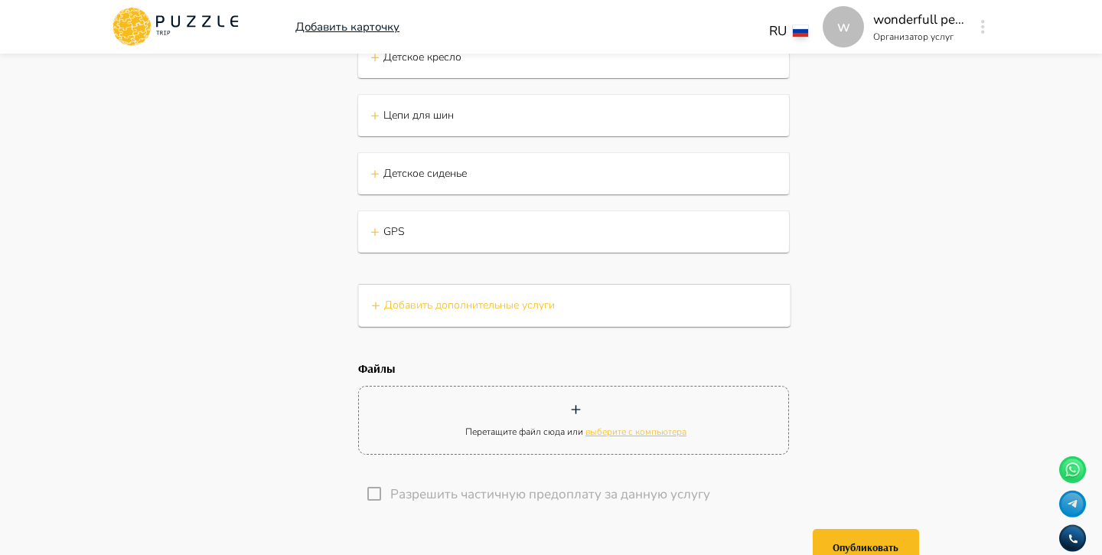
scroll to position [2896, 0]
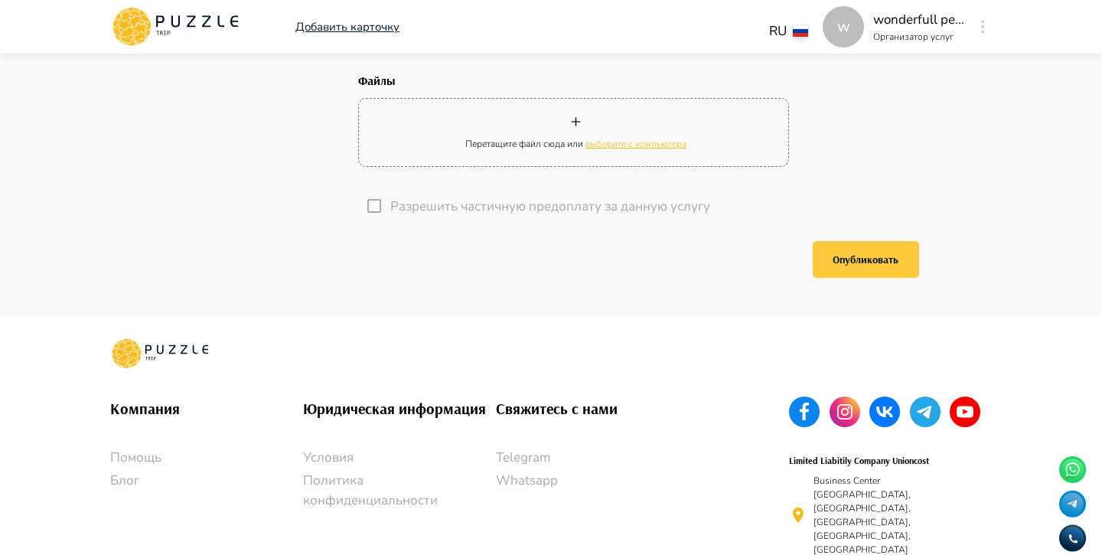
click at [838, 272] on button "Опубликовать" at bounding box center [865, 259] width 106 height 37
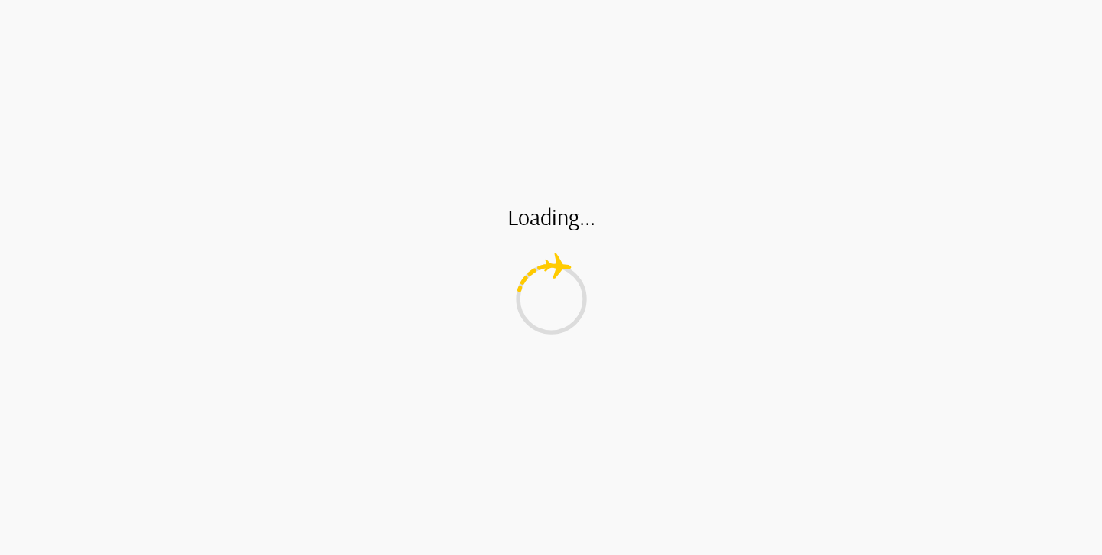
scroll to position [0, 0]
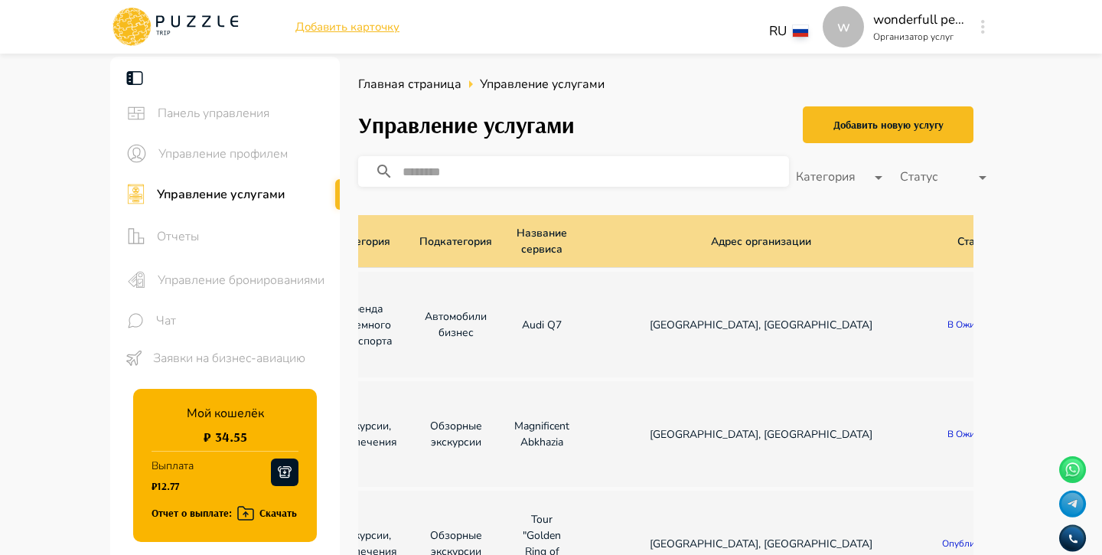
scroll to position [0, 239]
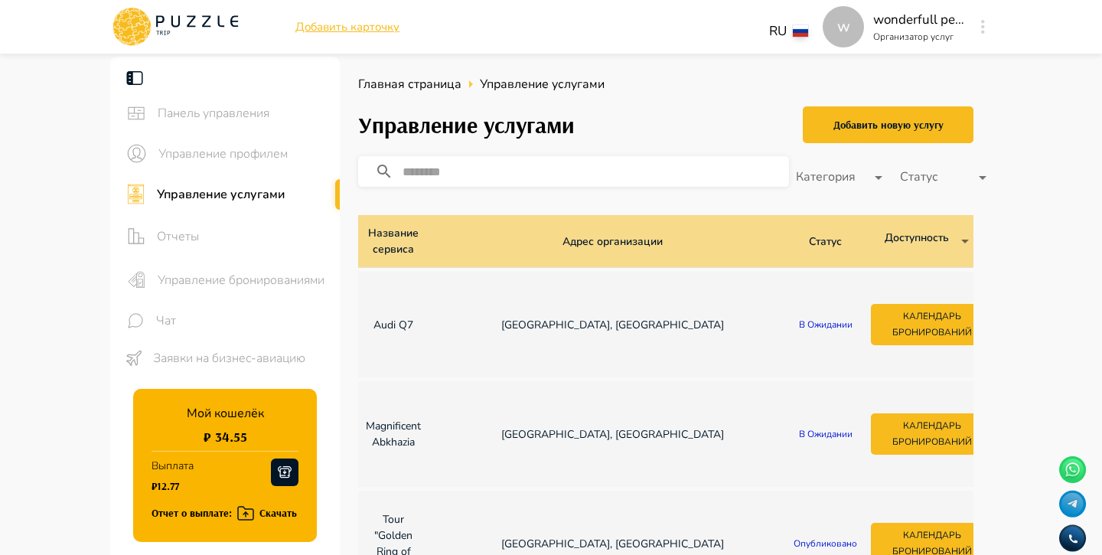
click at [992, 22] on div "w Добавить карточку RU ** w wonderfull peace Организатор услуг w" at bounding box center [551, 27] width 918 height 54
click at [981, 24] on icon "button" at bounding box center [983, 27] width 4 height 14
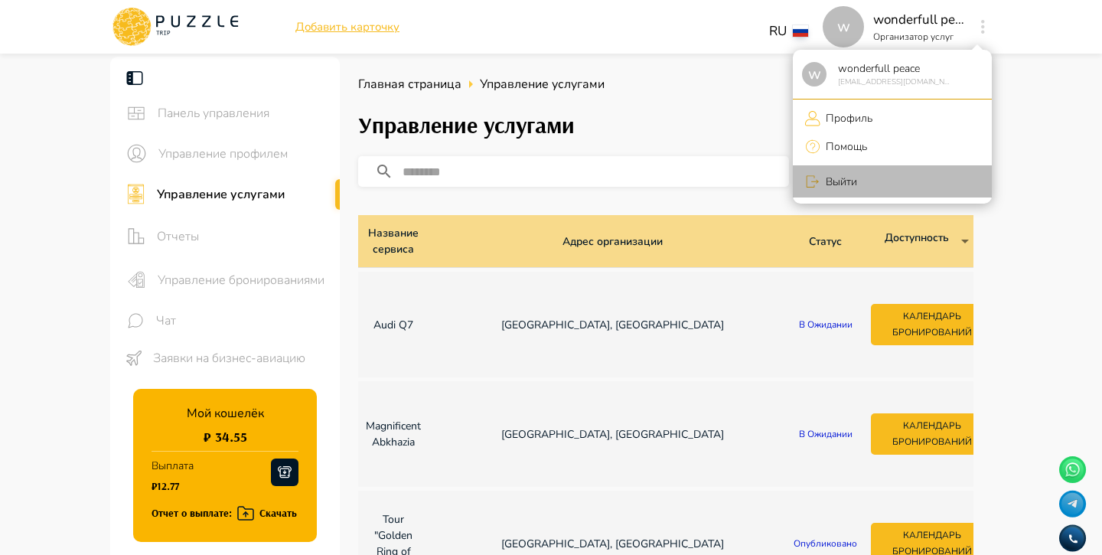
click at [947, 174] on li "Выйти" at bounding box center [892, 181] width 199 height 32
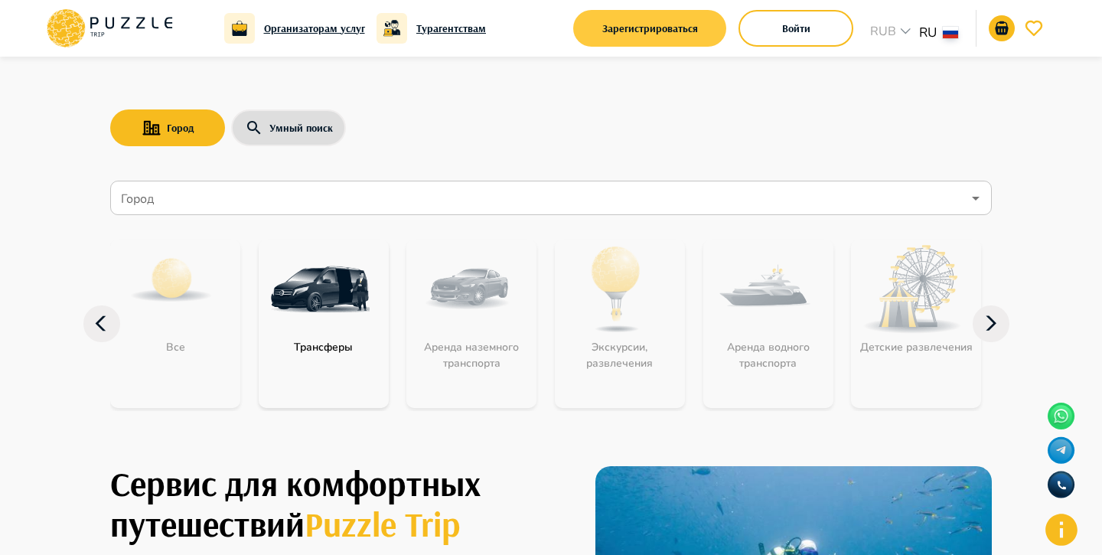
click at [692, 39] on button "Зарегистрироваться" at bounding box center [649, 28] width 153 height 37
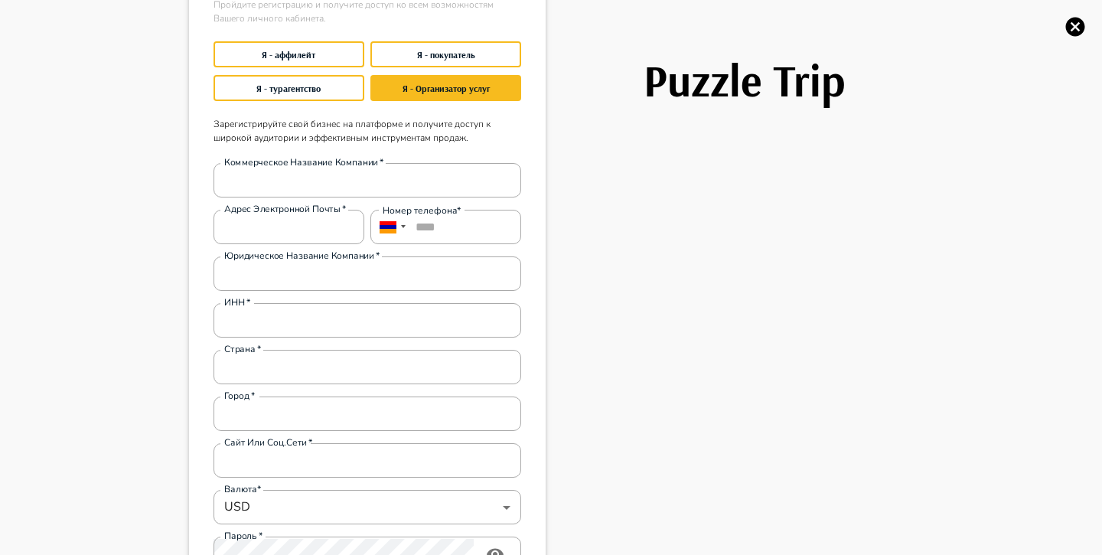
scroll to position [126, 0]
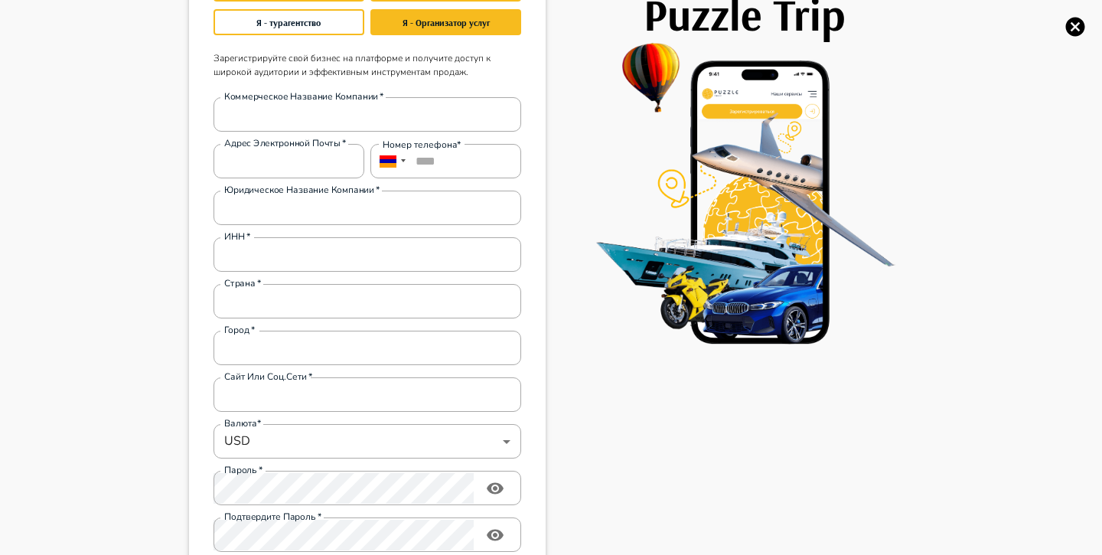
click at [428, 132] on div "Коммерческое название компании   * Коммерческое название компании   * Адрес эле…" at bounding box center [364, 337] width 314 height 505
click at [428, 125] on input "Коммерческое название компании   *" at bounding box center [367, 114] width 308 height 31
drag, startPoint x: 317, startPoint y: 115, endPoint x: 196, endPoint y: 112, distance: 120.9
click at [195, 112] on main "**********" at bounding box center [367, 286] width 344 height 812
click at [262, 166] on input "Адрес электронной почты   *" at bounding box center [288, 161] width 151 height 31
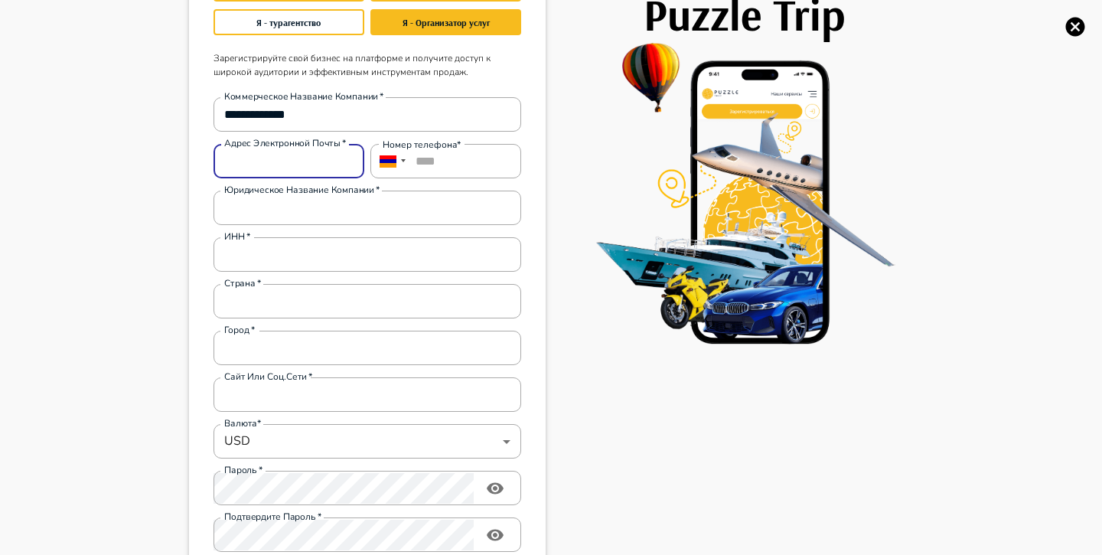
paste input "**********"
click at [475, 159] on input "****" at bounding box center [445, 161] width 151 height 34
click at [399, 207] on input "Юридическое название компании   *" at bounding box center [367, 208] width 308 height 31
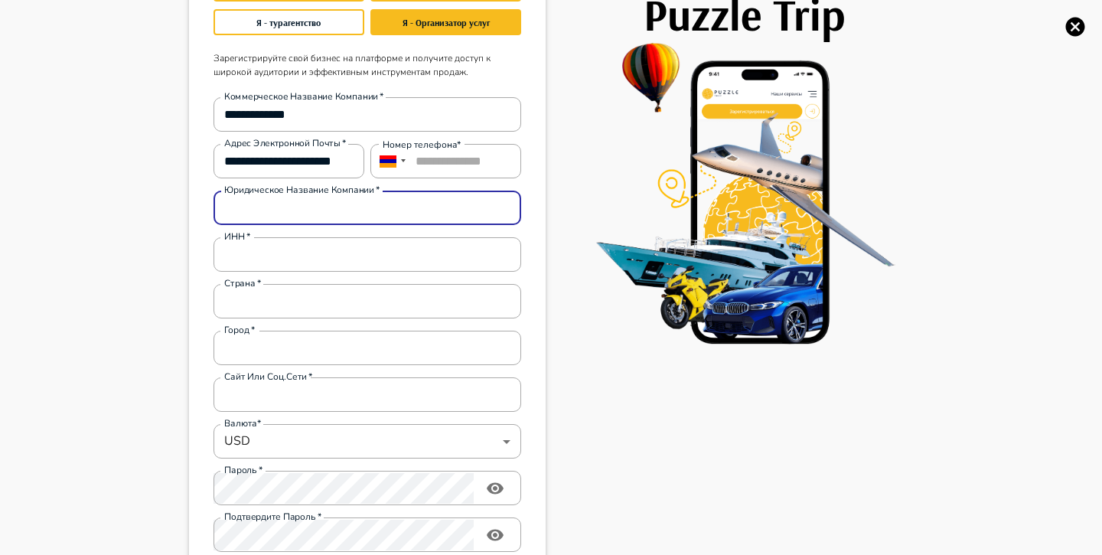
paste input "**********"
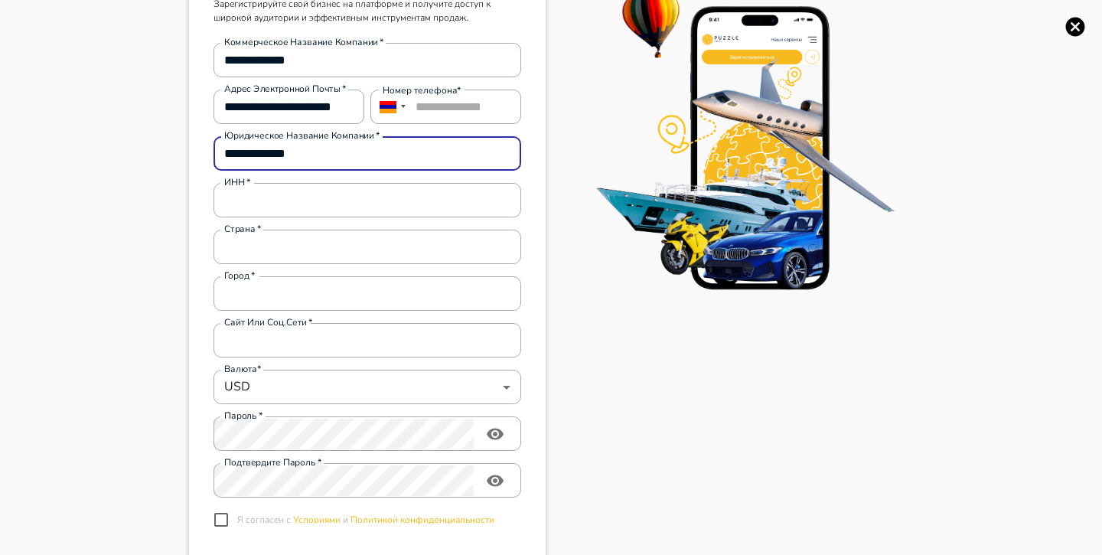
scroll to position [183, 0]
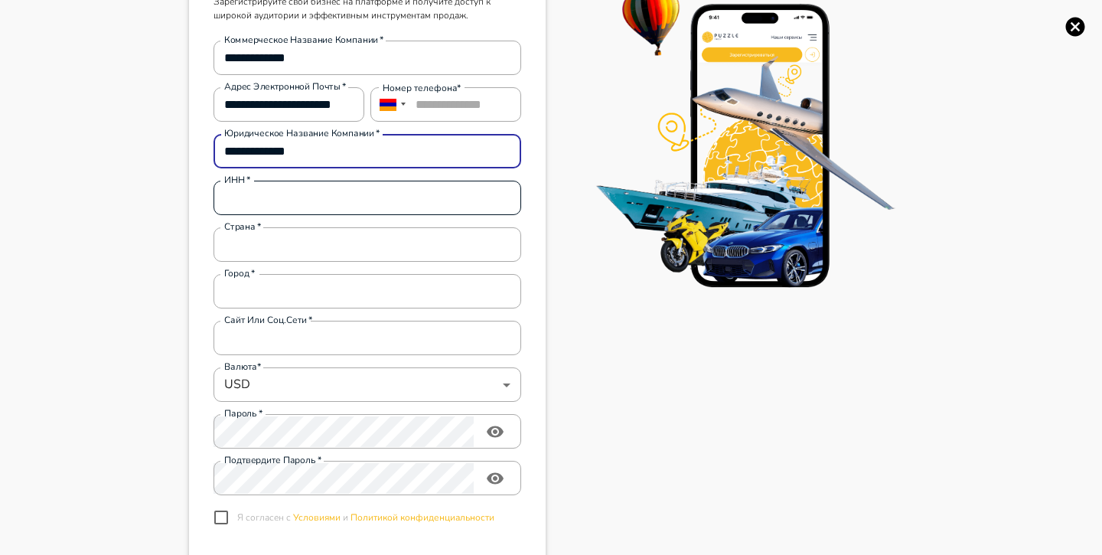
click at [397, 206] on input "ИНН   *" at bounding box center [367, 198] width 308 height 31
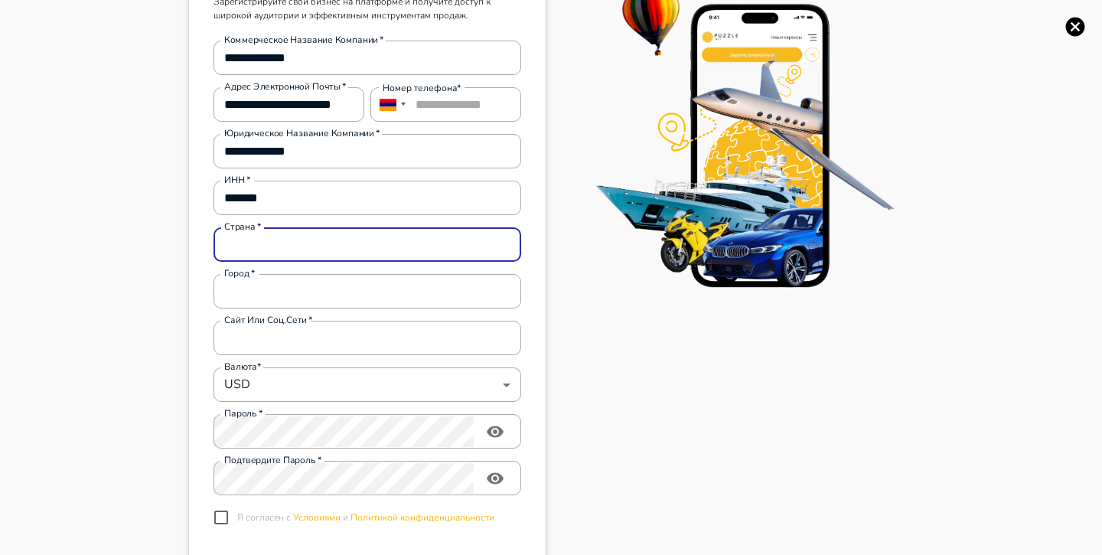
click at [384, 251] on input "Страна   *" at bounding box center [367, 245] width 308 height 31
click at [341, 286] on input "Город   *" at bounding box center [367, 291] width 308 height 31
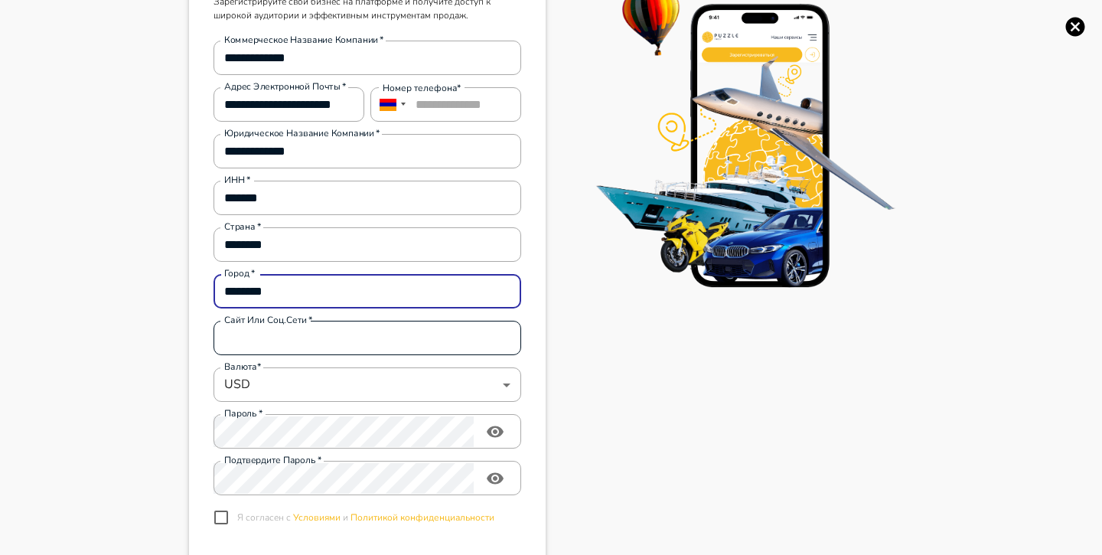
scroll to position [236, 0]
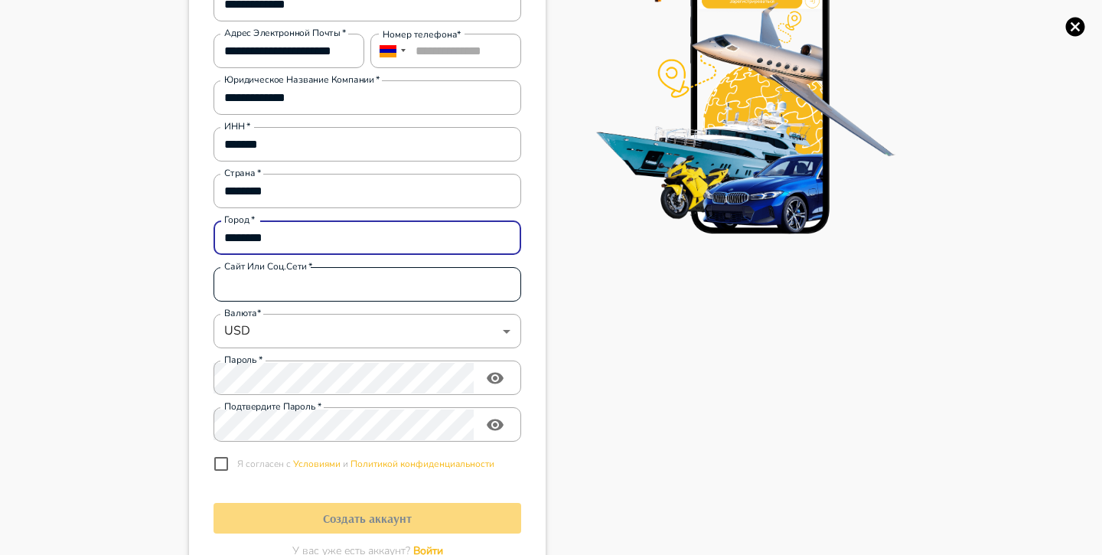
click at [354, 274] on input "Сайт или соц.сети   *" at bounding box center [367, 284] width 308 height 31
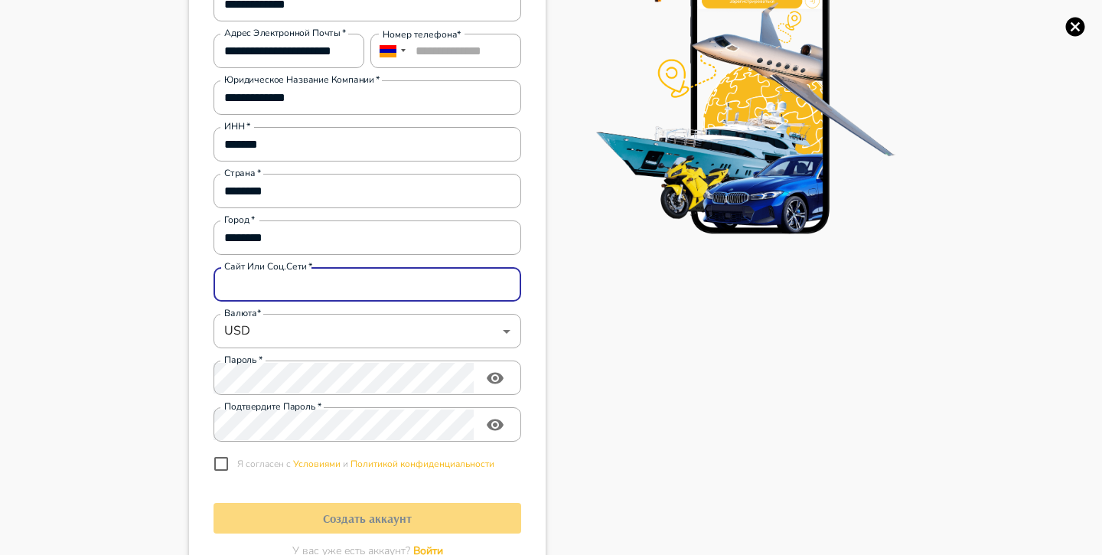
paste input "**********"
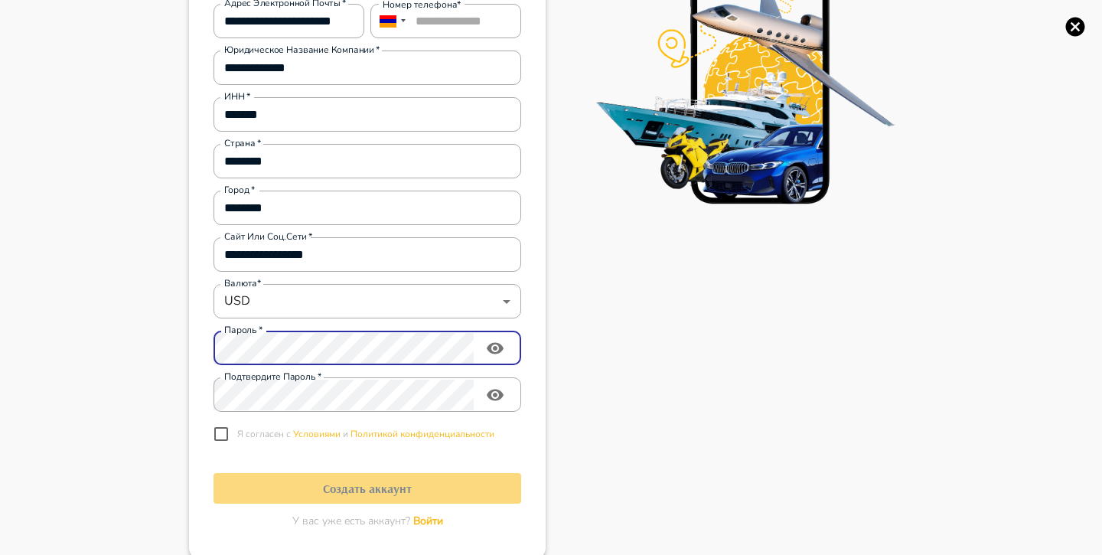
click at [501, 348] on icon "toggle password visibility" at bounding box center [495, 347] width 17 height 11
click at [190, 343] on div "**********" at bounding box center [367, 146] width 357 height 824
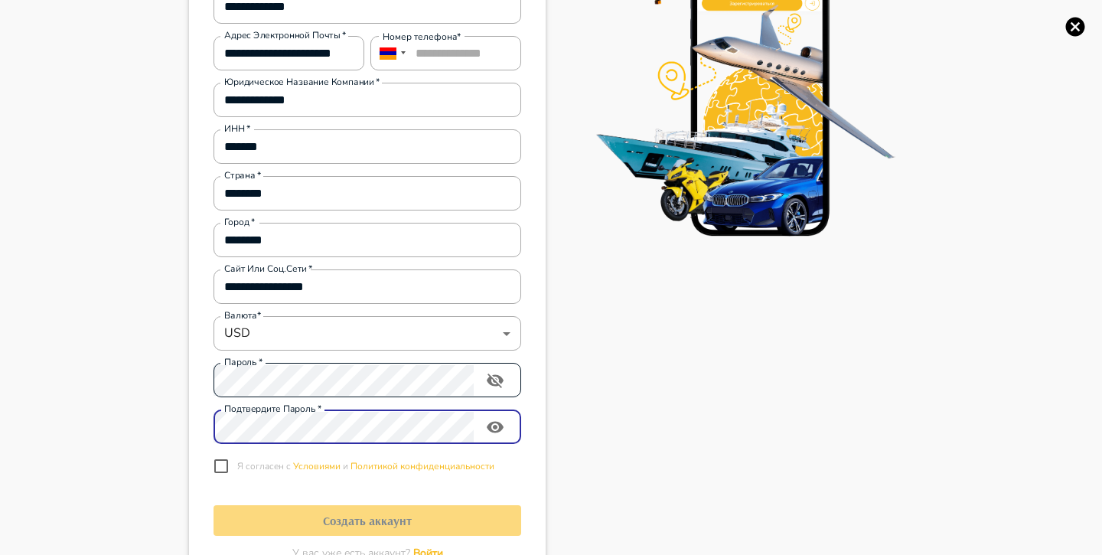
scroll to position [239, 0]
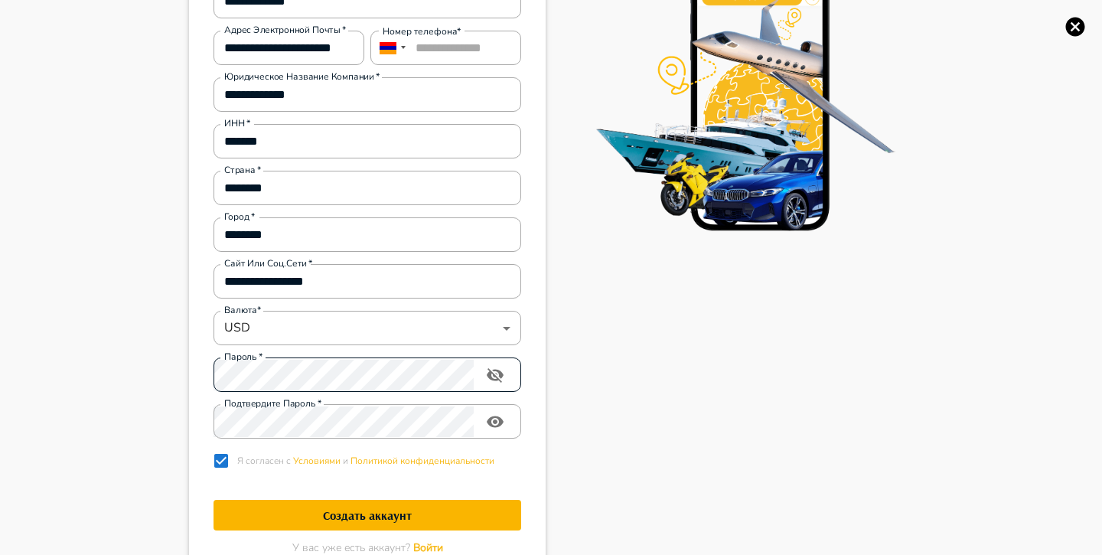
click at [431, 514] on h1 "Создать аккаунт" at bounding box center [367, 515] width 308 height 15
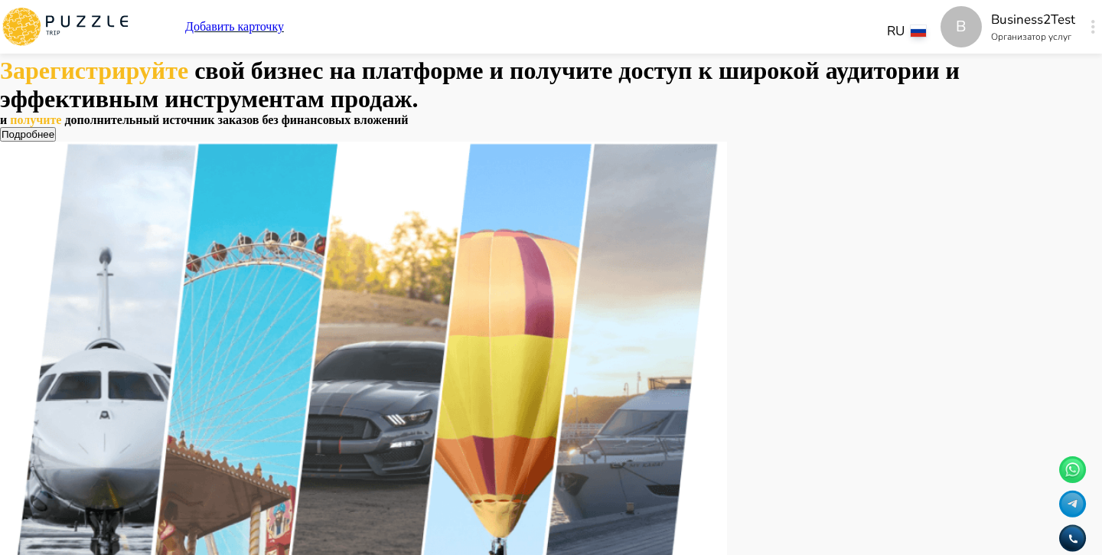
click at [1084, 29] on div "B" at bounding box center [1093, 27] width 18 height 28
click at [284, 28] on p "Добавить карточку" at bounding box center [234, 27] width 99 height 14
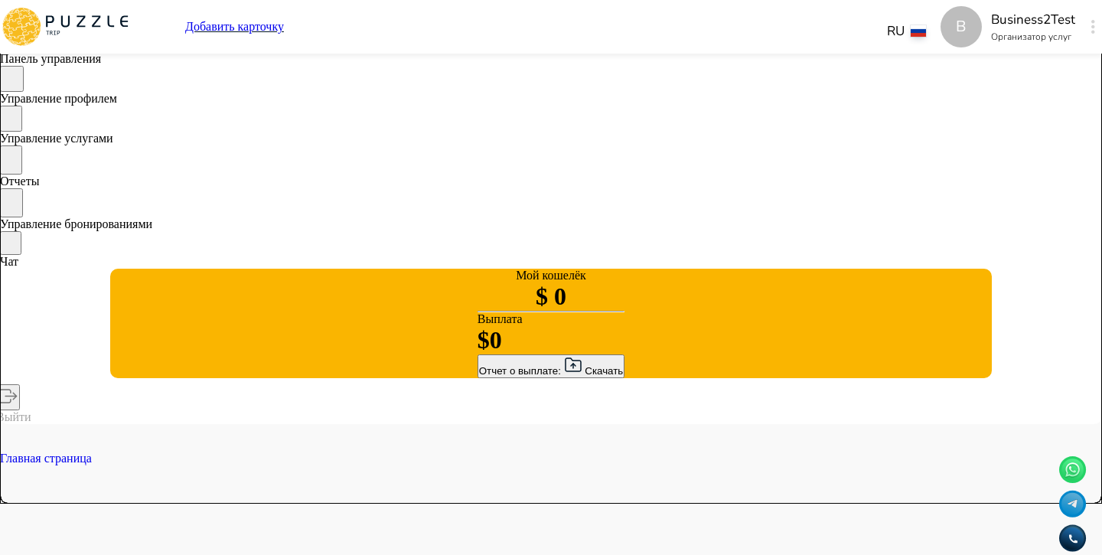
type textarea "*"
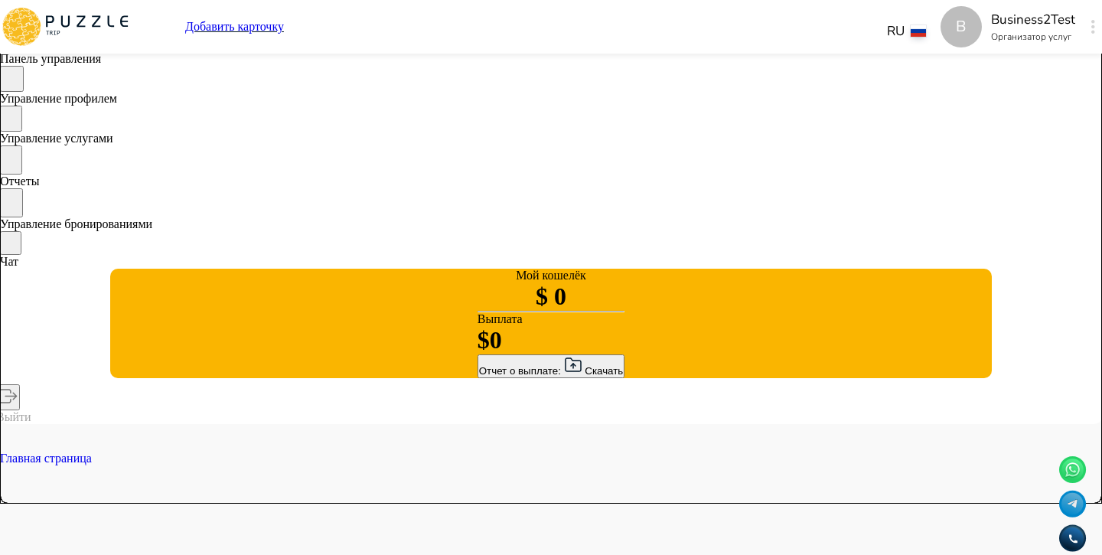
type textarea "*"
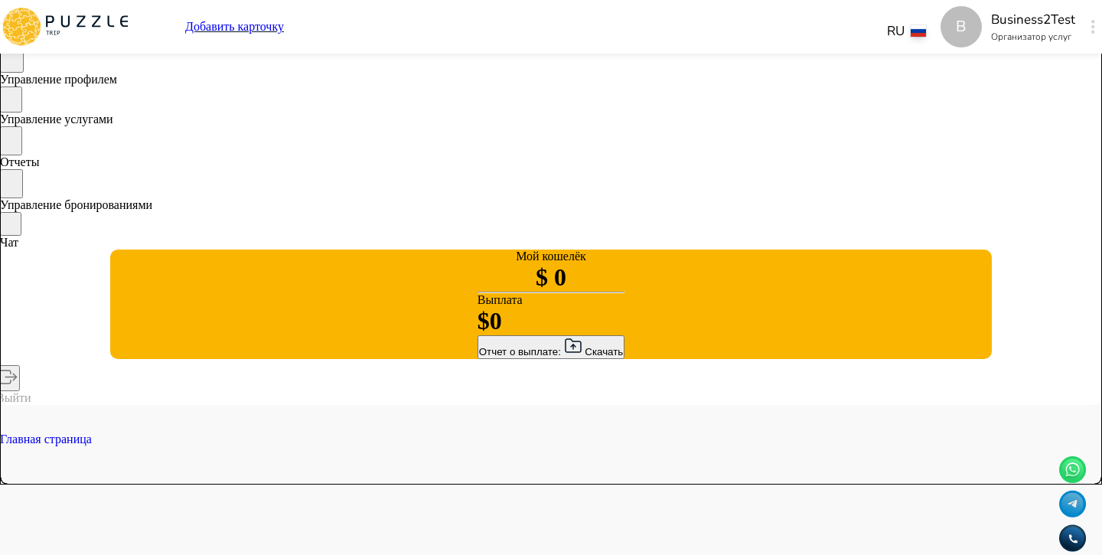
type textarea "*"
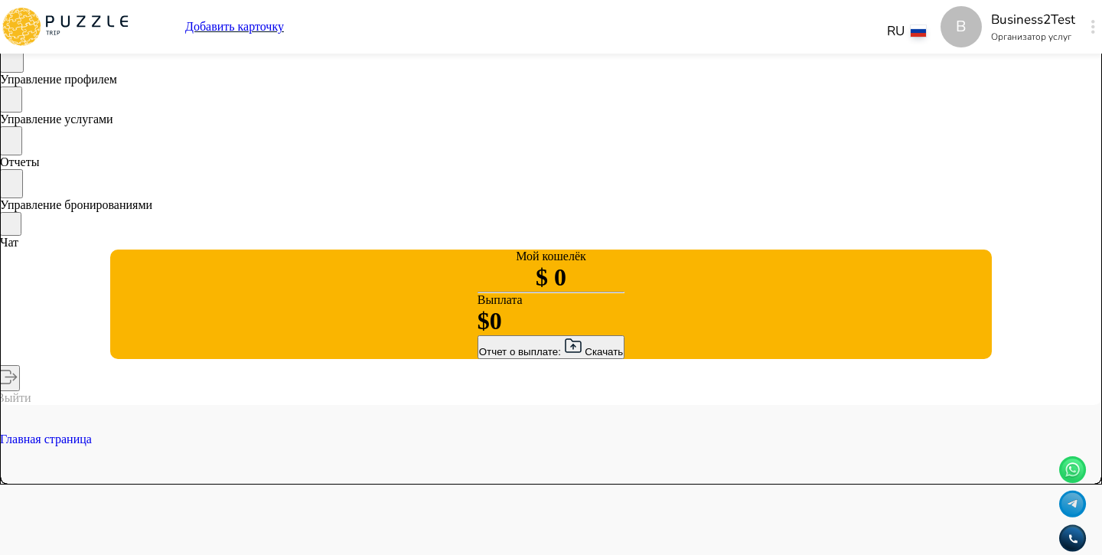
type textarea "*"
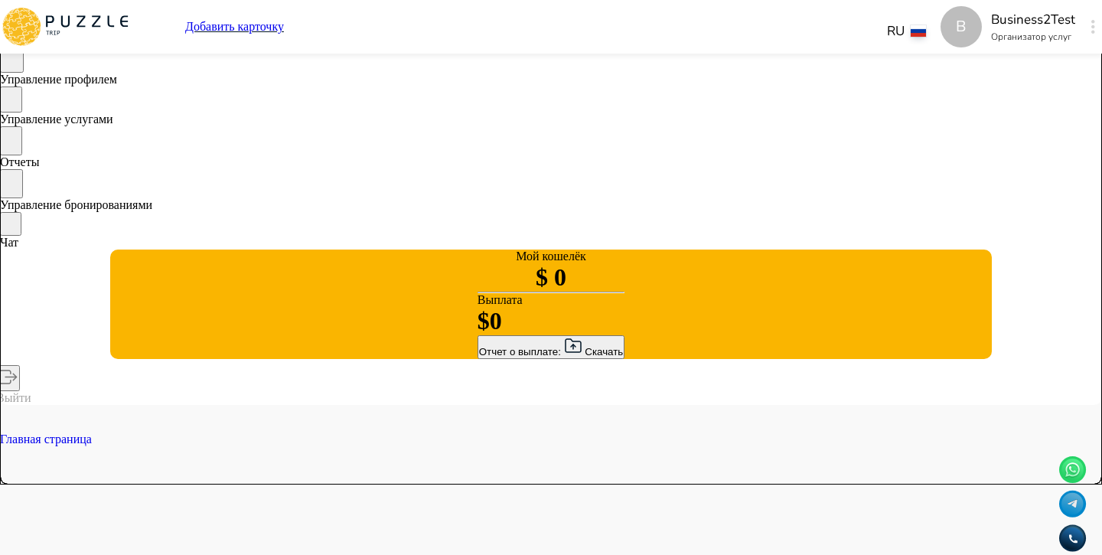
type textarea "*"
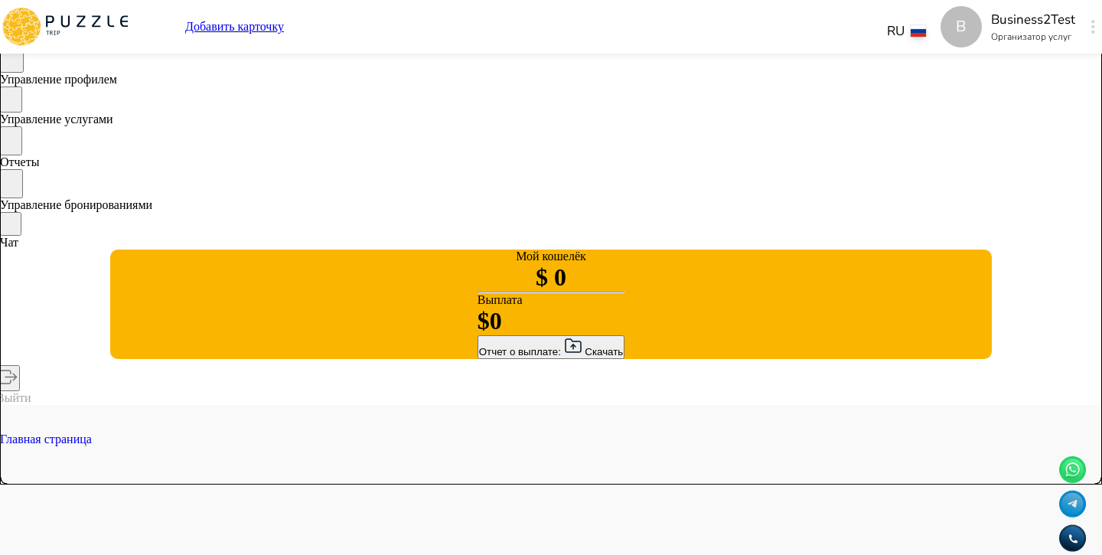
type textarea "*"
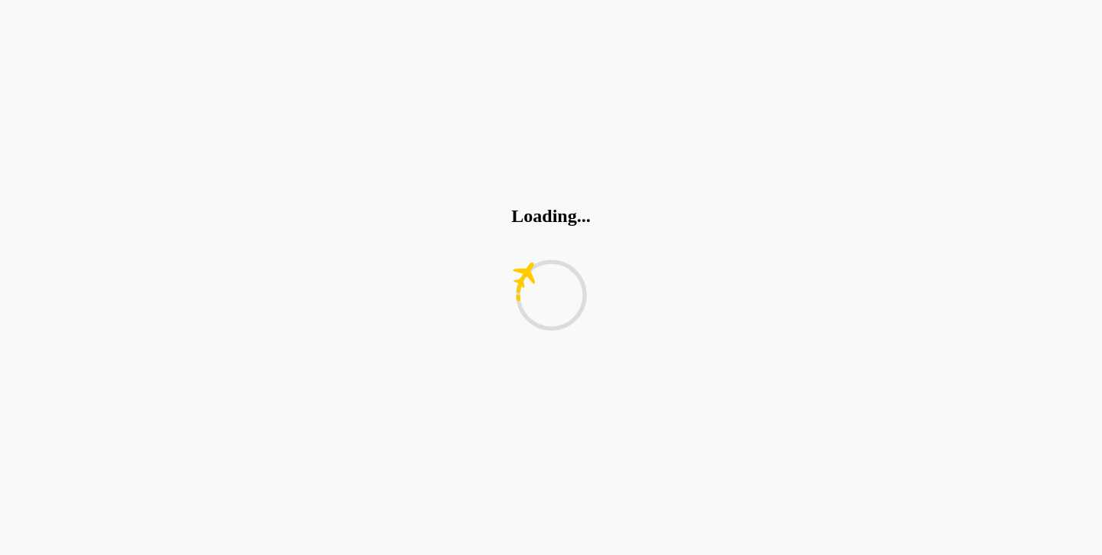
type textarea "*"
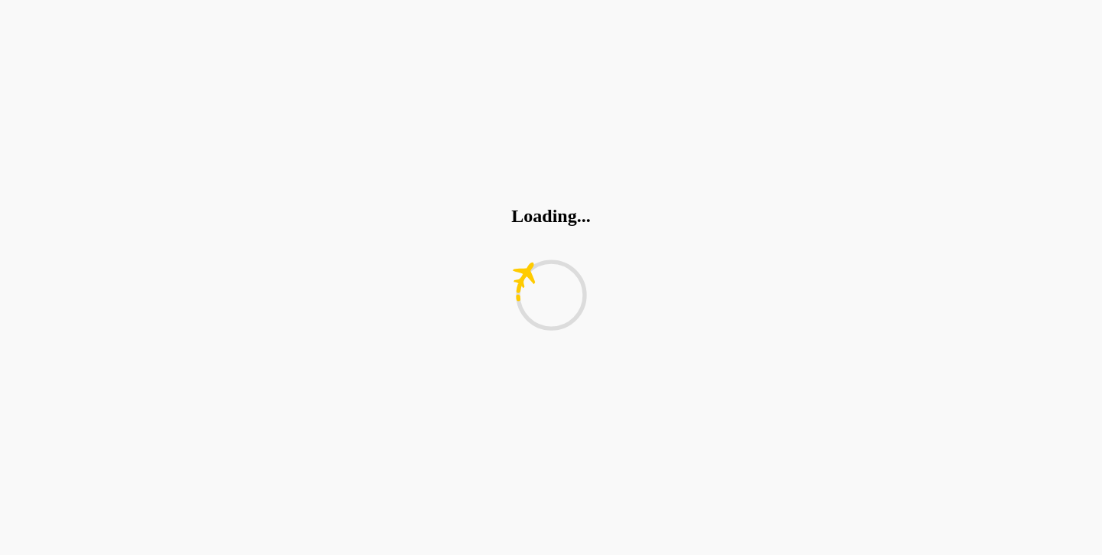
type textarea "*"
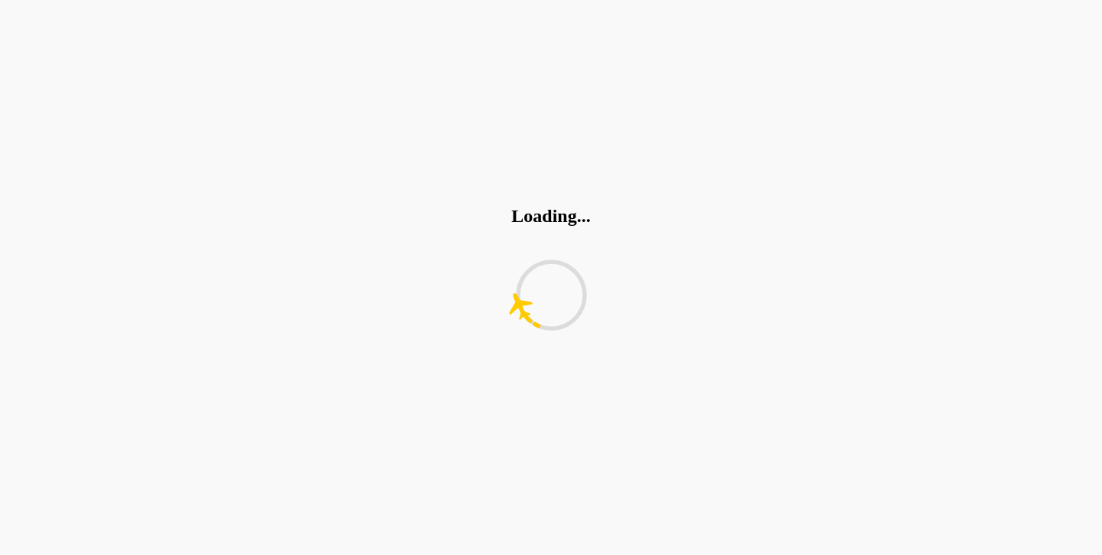
type textarea "*"
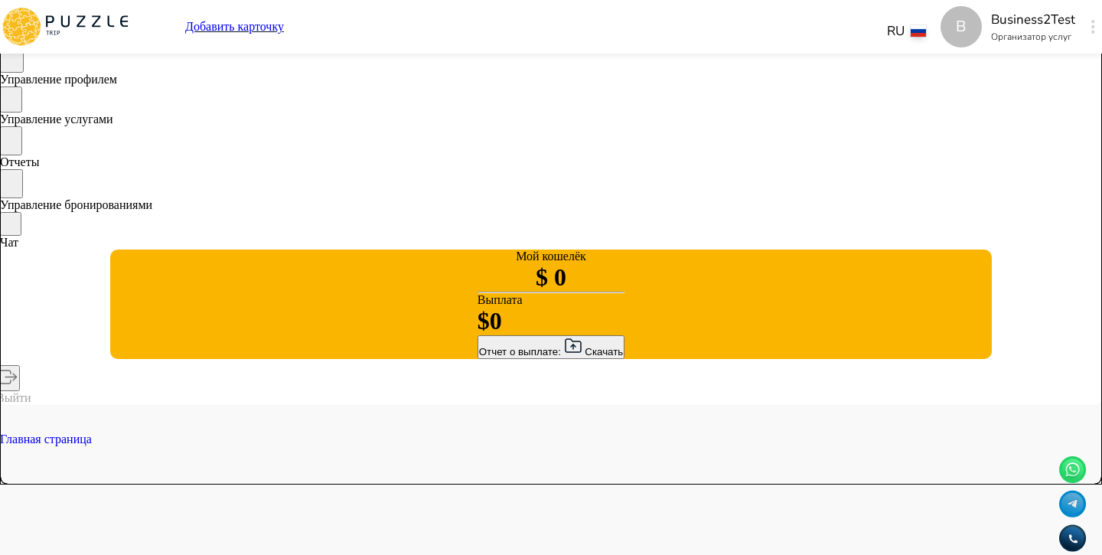
type textarea "*"
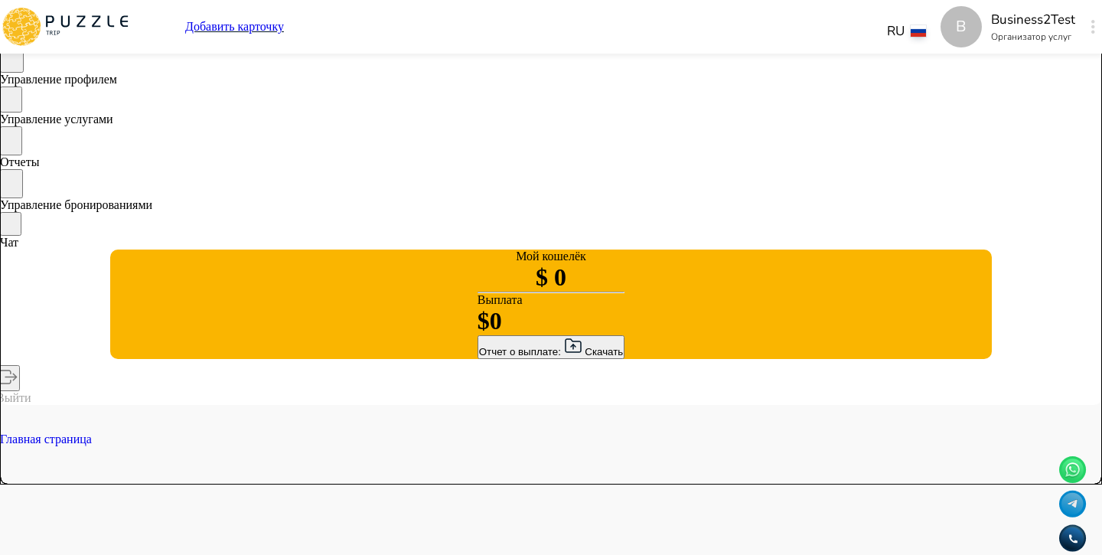
type textarea "*"
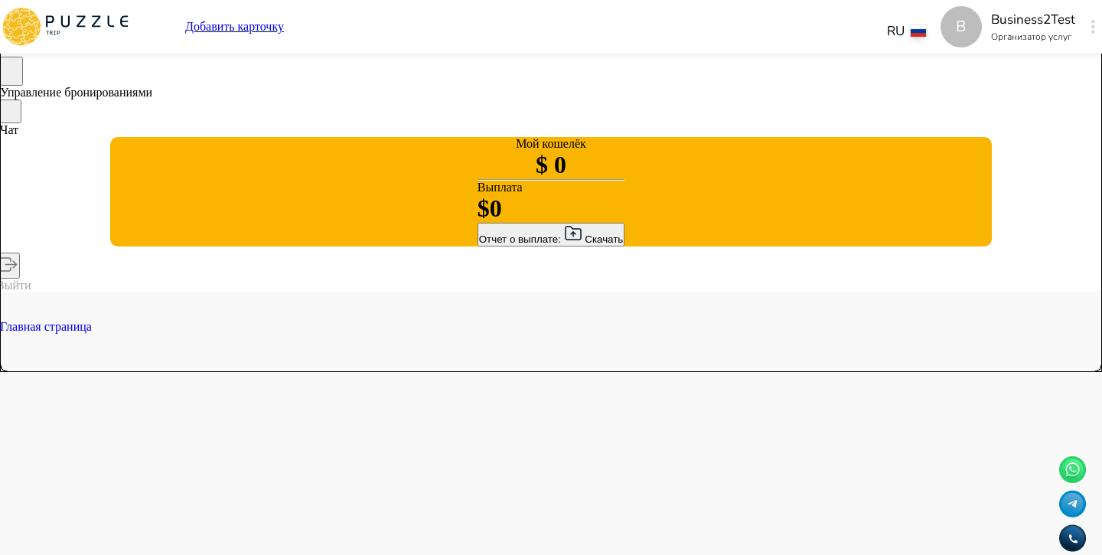
scroll to position [220, 0]
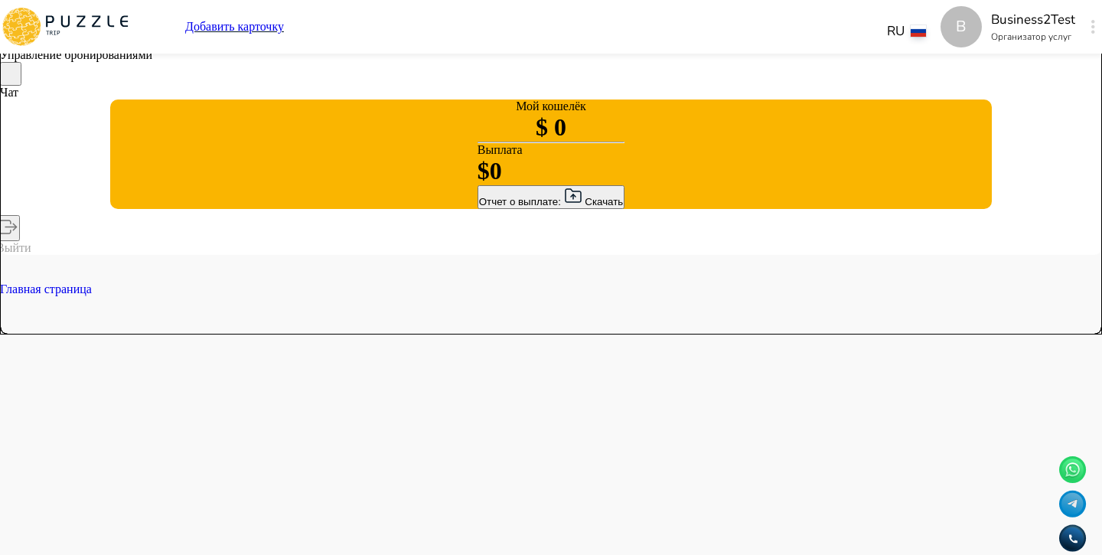
type input "*"
type input "****"
type textarea "*"
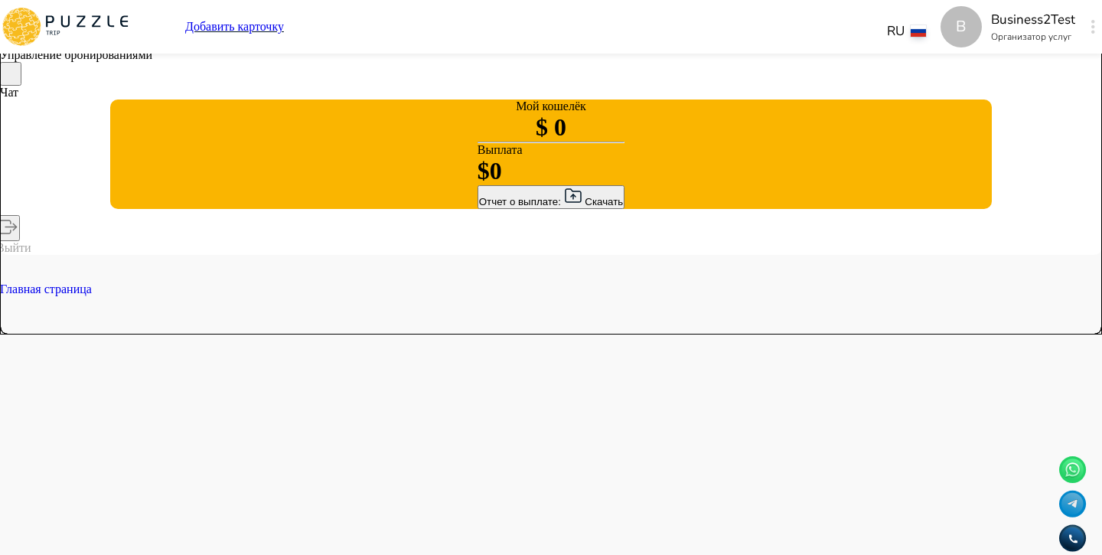
type textarea "*"
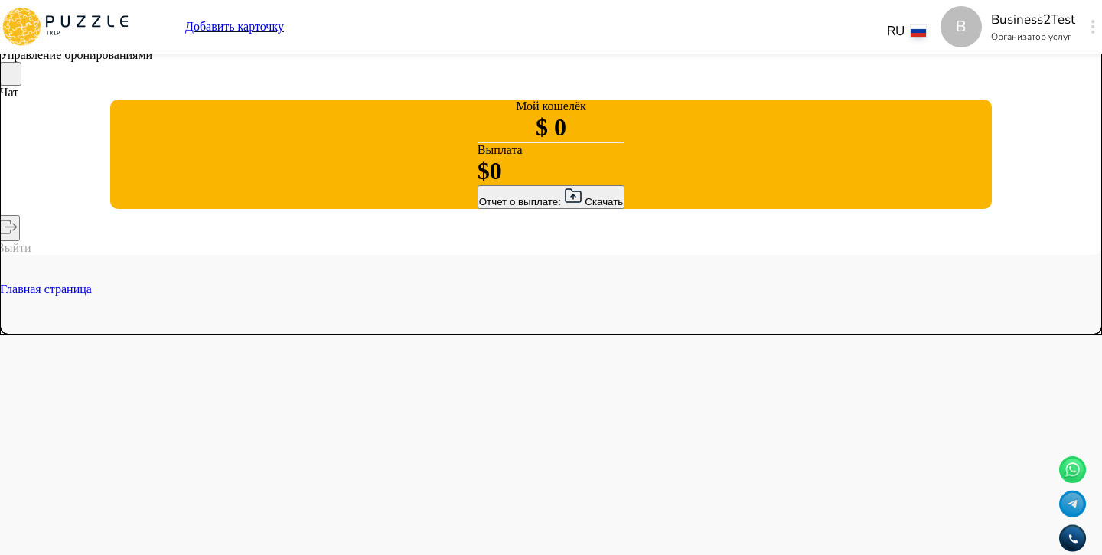
type textarea "*"
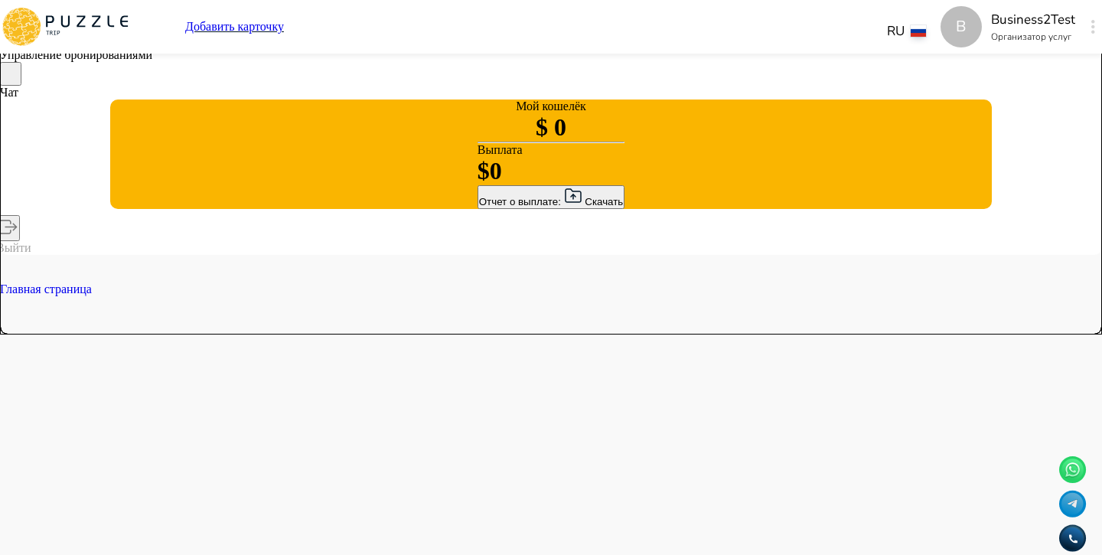
type textarea "*"
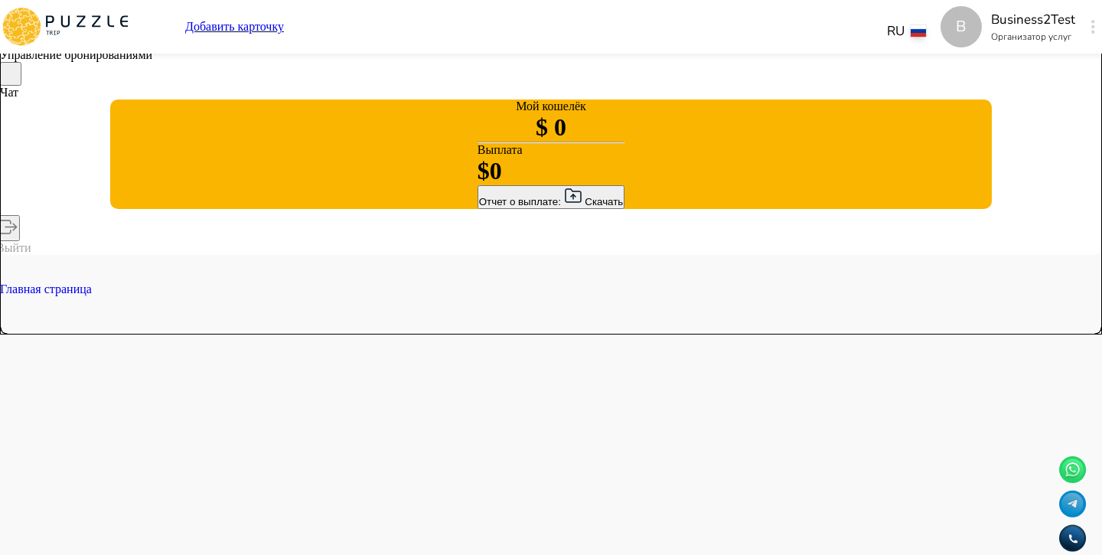
type textarea "*"
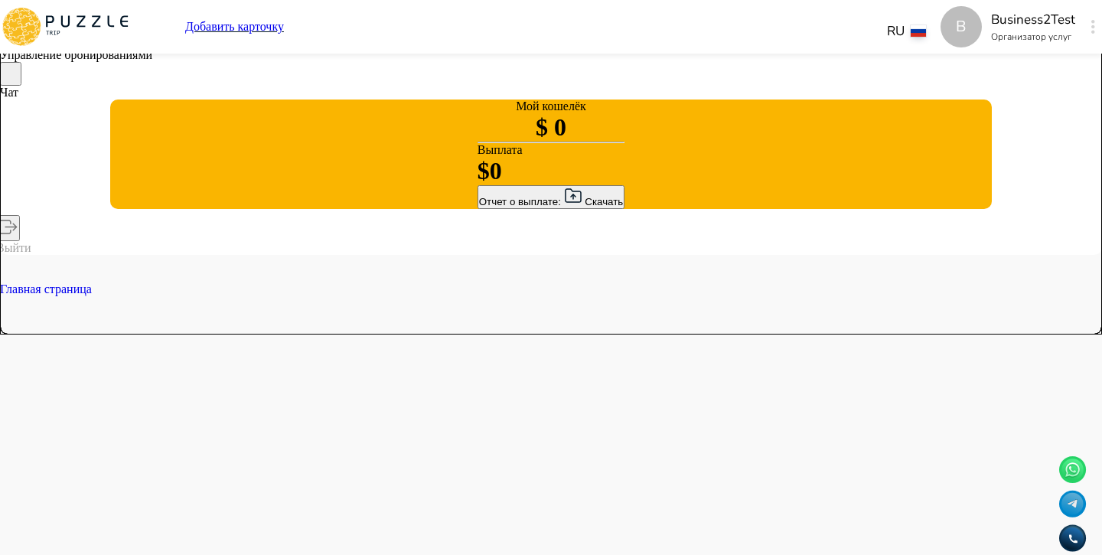
type textarea "*"
type input "****"
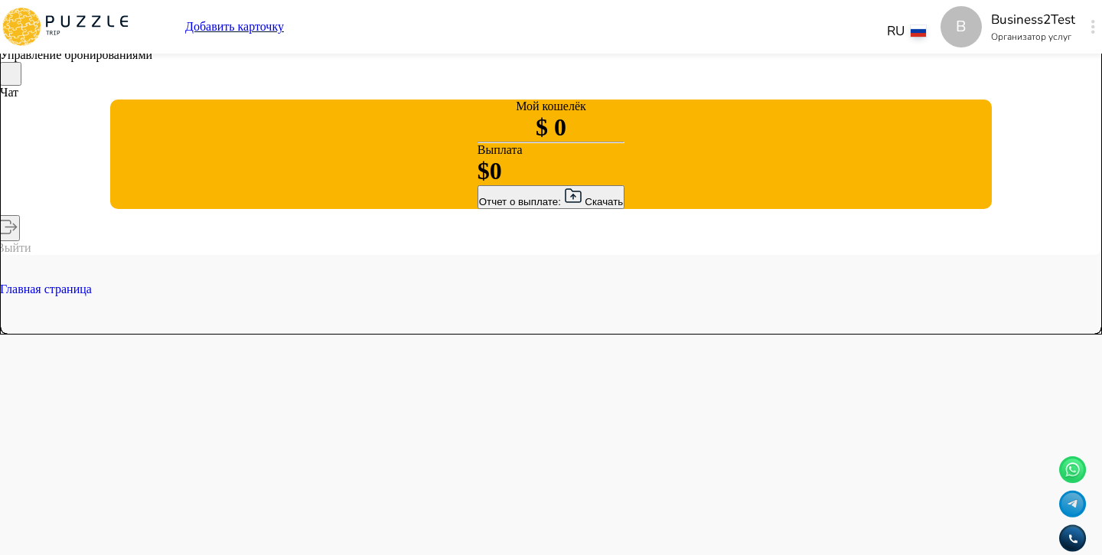
type textarea "*"
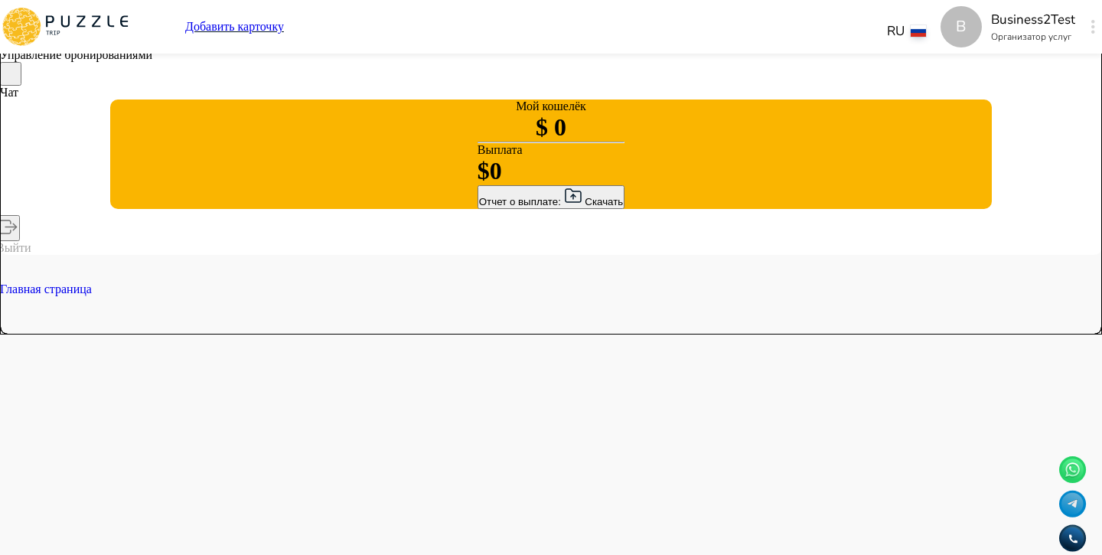
type textarea "*"
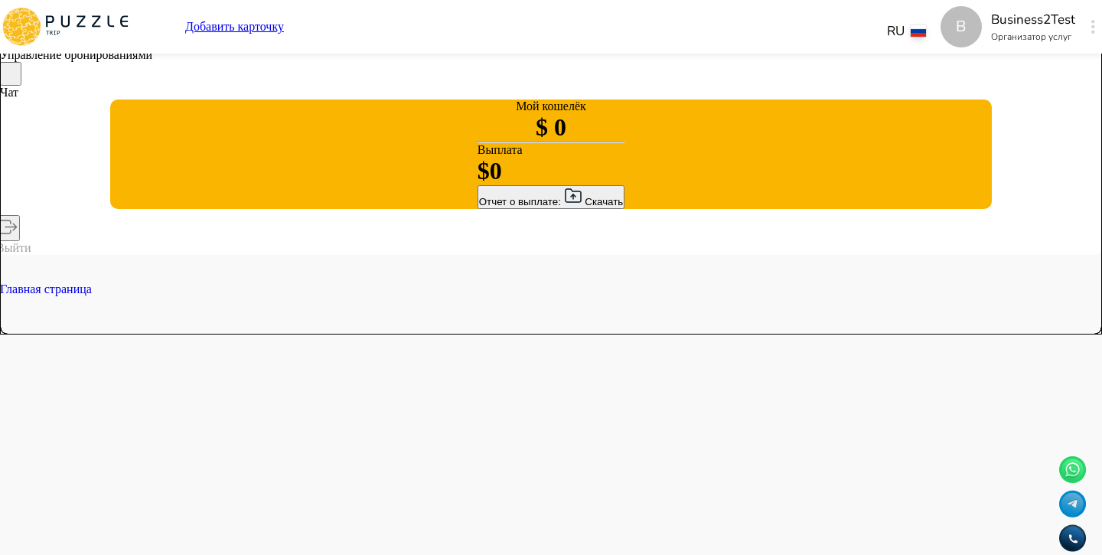
type textarea "*"
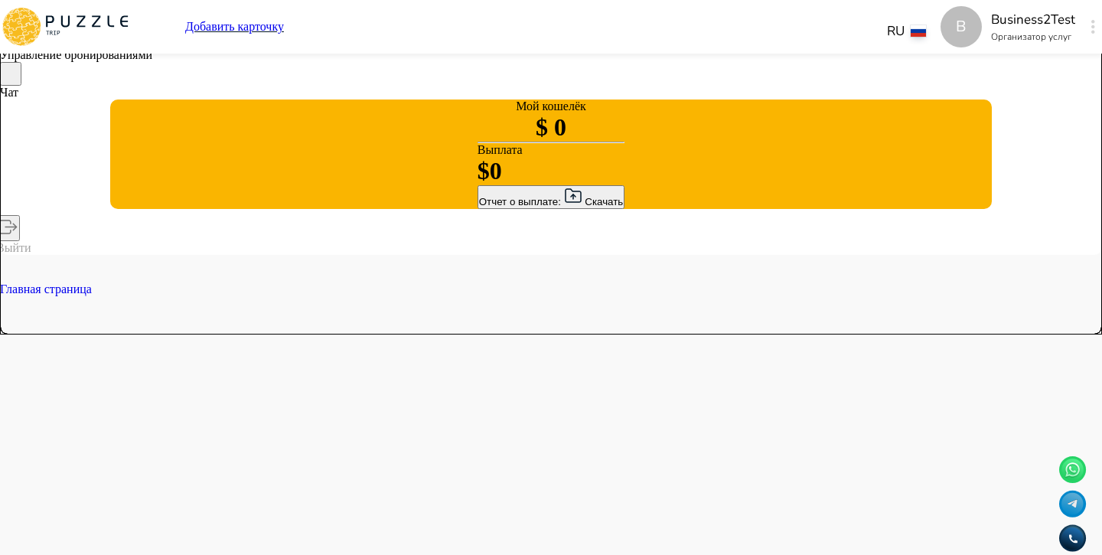
type textarea "*"
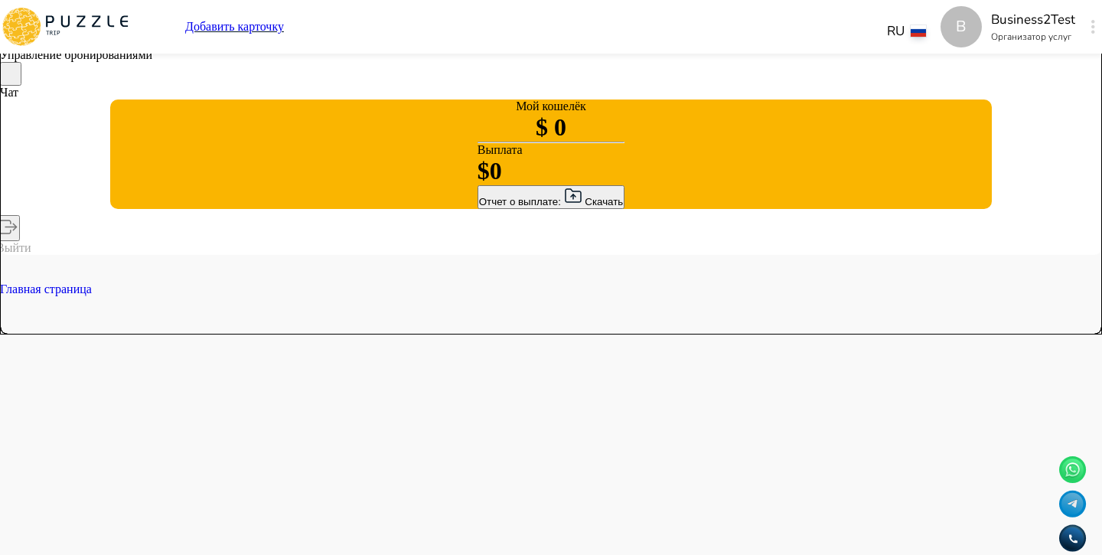
type textarea "*"
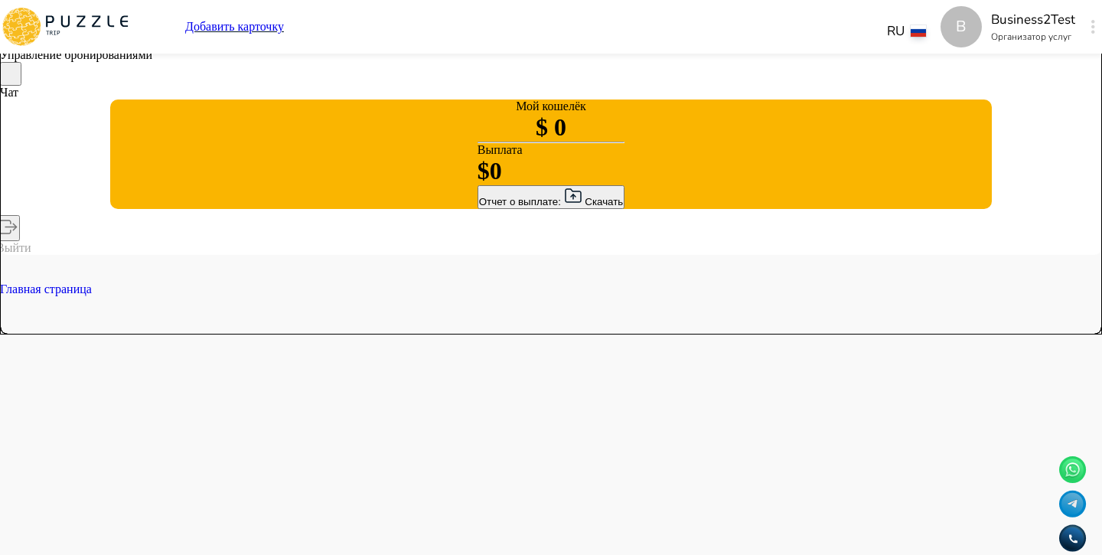
type textarea "*"
type input "*"
type textarea "*"
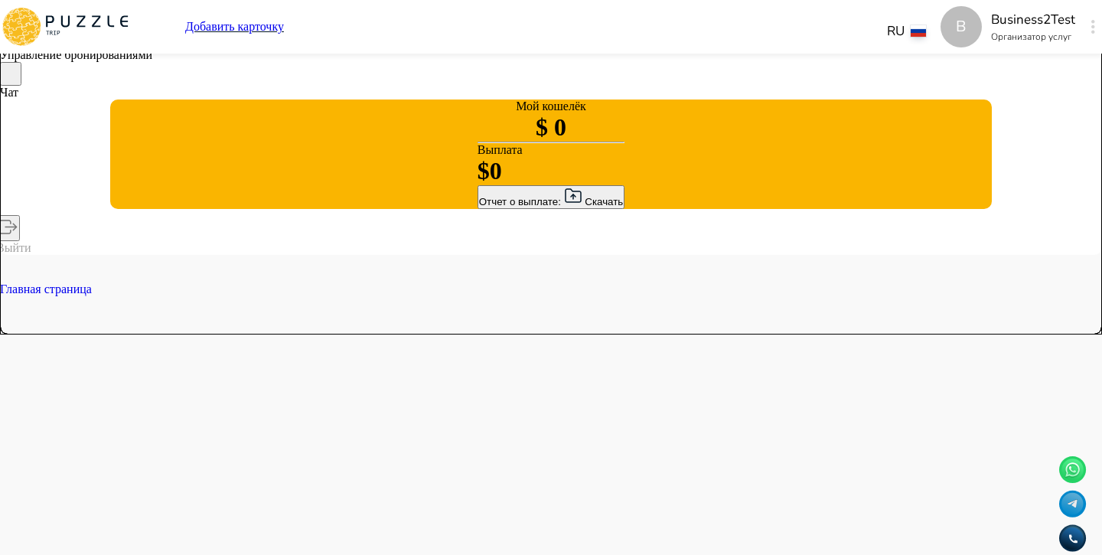
type textarea "*"
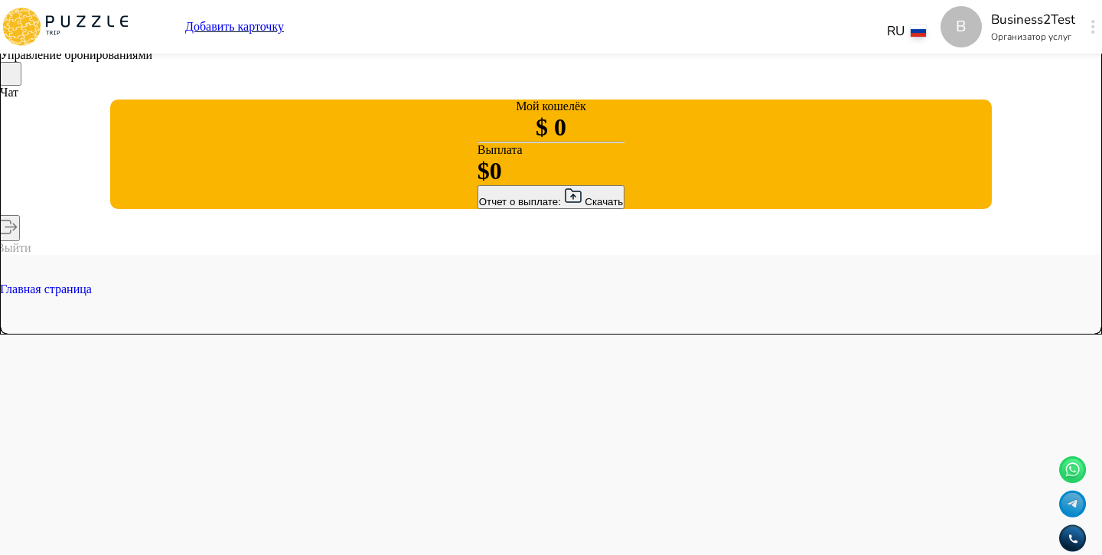
type textarea "*"
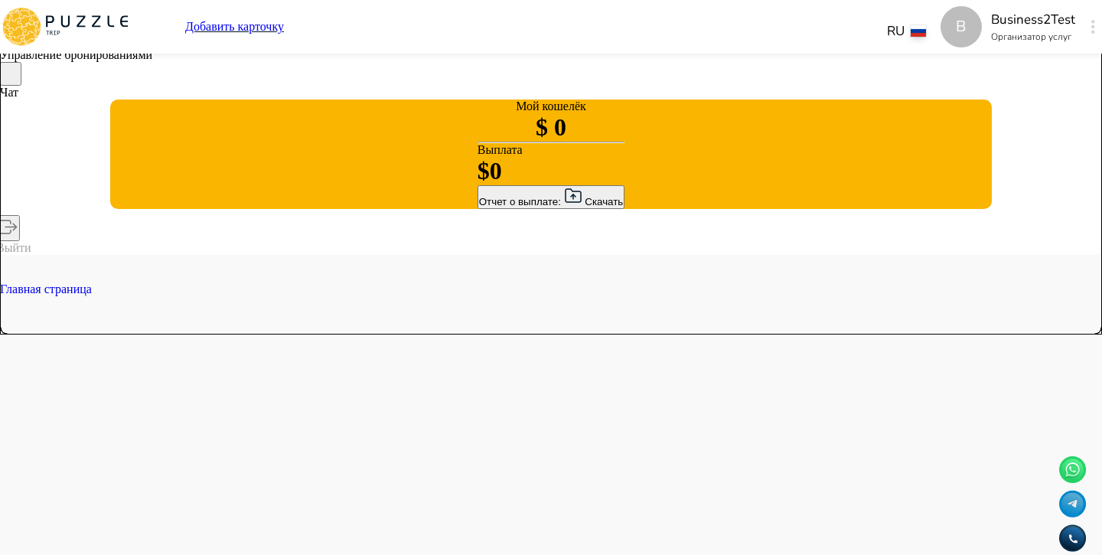
type textarea "*"
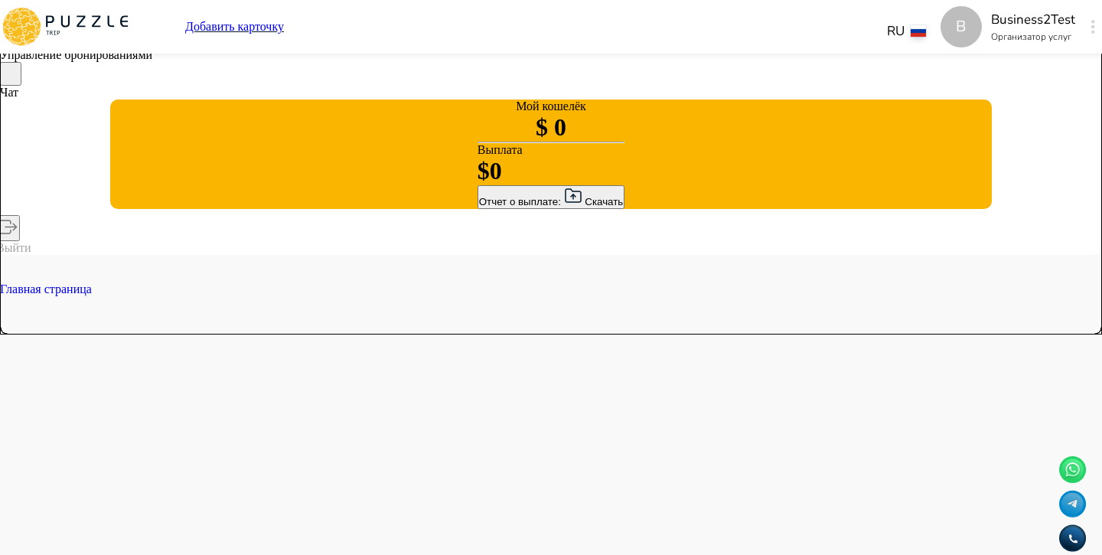
type textarea "*"
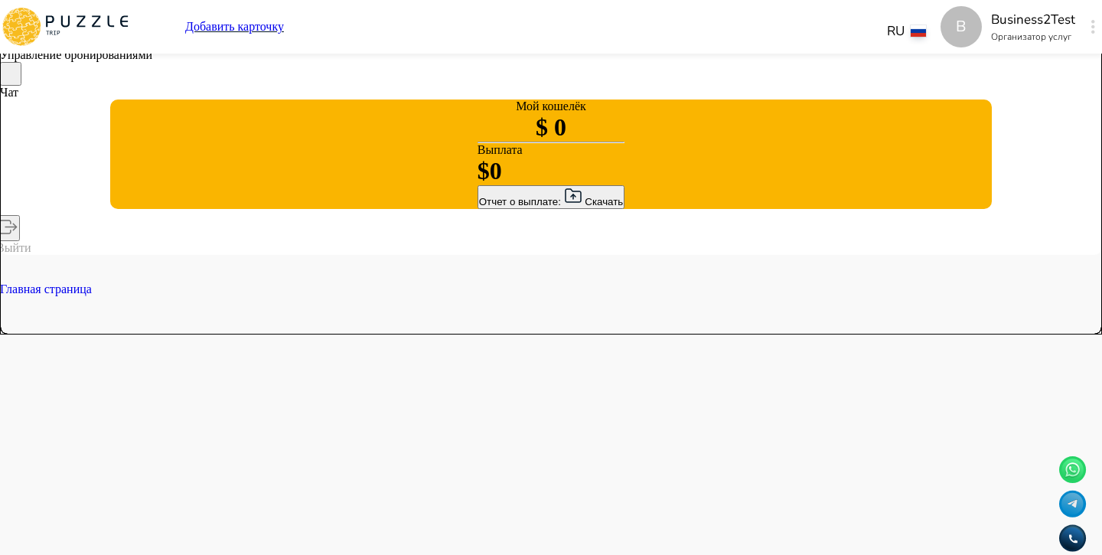
type textarea "*"
type input "*"
type textarea "*"
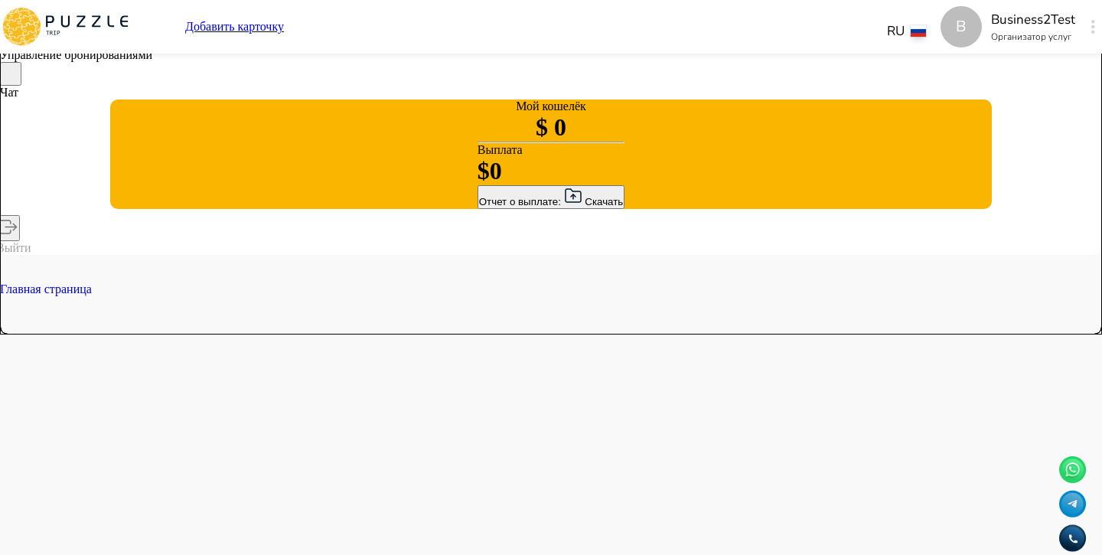
type textarea "*"
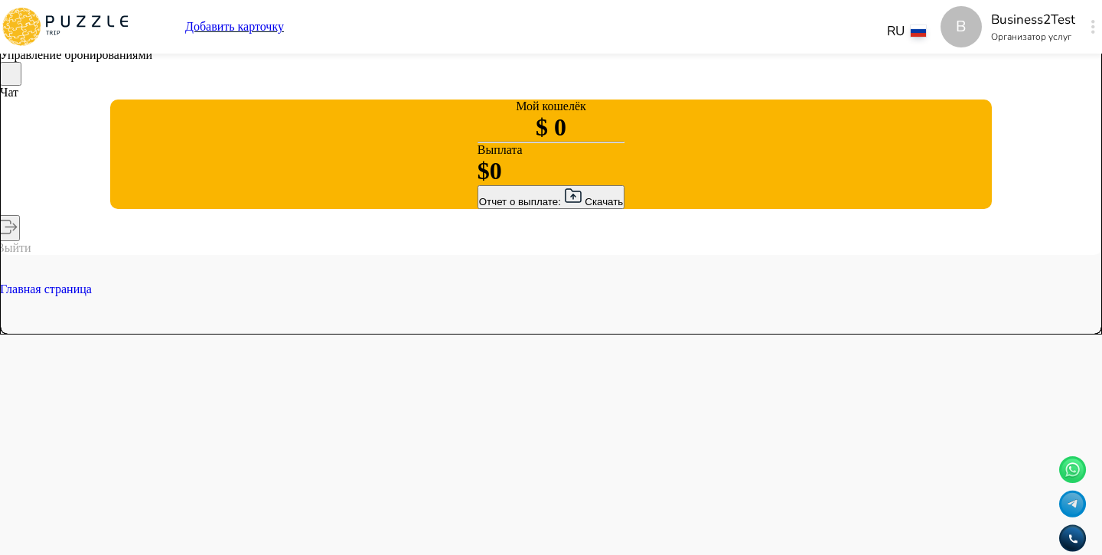
type textarea "*"
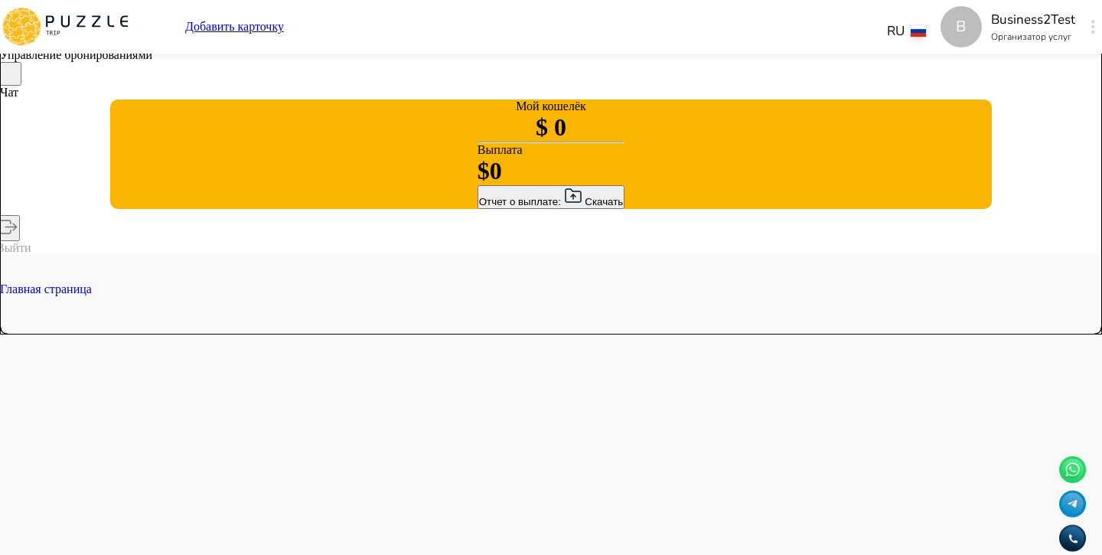
type textarea "*"
type input "**"
type textarea "*"
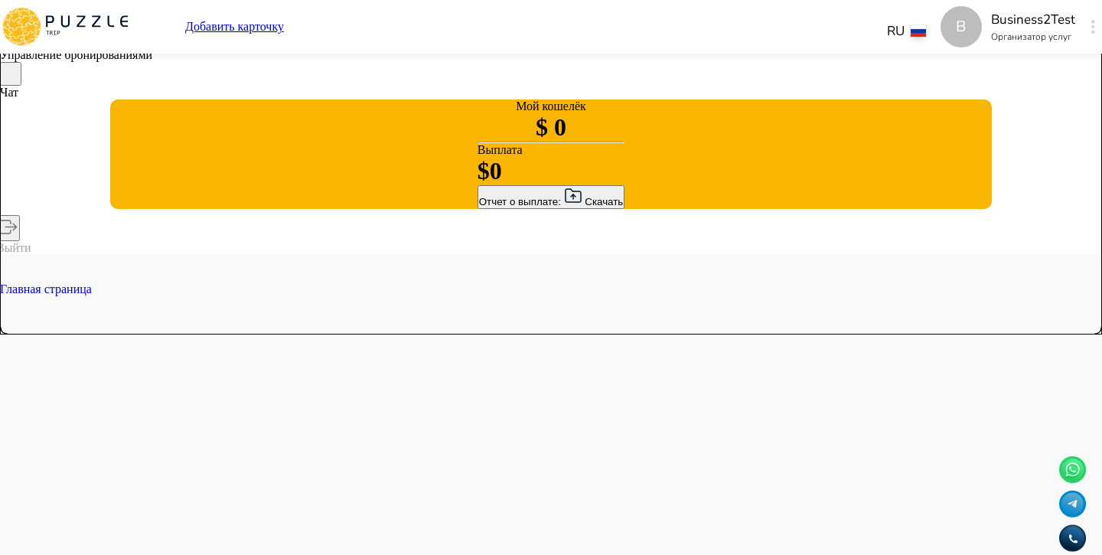
type textarea "*"
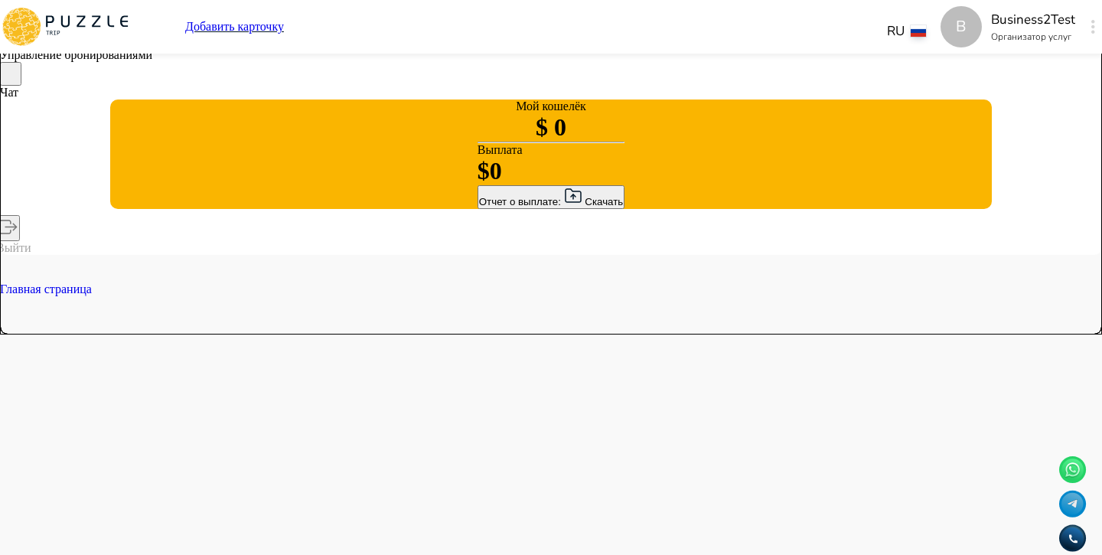
type textarea "*"
type input "***"
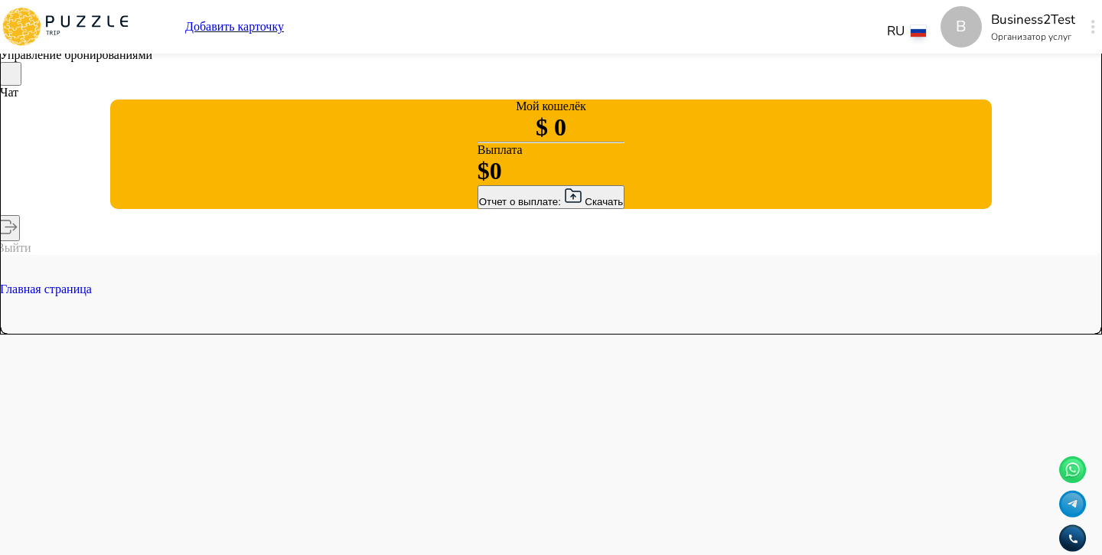
type textarea "*"
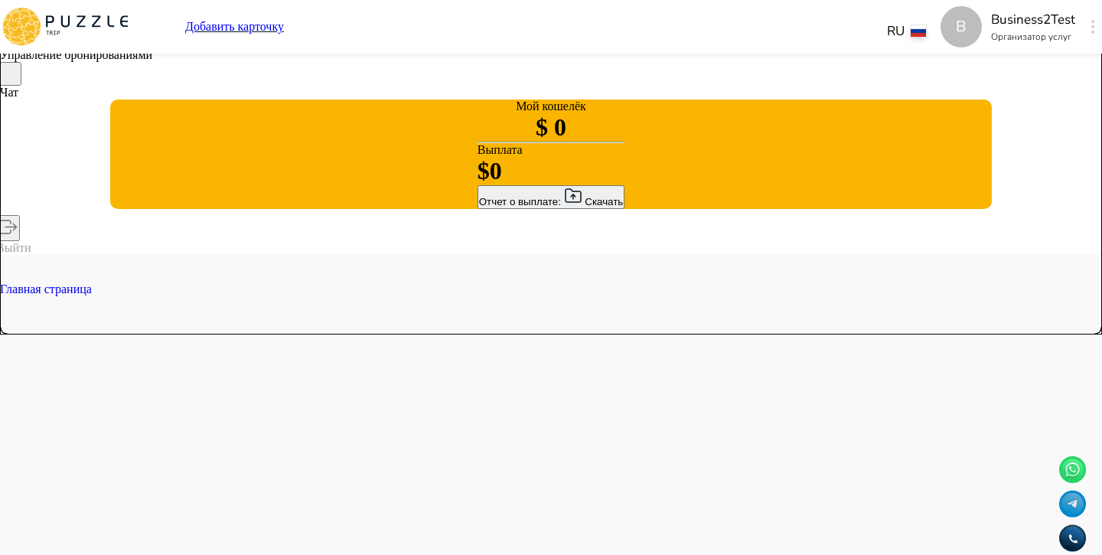
type textarea "*"
type input "****"
type textarea "*"
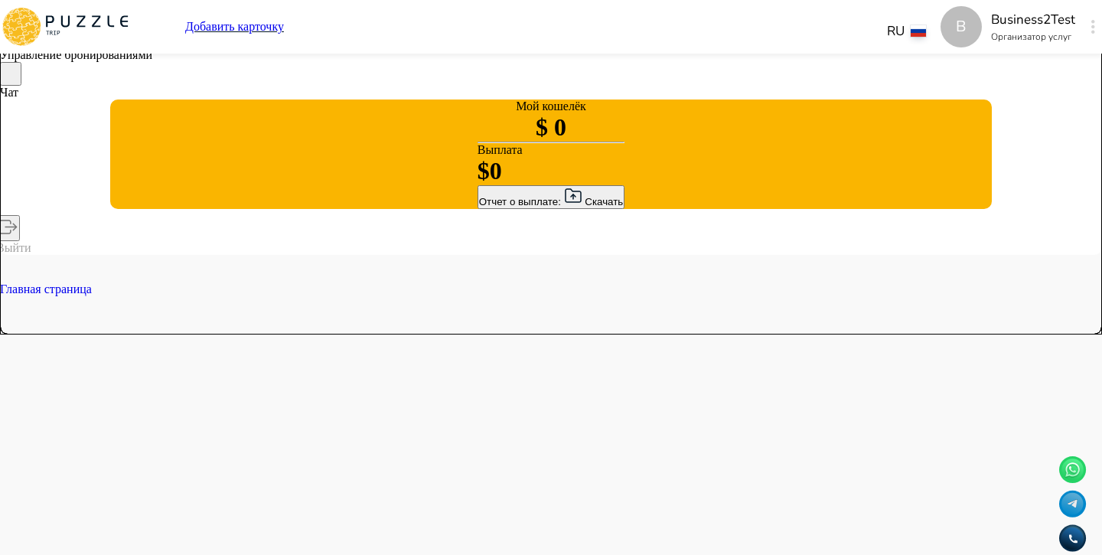
type textarea "*"
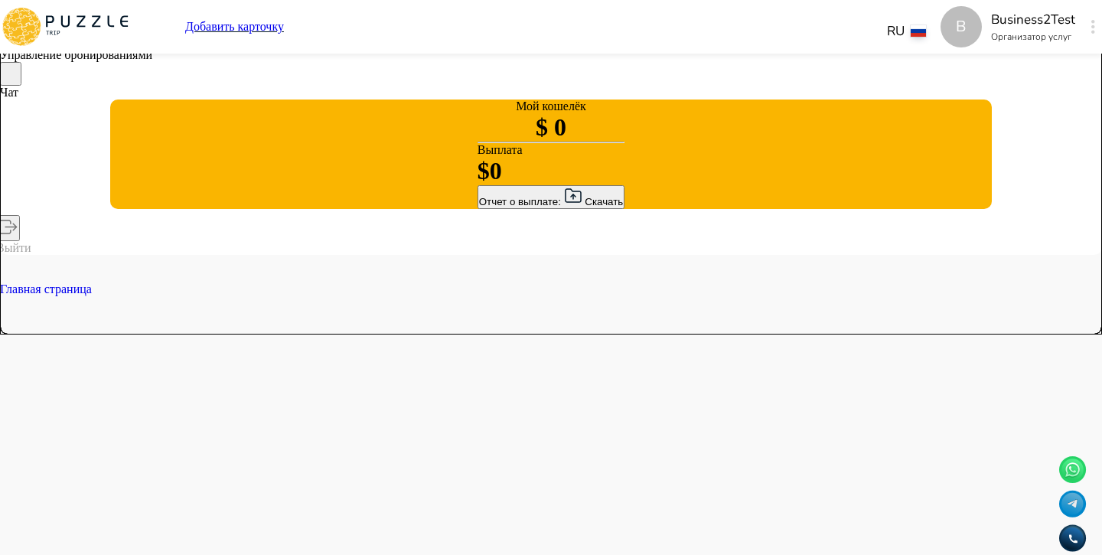
type textarea "*"
type input "***"
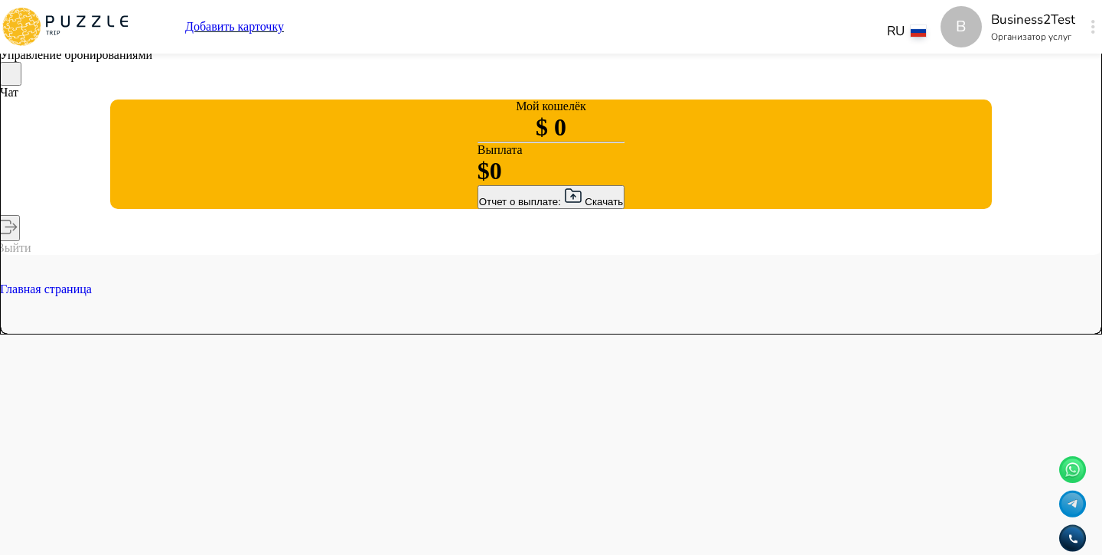
type textarea "*"
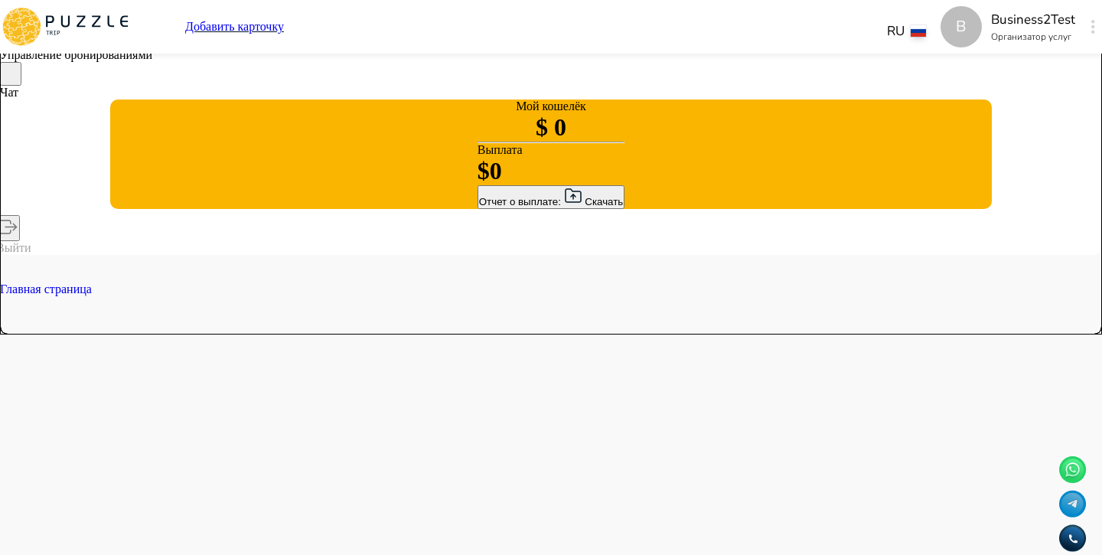
type textarea "*"
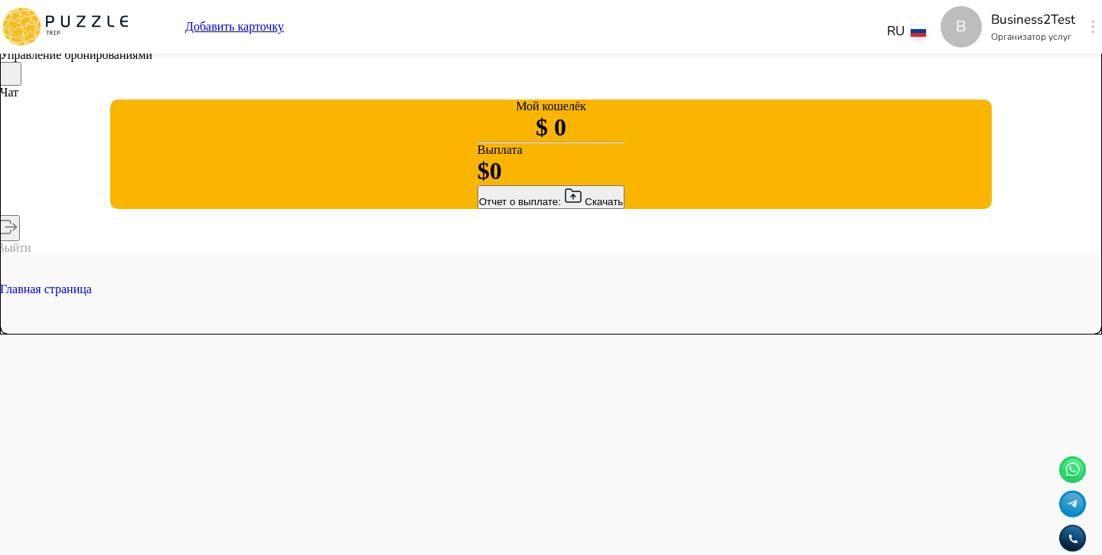
type textarea "*"
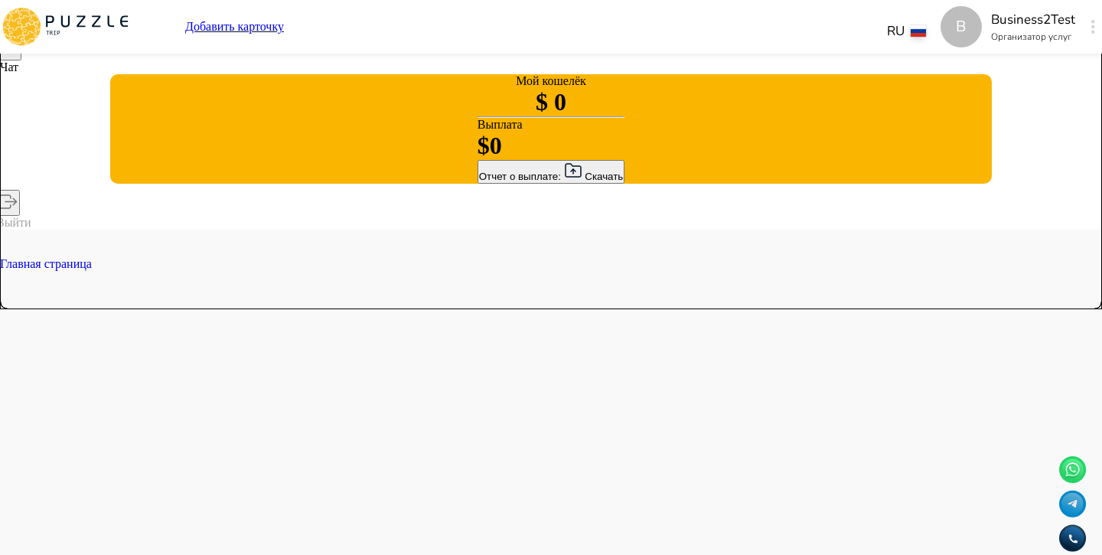
scroll to position [284, 0]
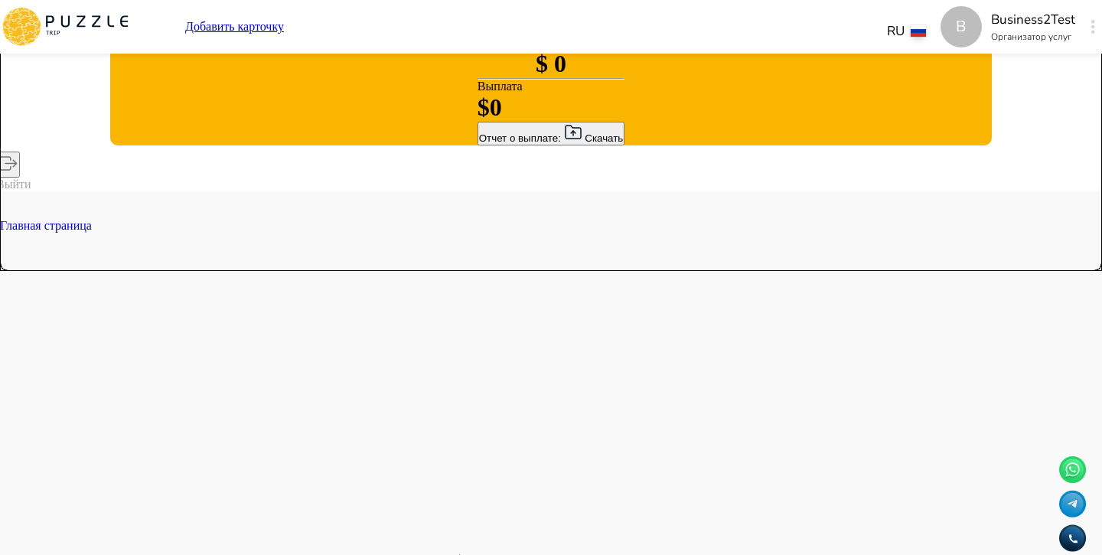
type input "***"
type textarea "*"
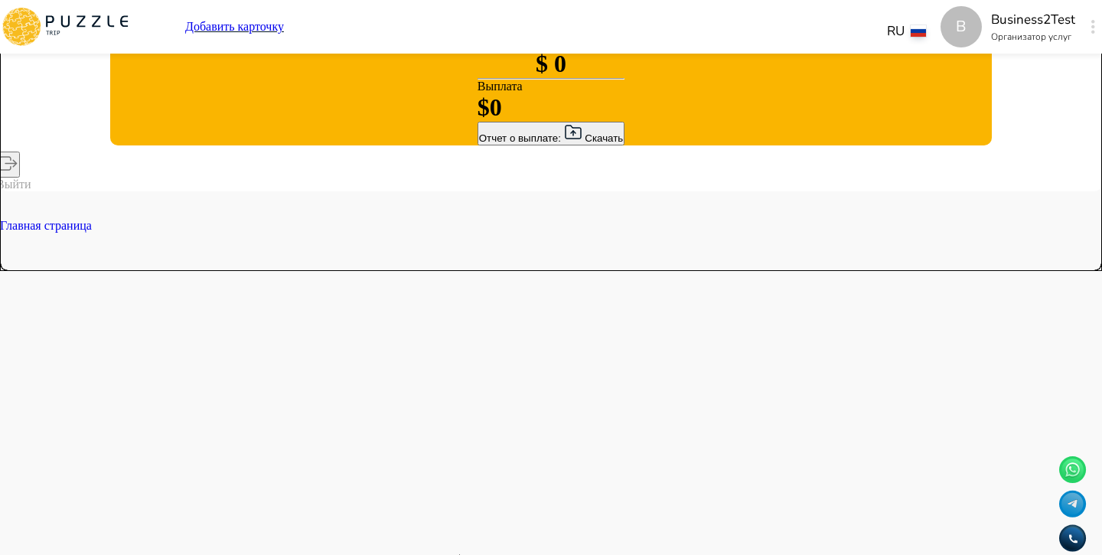
type textarea "*"
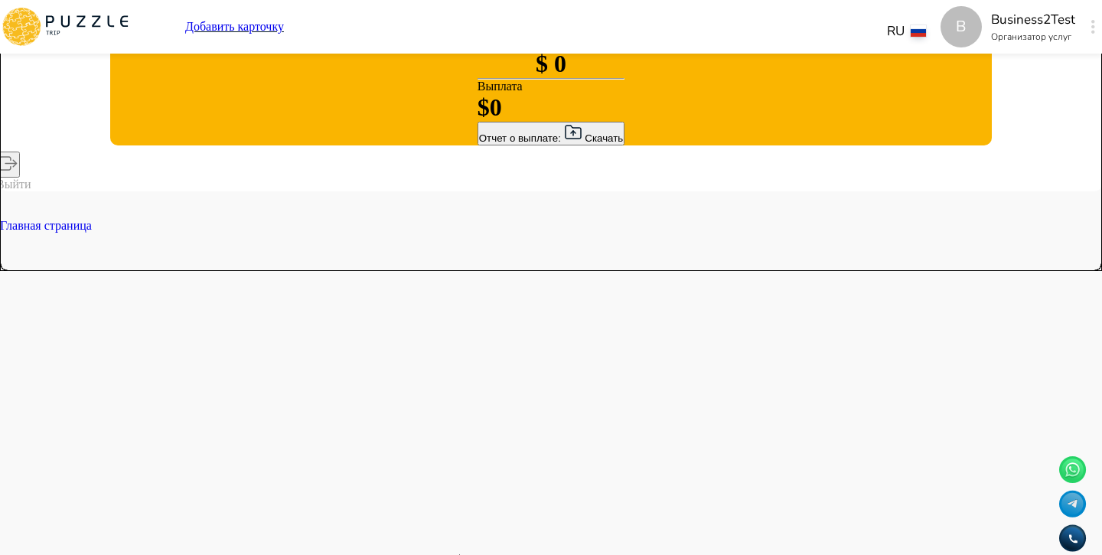
type textarea "*"
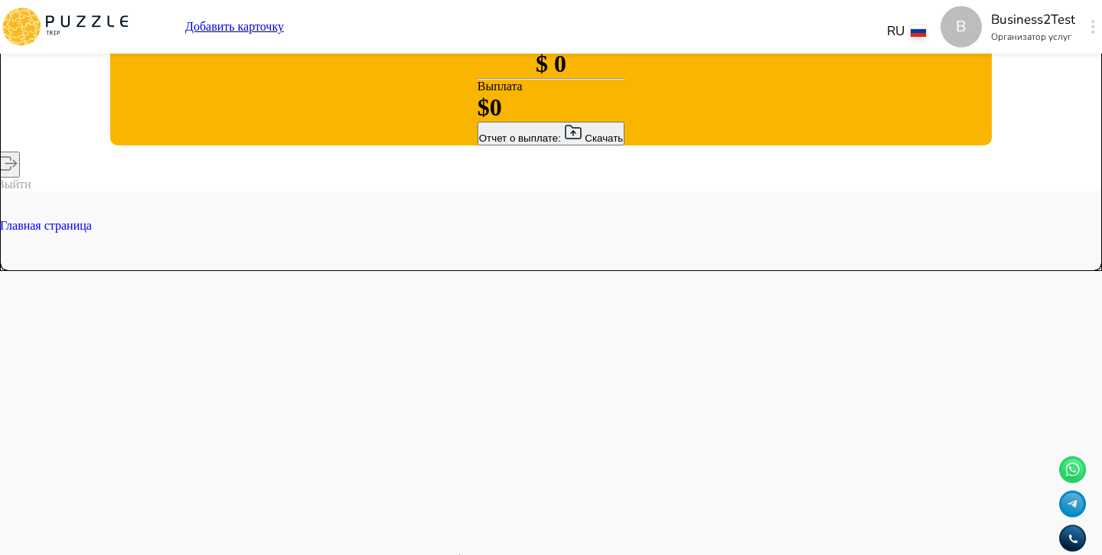
type input "**"
type textarea "*"
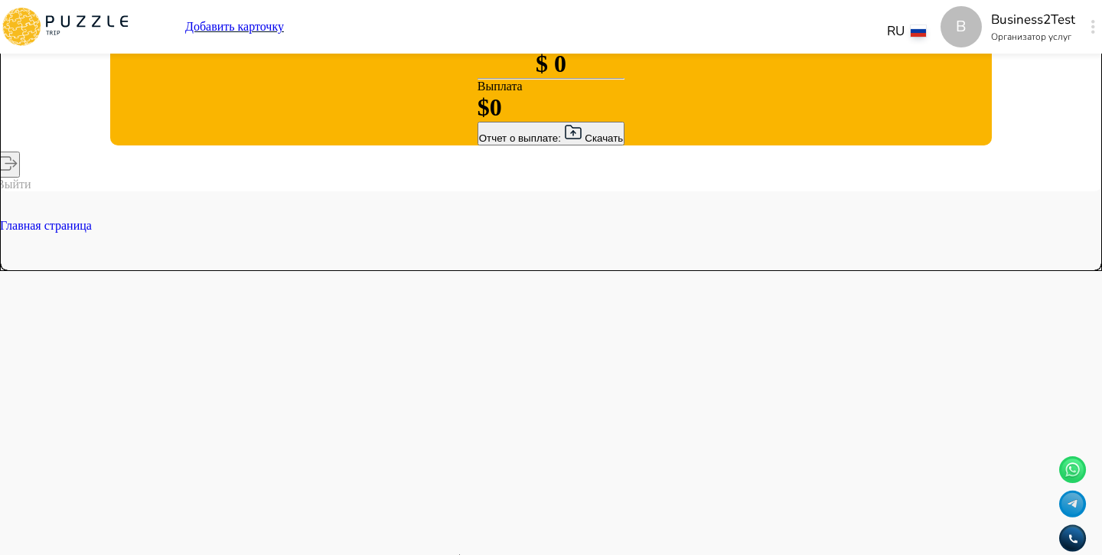
type textarea "*"
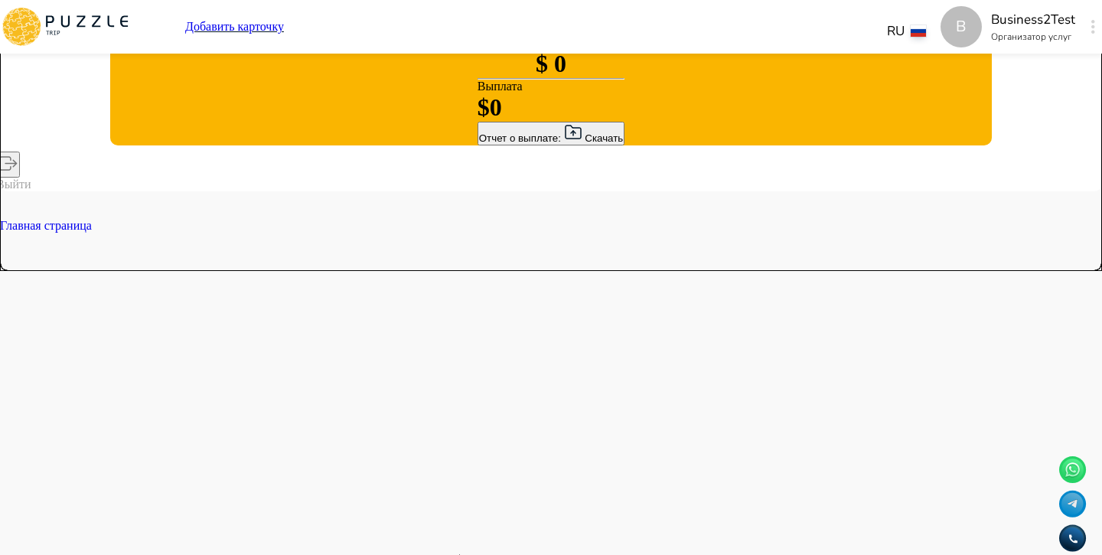
type textarea "*"
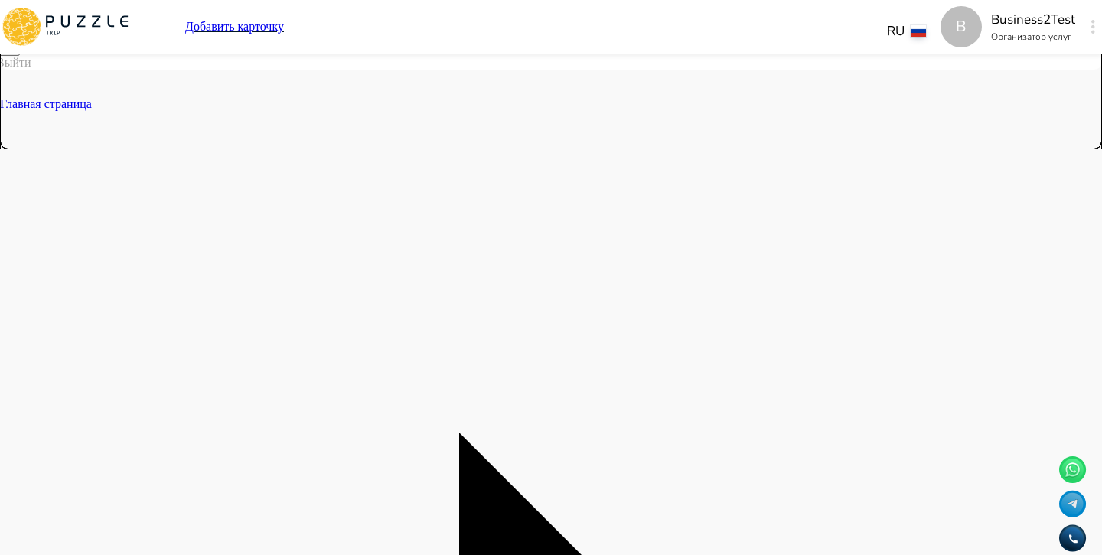
scroll to position [443, 0]
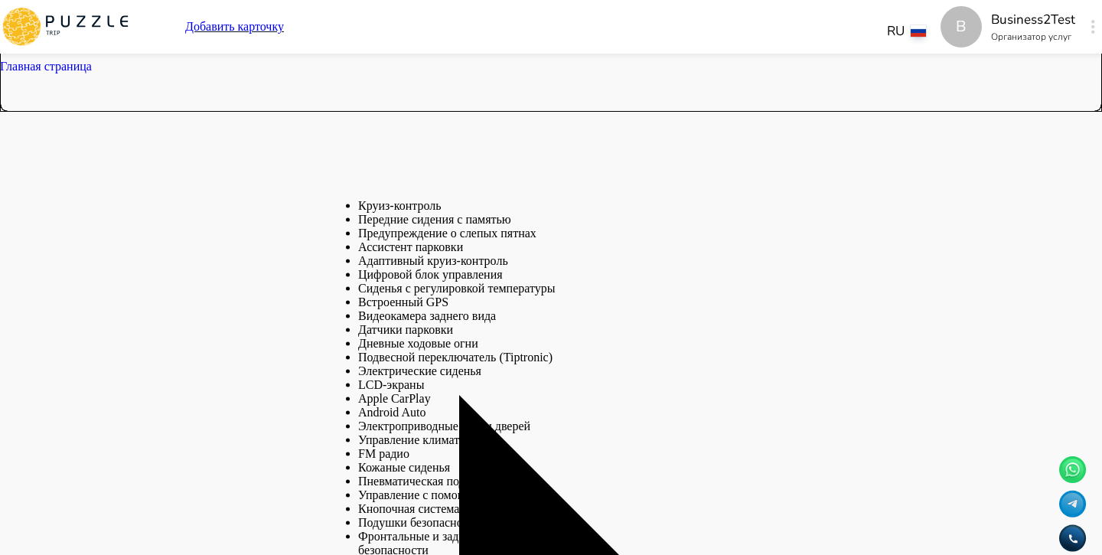
click at [480, 213] on li "Круиз-контроль" at bounding box center [461, 206] width 207 height 14
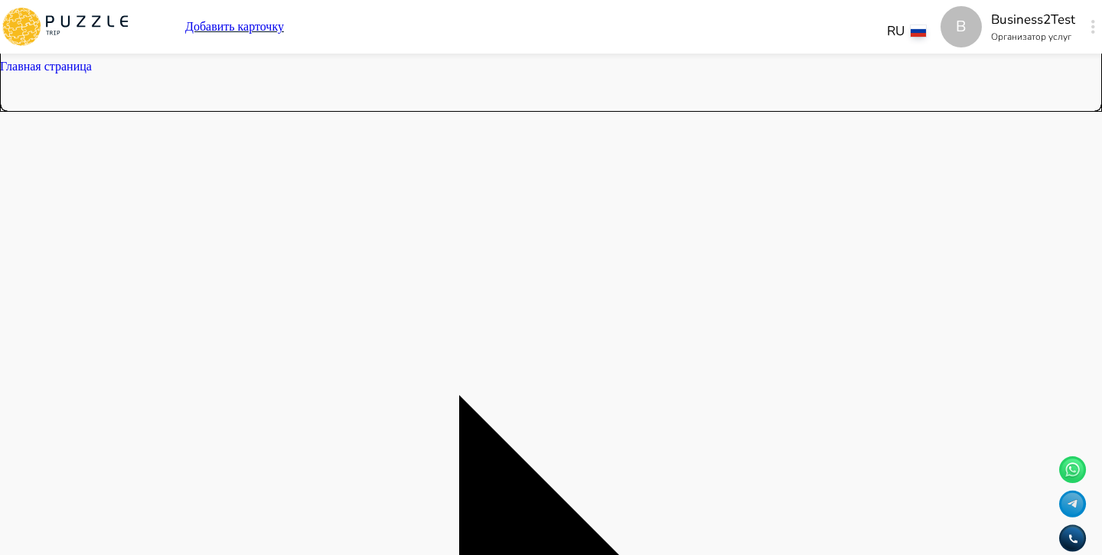
scroll to position [457, 0]
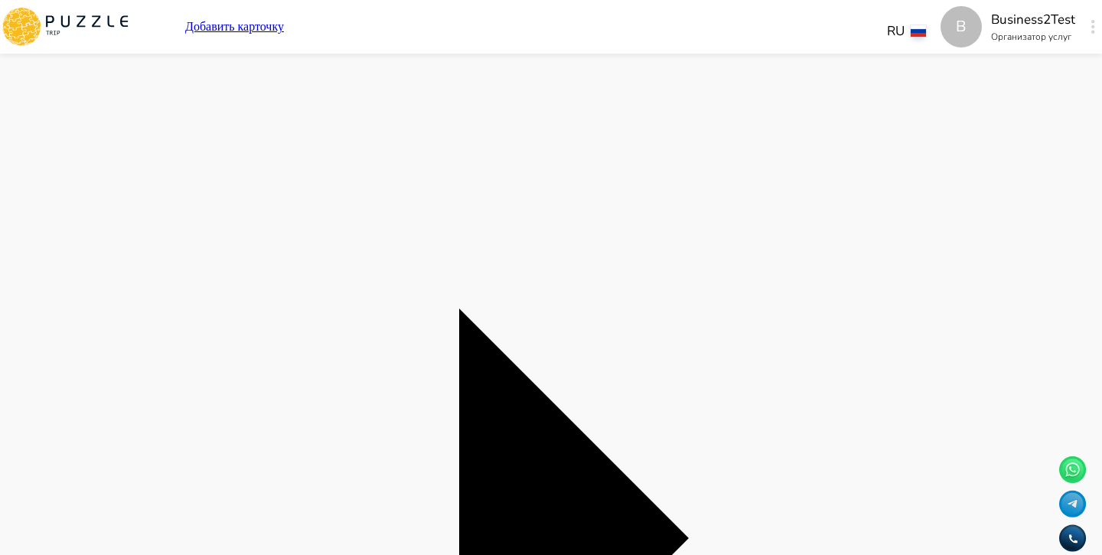
scroll to position [531, 0]
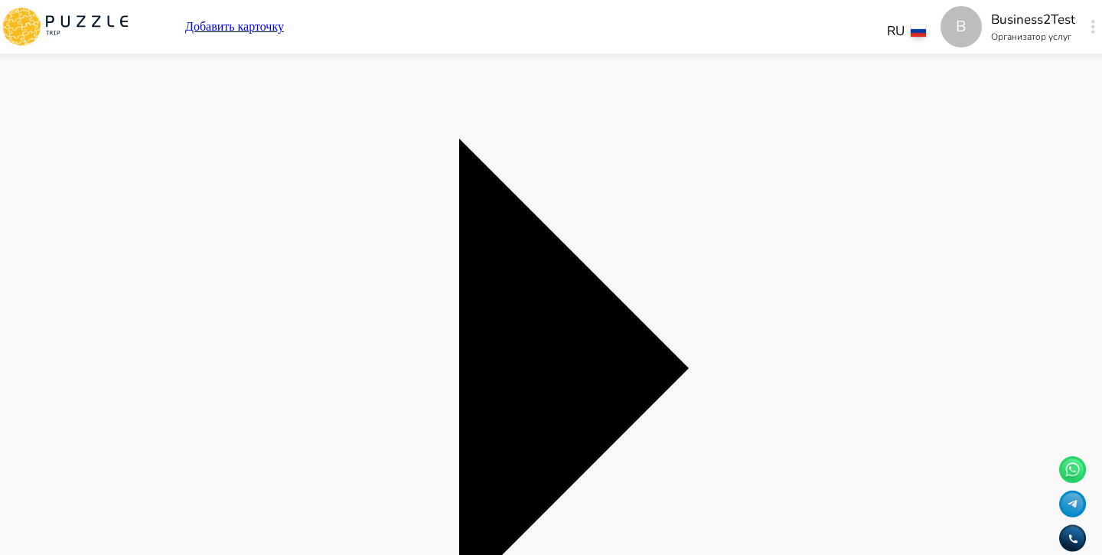
scroll to position [704, 0]
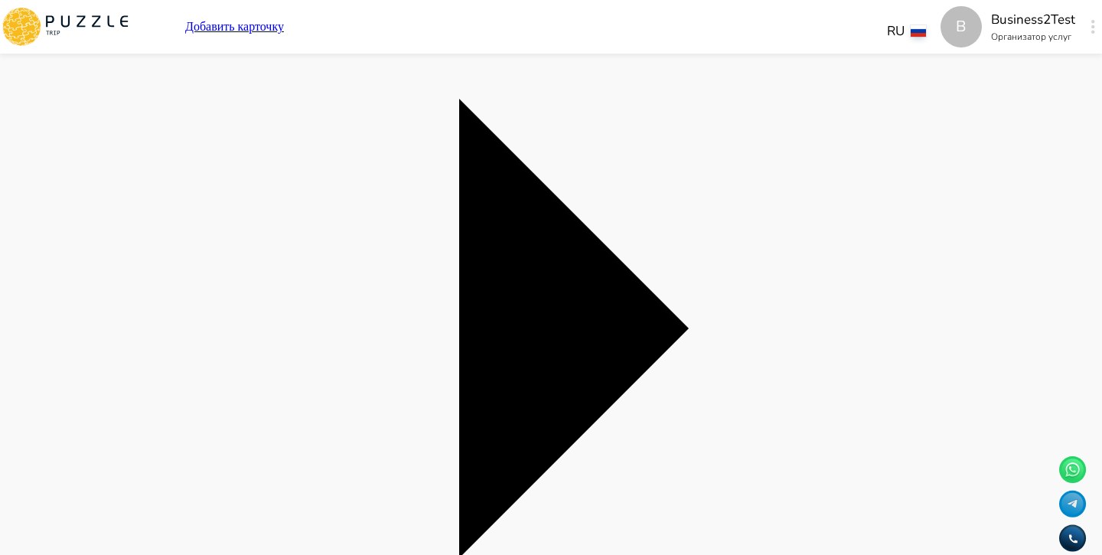
scroll to position [741, 0]
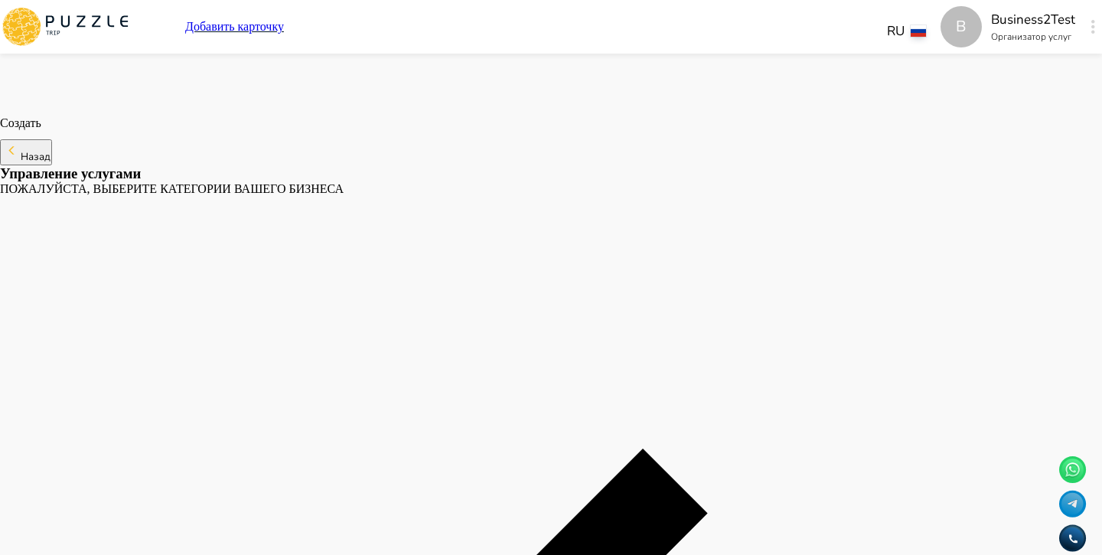
scroll to position [2623, 0]
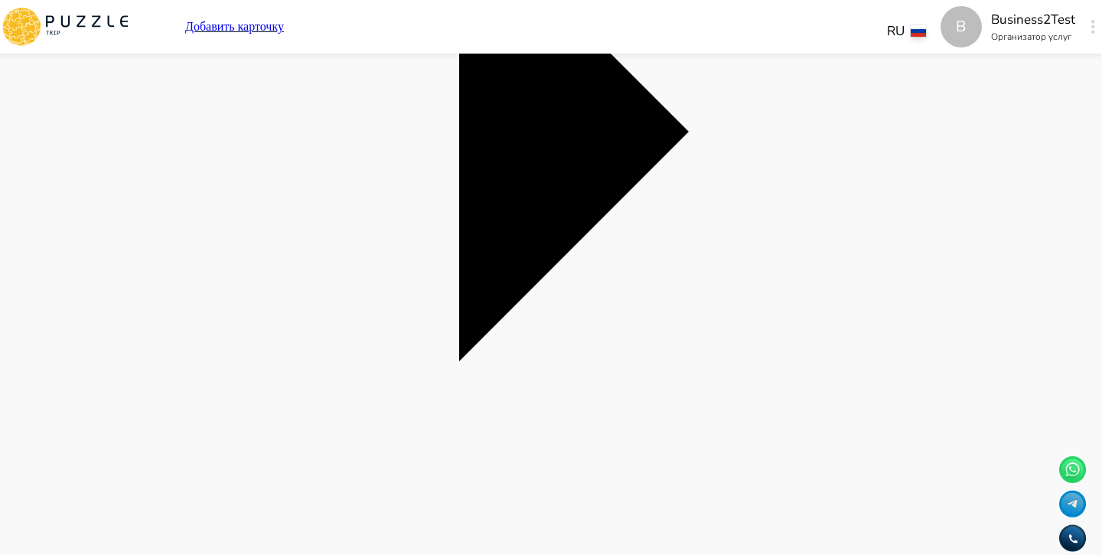
scroll to position [936, 0]
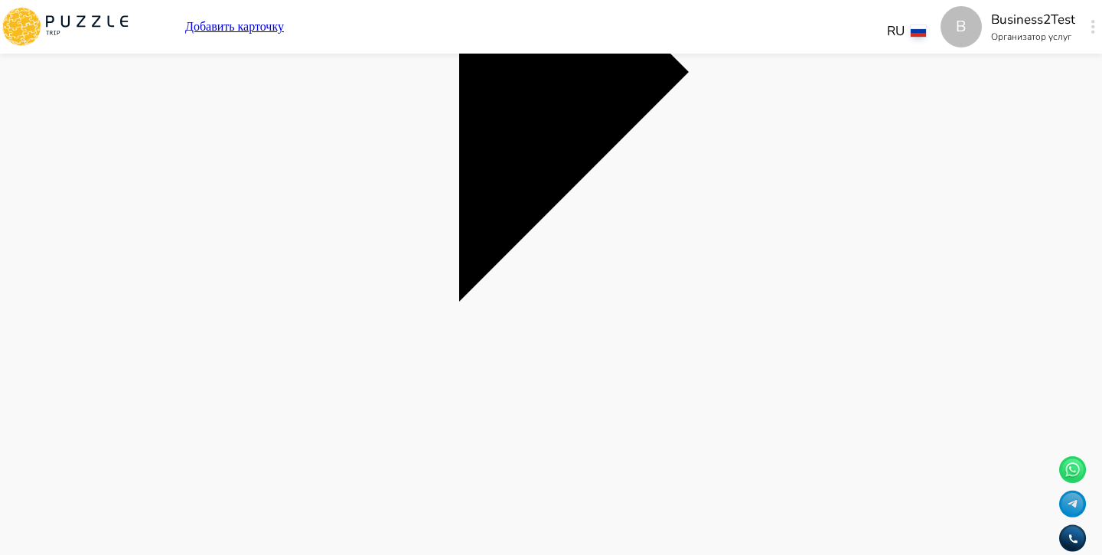
scroll to position [1004, 0]
copy p "******"
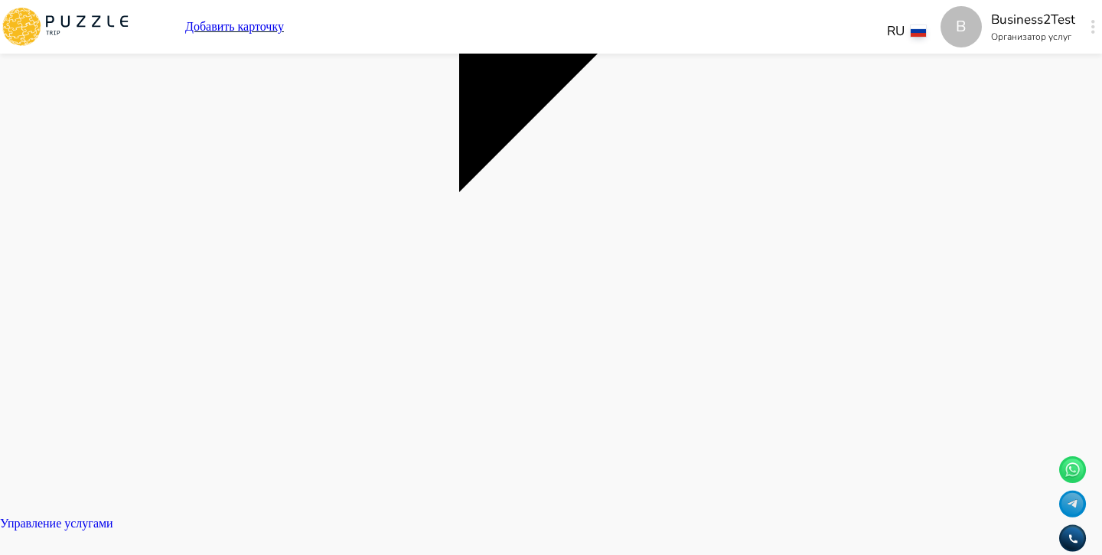
scroll to position [1123, 0]
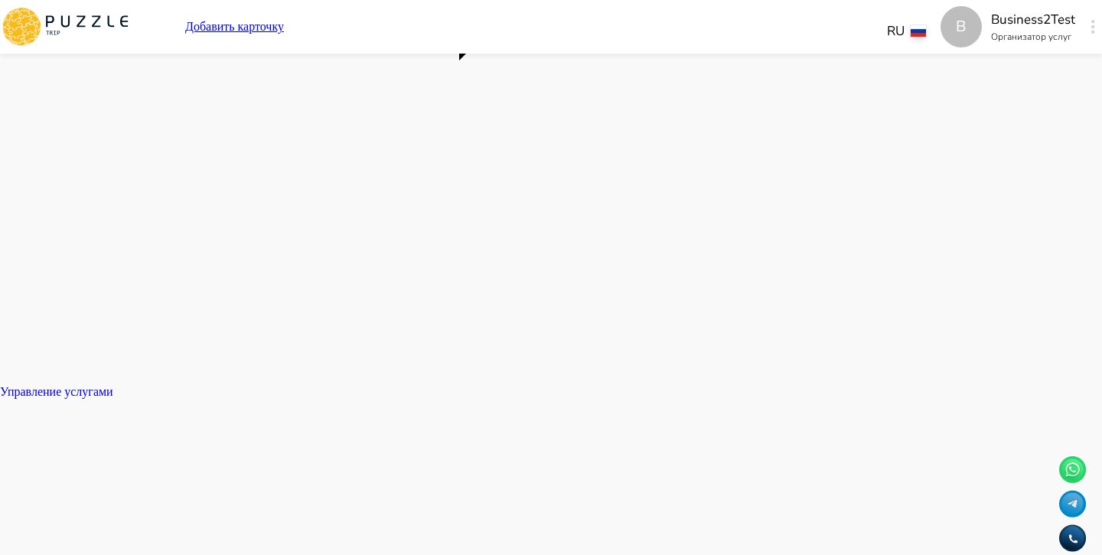
scroll to position [1264, 0]
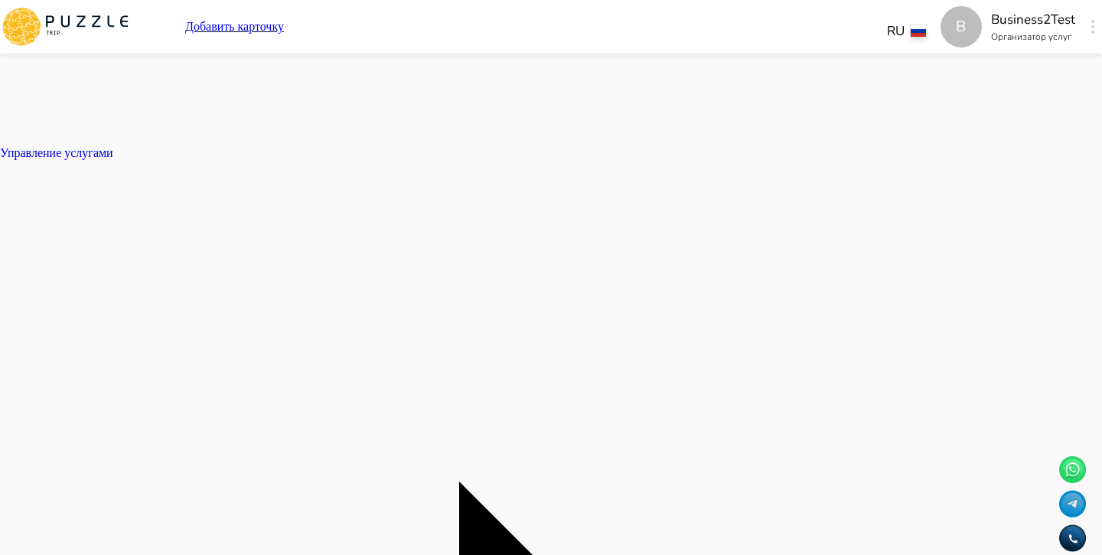
scroll to position [1483, 0]
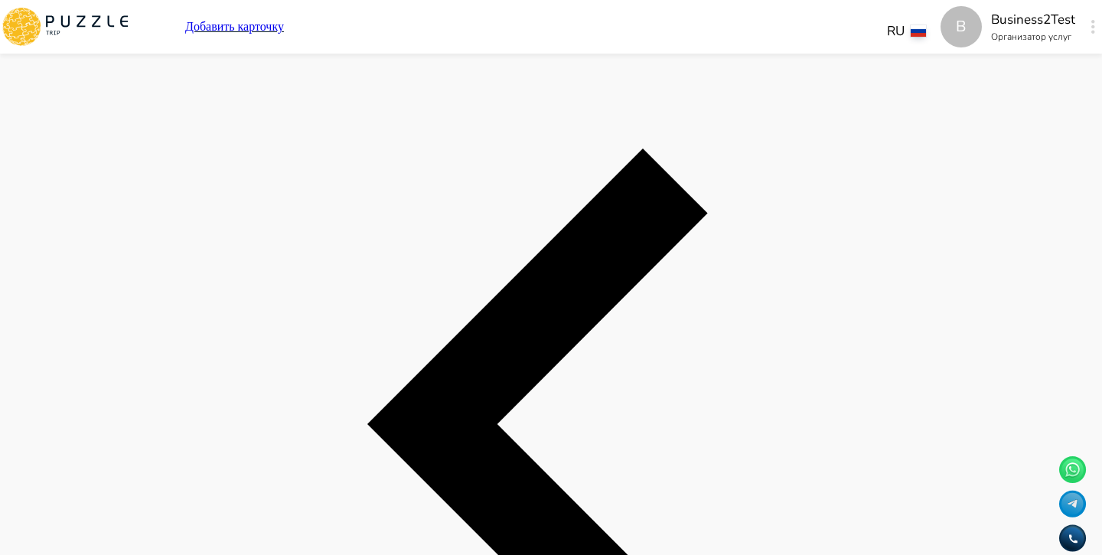
scroll to position [2984, 0]
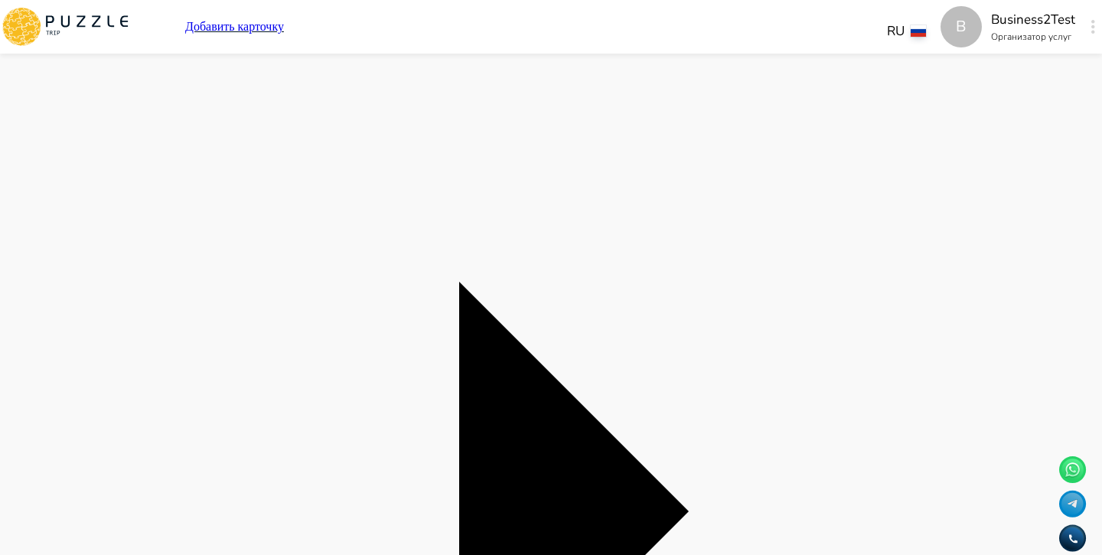
scroll to position [545, 0]
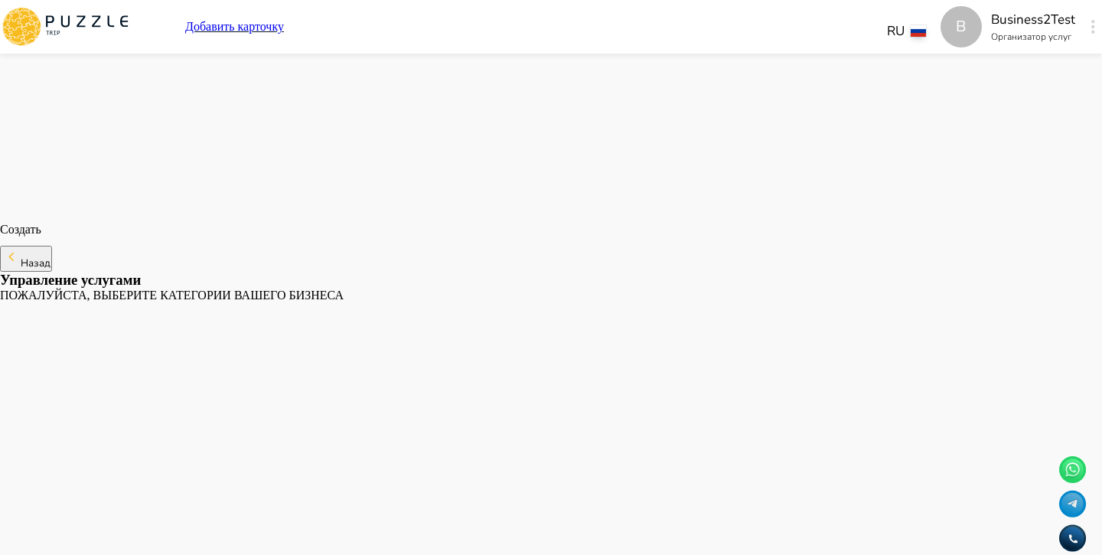
scroll to position [2947, 0]
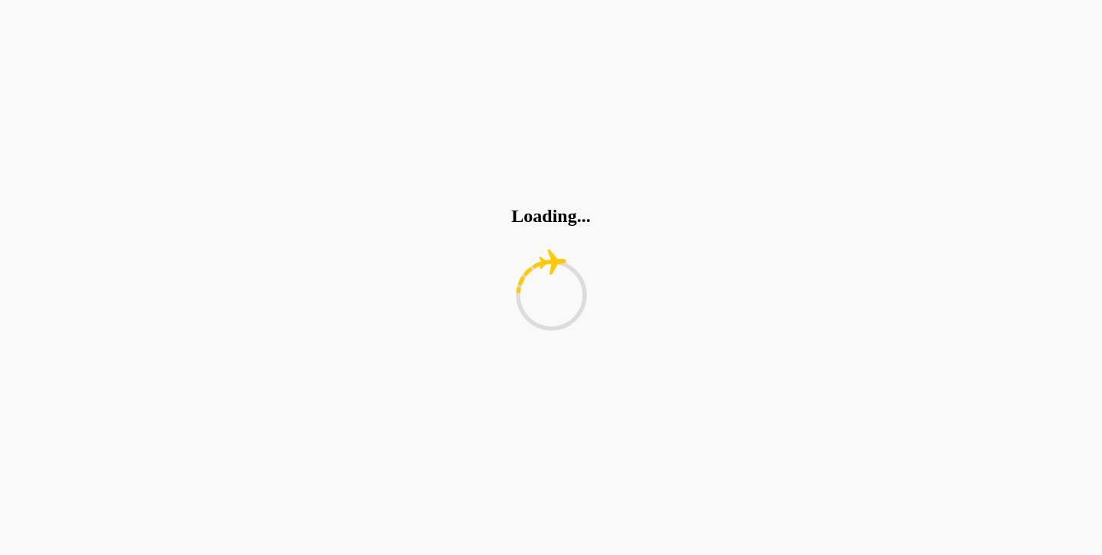
scroll to position [0, 0]
